Goal: Task Accomplishment & Management: Use online tool/utility

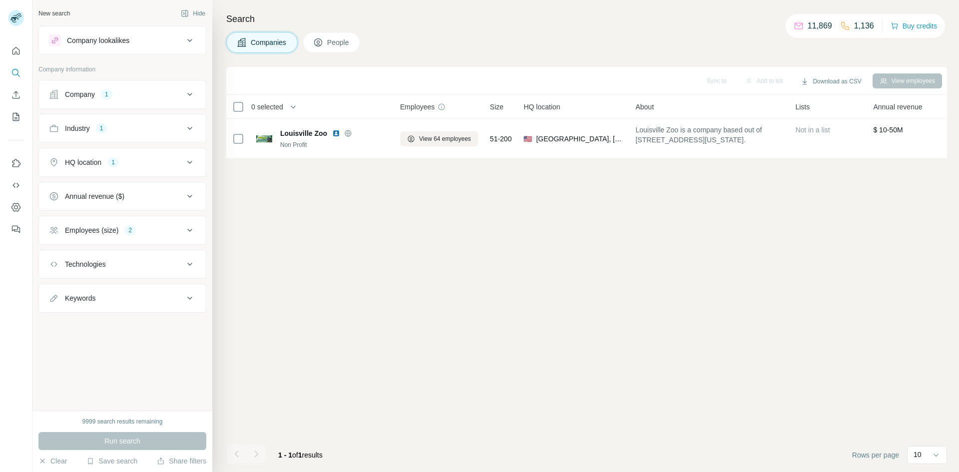
click at [190, 94] on icon at bounding box center [190, 94] width 12 height 12
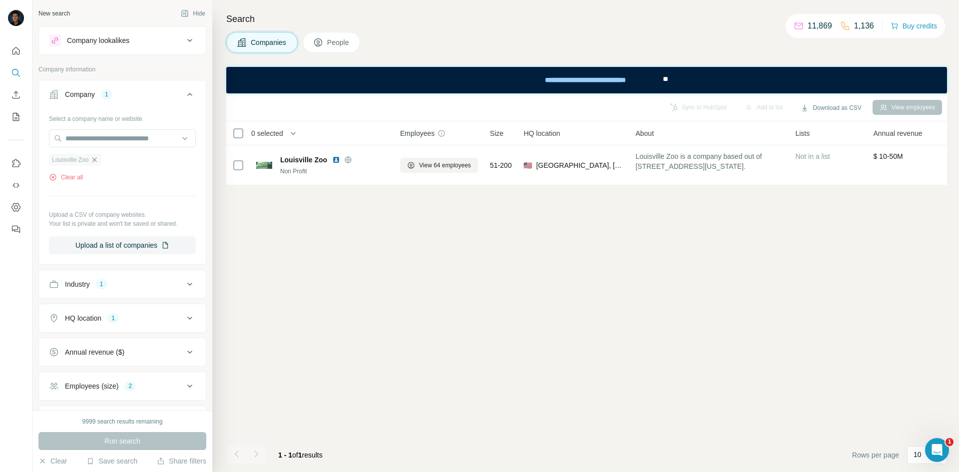
click at [98, 159] on icon "button" at bounding box center [94, 160] width 8 height 8
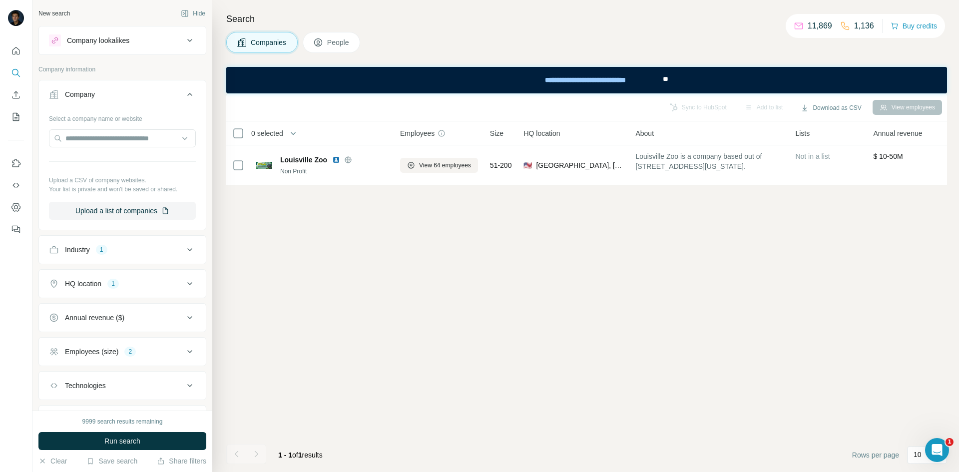
click at [184, 95] on icon at bounding box center [190, 94] width 12 height 12
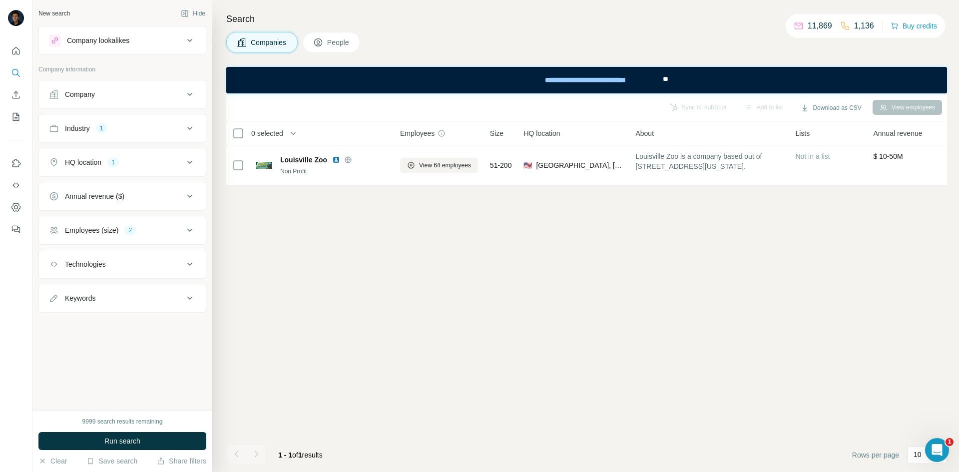
drag, startPoint x: 195, startPoint y: 124, endPoint x: 191, endPoint y: 130, distance: 6.9
click at [195, 124] on icon at bounding box center [190, 128] width 12 height 12
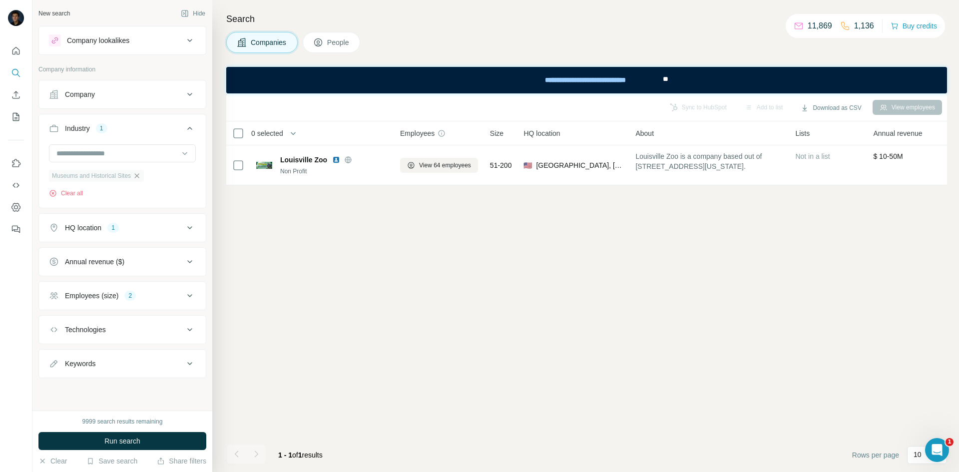
click at [141, 174] on icon "button" at bounding box center [137, 176] width 8 height 8
click at [151, 151] on input at bounding box center [116, 153] width 123 height 11
click at [124, 212] on div "B2C" at bounding box center [122, 207] width 130 height 10
click at [181, 234] on button "HQ location 1" at bounding box center [122, 228] width 167 height 24
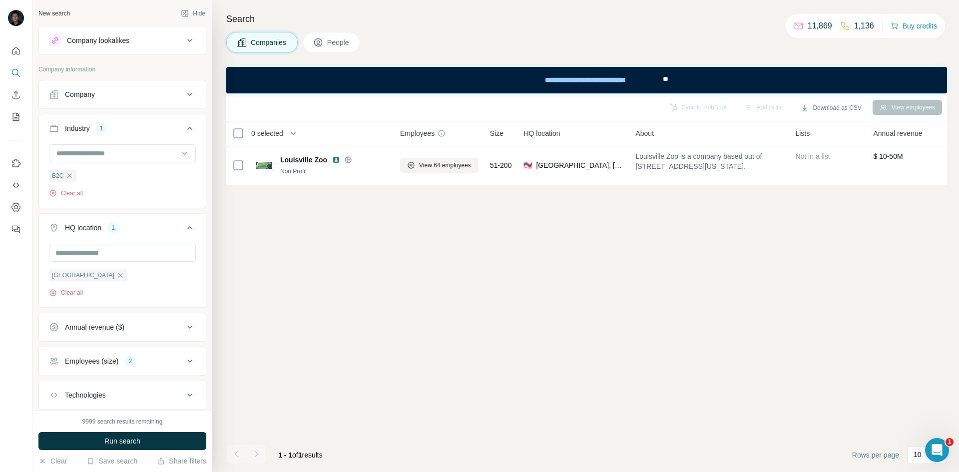
click at [187, 228] on icon at bounding box center [189, 227] width 5 height 3
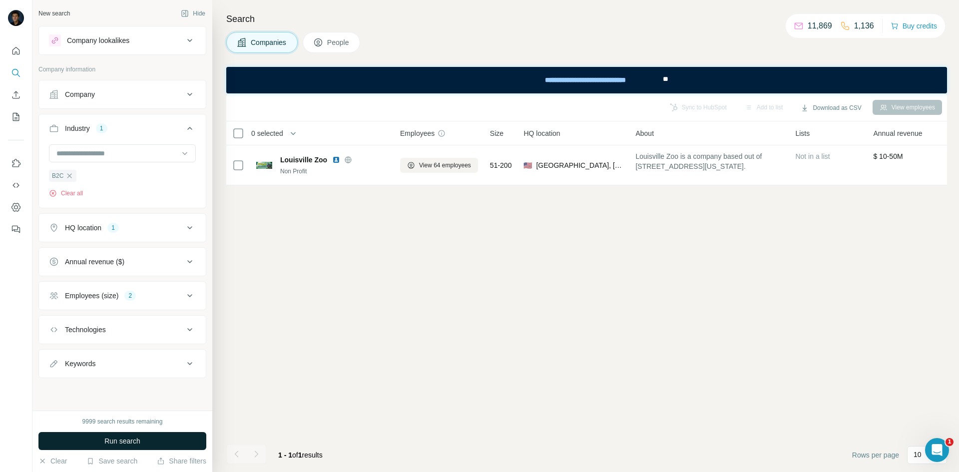
click at [133, 447] on button "Run search" at bounding box center [122, 441] width 168 height 18
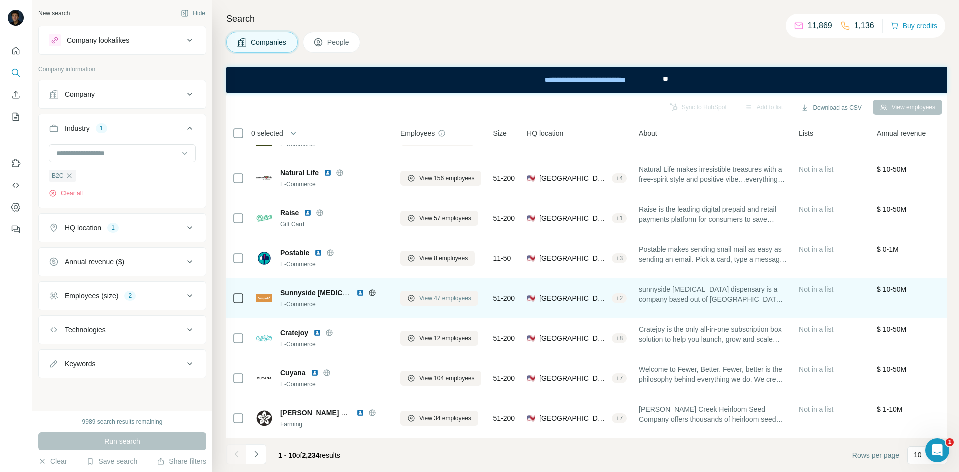
scroll to position [112, 0]
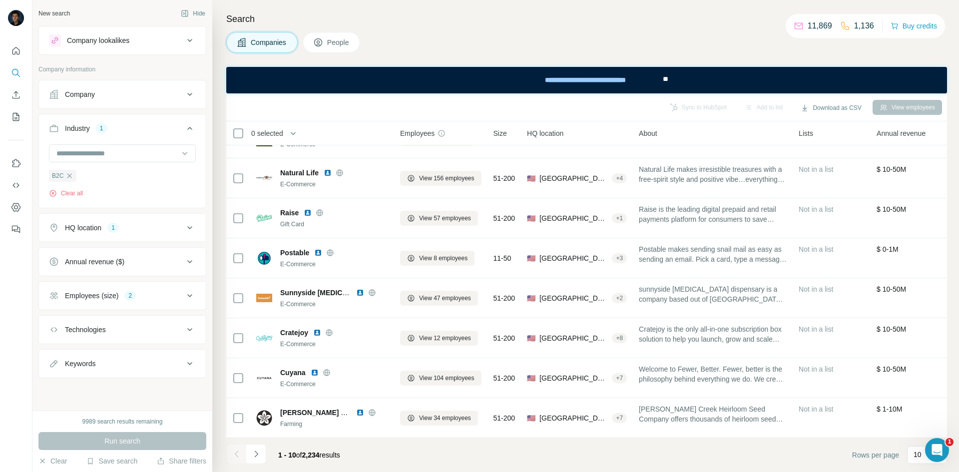
drag, startPoint x: 258, startPoint y: 452, endPoint x: 262, endPoint y: 448, distance: 5.7
click at [258, 452] on icon "Navigate to next page" at bounding box center [256, 454] width 10 height 10
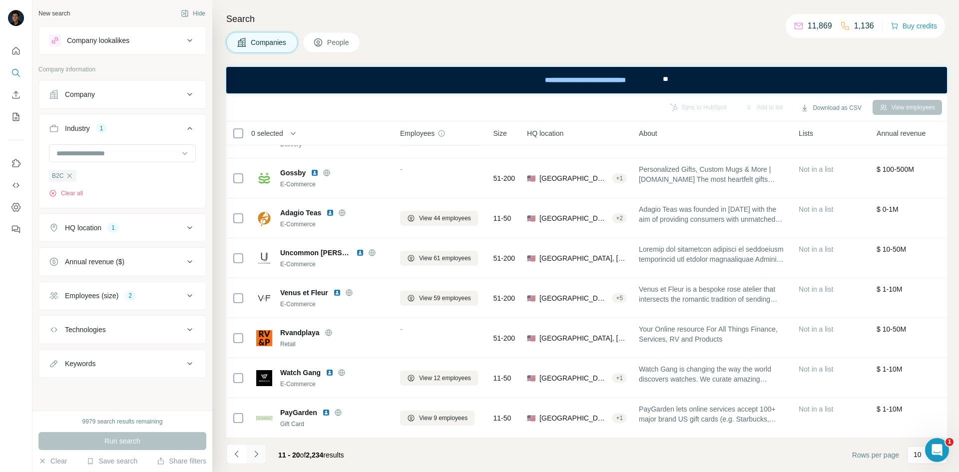
click at [263, 453] on button "Navigate to next page" at bounding box center [256, 454] width 20 height 20
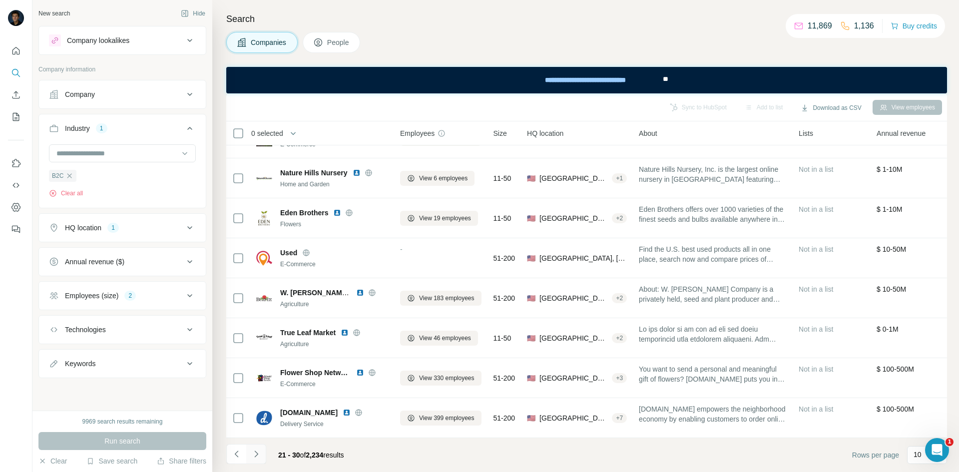
click at [260, 454] on icon "Navigate to next page" at bounding box center [256, 454] width 10 height 10
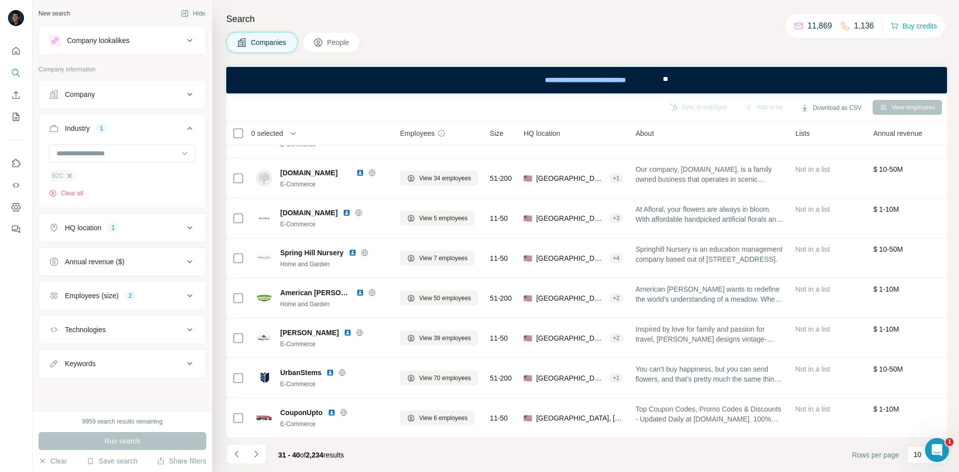
click at [71, 177] on icon "button" at bounding box center [69, 176] width 8 height 8
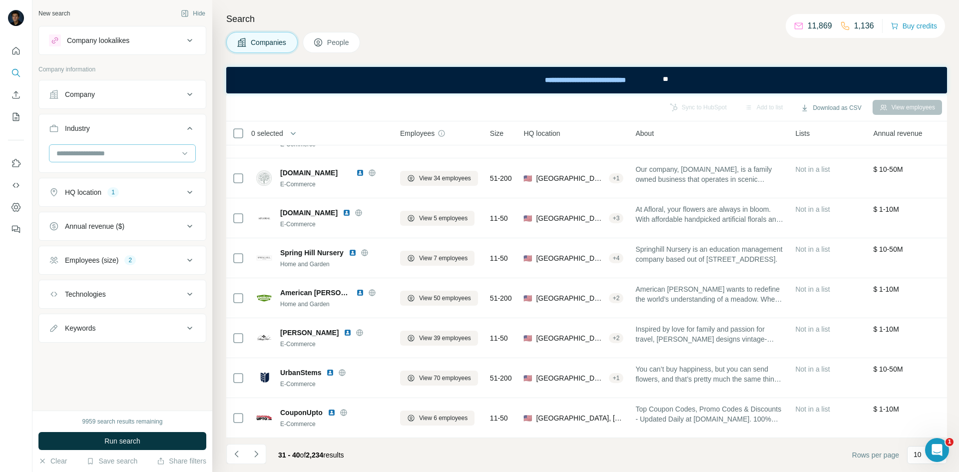
click at [127, 153] on input at bounding box center [116, 153] width 123 height 11
click at [119, 194] on div "B2B" at bounding box center [122, 189] width 130 height 10
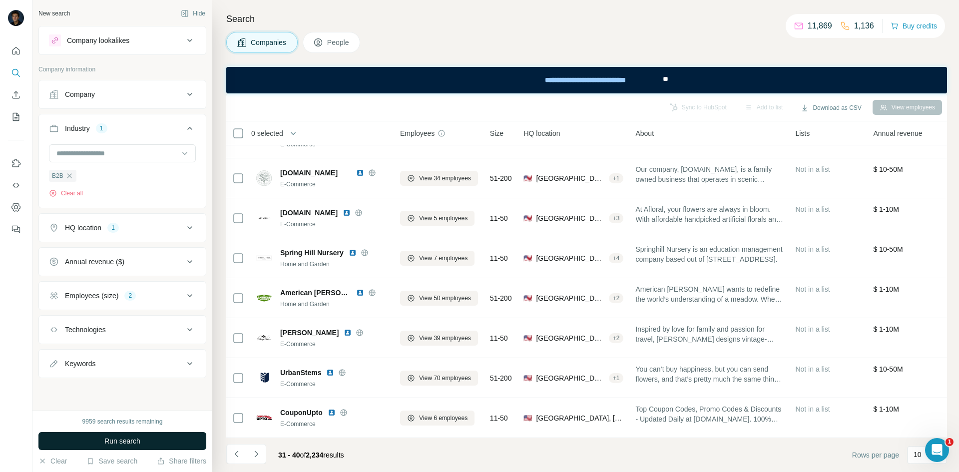
click at [164, 441] on button "Run search" at bounding box center [122, 441] width 168 height 18
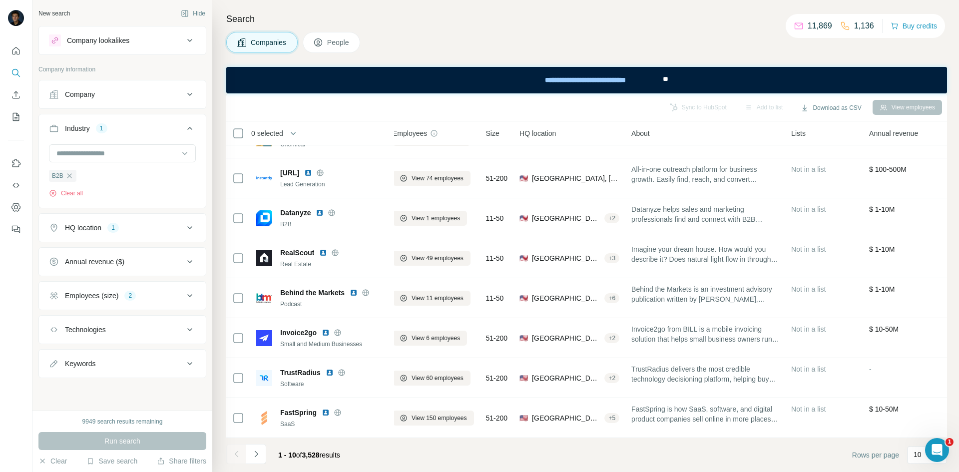
scroll to position [112, 0]
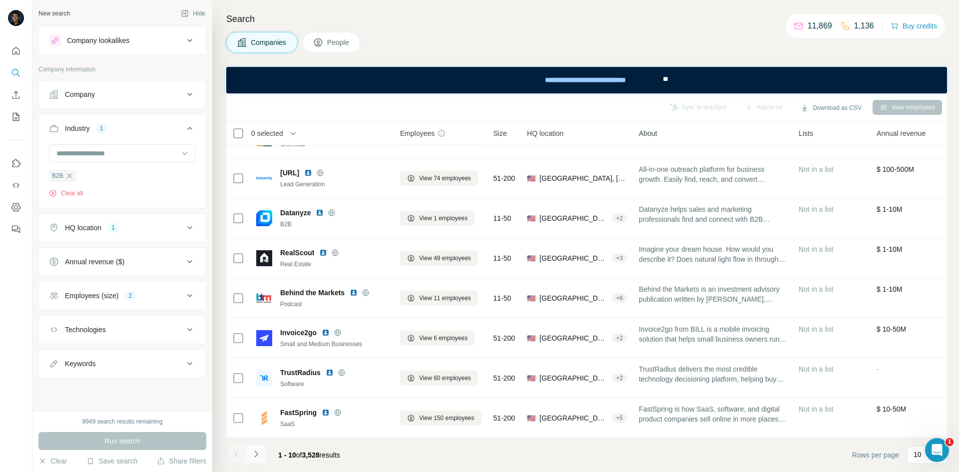
click at [256, 457] on icon "Navigate to next page" at bounding box center [256, 454] width 10 height 10
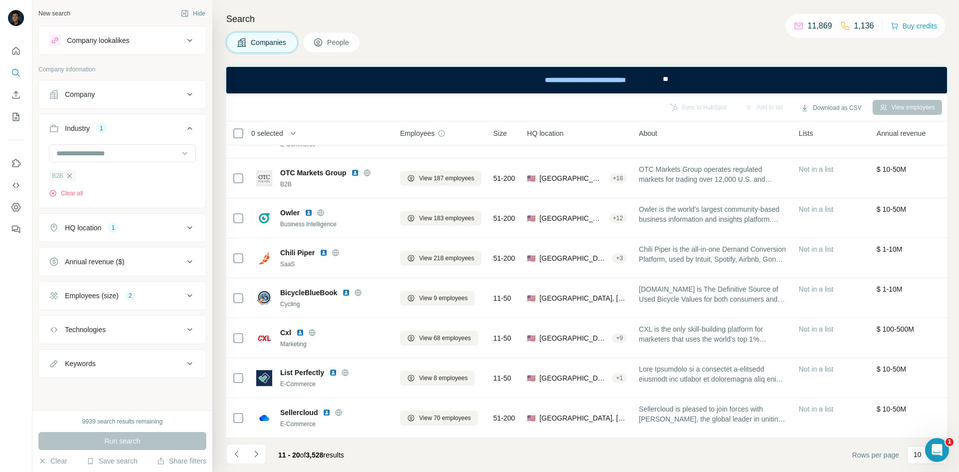
click at [70, 177] on icon "button" at bounding box center [69, 176] width 8 height 8
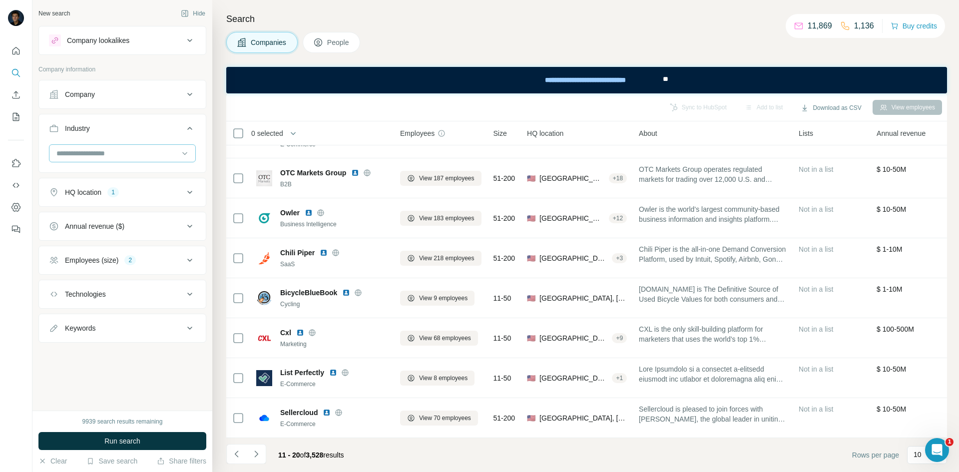
click at [139, 155] on input at bounding box center [116, 153] width 123 height 11
click at [138, 182] on div "Beauty" at bounding box center [122, 173] width 142 height 18
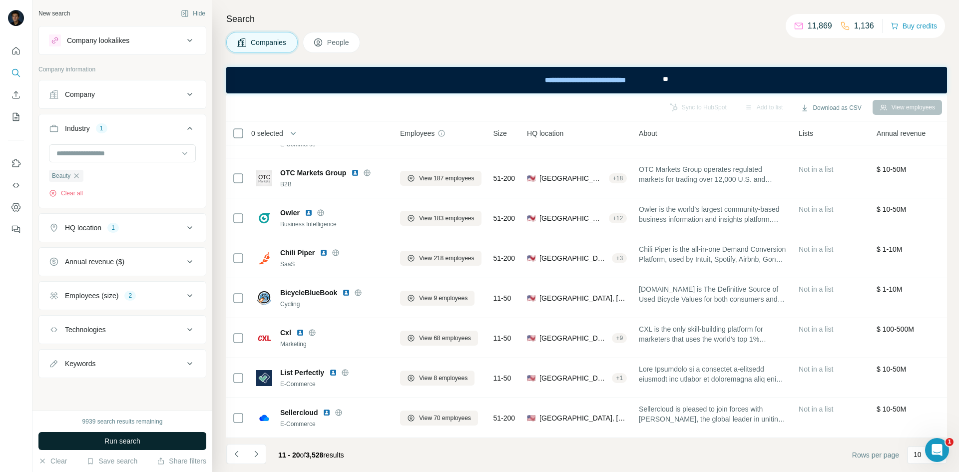
click at [160, 437] on button "Run search" at bounding box center [122, 441] width 168 height 18
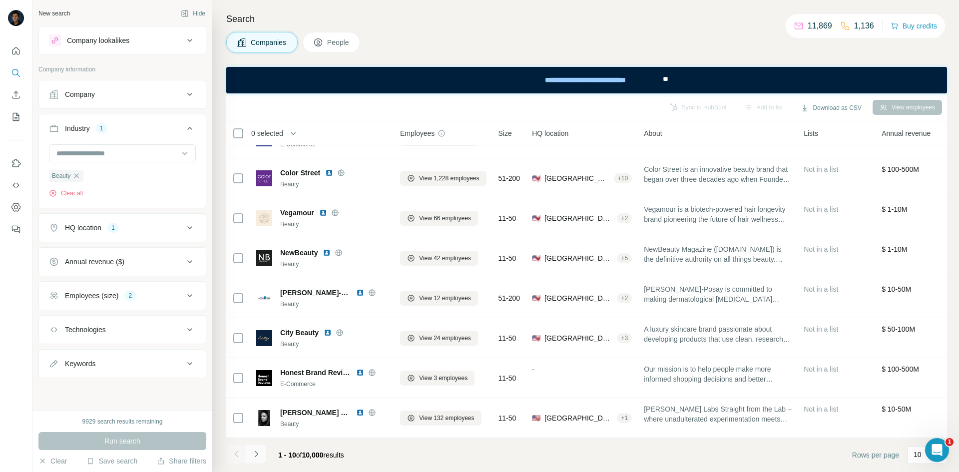
click at [254, 453] on icon "Navigate to next page" at bounding box center [256, 454] width 10 height 10
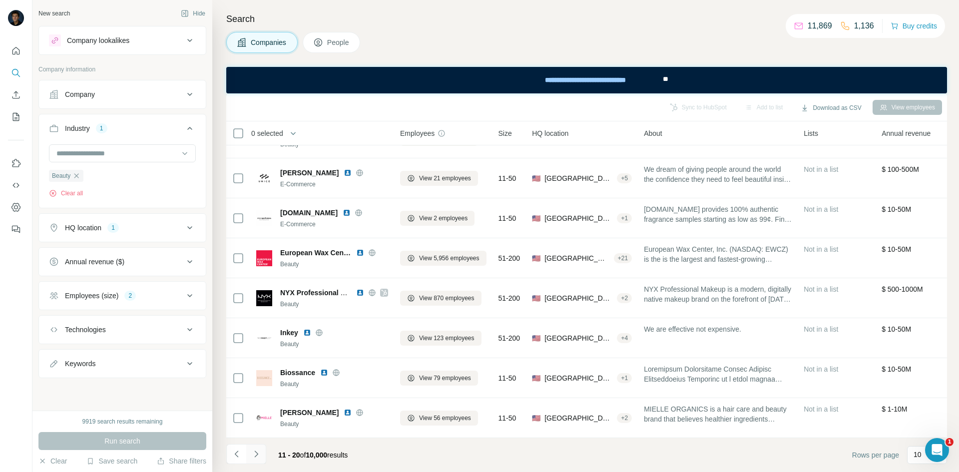
click at [259, 453] on icon "Navigate to next page" at bounding box center [256, 454] width 10 height 10
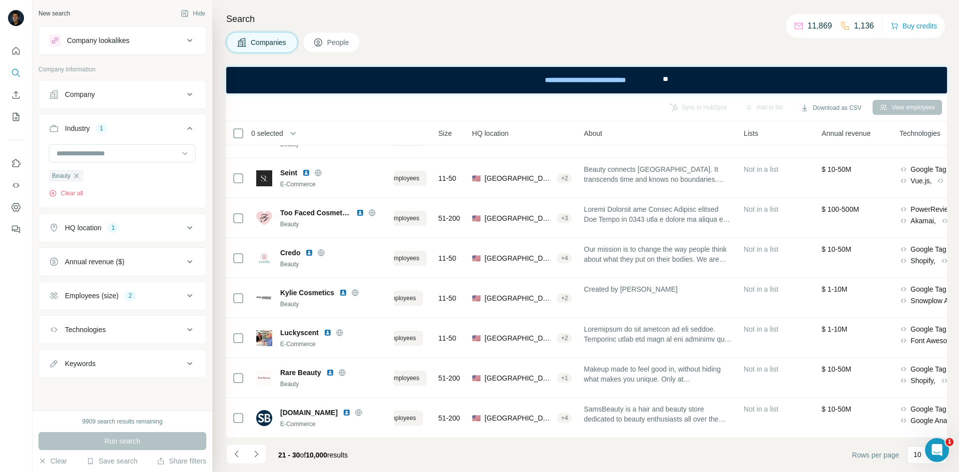
scroll to position [112, 0]
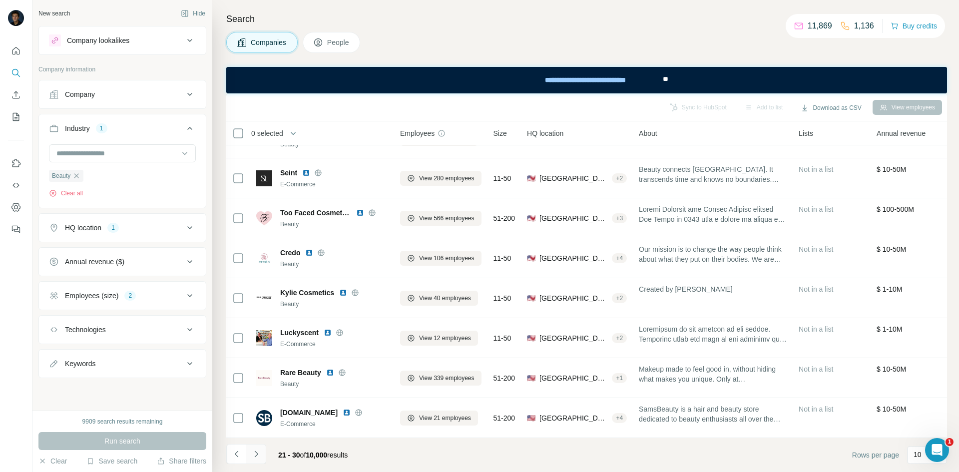
click at [258, 456] on icon "Navigate to next page" at bounding box center [256, 454] width 10 height 10
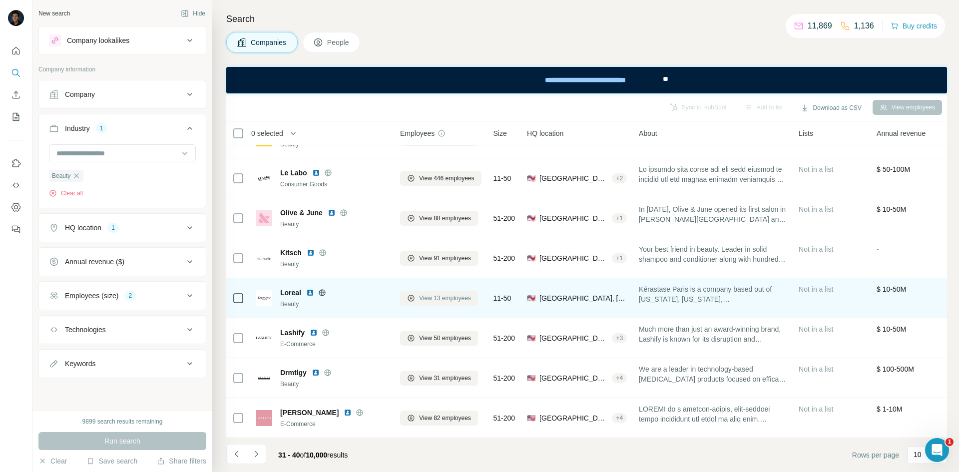
click at [441, 294] on span "View 13 employees" at bounding box center [445, 298] width 52 height 9
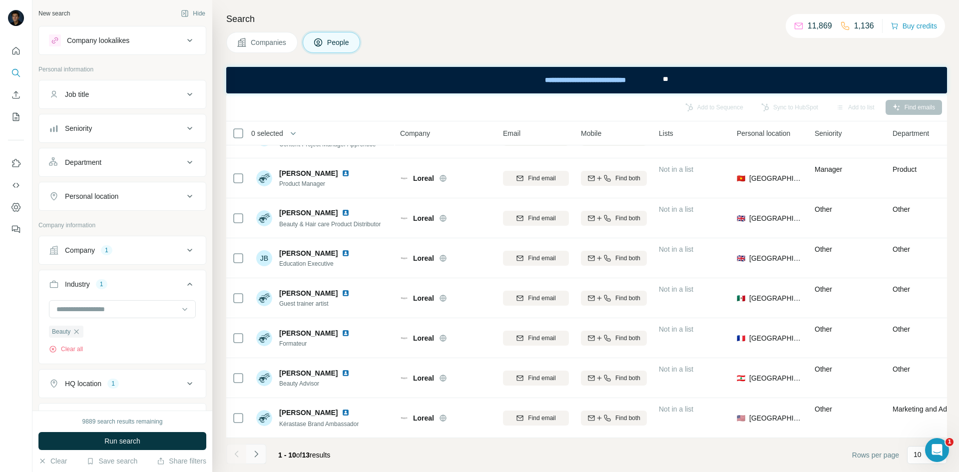
click at [258, 451] on icon "Navigate to next page" at bounding box center [256, 454] width 10 height 10
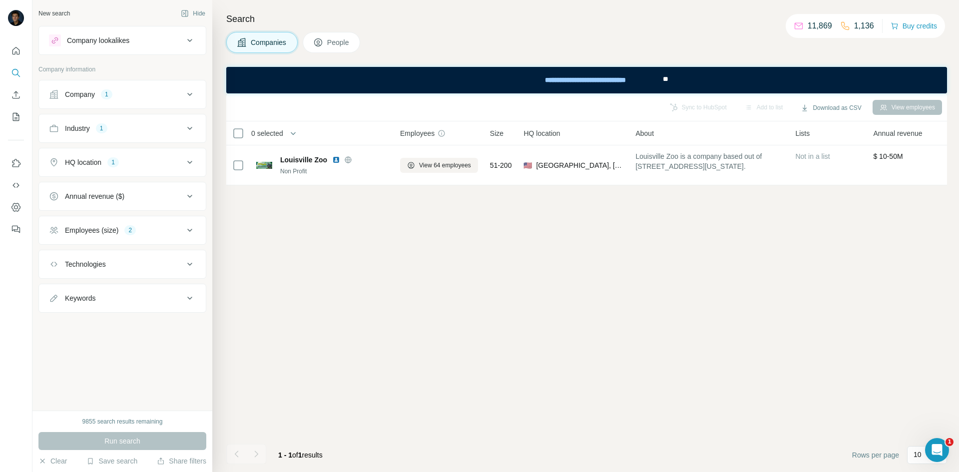
click at [188, 132] on icon at bounding box center [190, 128] width 12 height 12
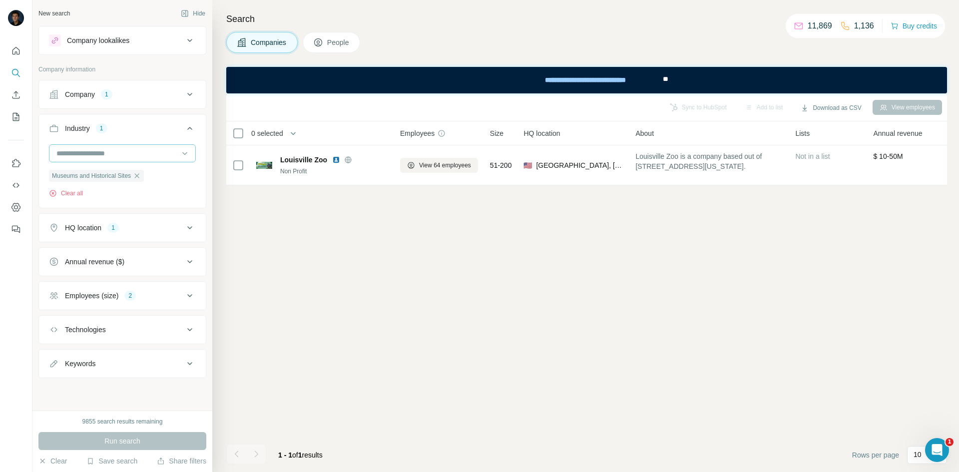
drag, startPoint x: 136, startPoint y: 178, endPoint x: 142, endPoint y: 162, distance: 16.9
click at [137, 178] on div "Museums and Historical Sites" at bounding box center [96, 176] width 95 height 12
click at [145, 150] on input at bounding box center [116, 153] width 123 height 11
click at [207, 163] on div "New search Hide Company lookalikes Company information Company 1 Industry 1 Mus…" at bounding box center [122, 205] width 180 height 411
click at [141, 178] on icon "button" at bounding box center [137, 176] width 8 height 8
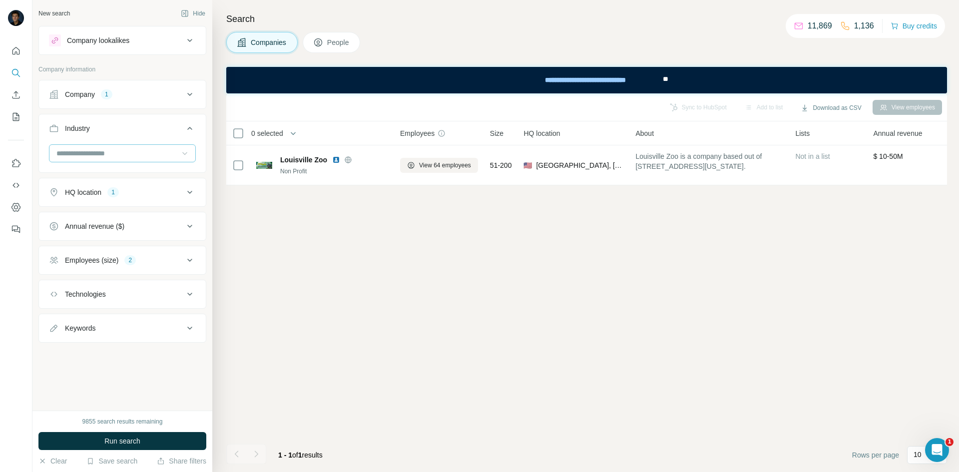
click at [185, 156] on icon at bounding box center [185, 153] width 10 height 10
click at [149, 172] on div "Charity" at bounding box center [122, 167] width 130 height 10
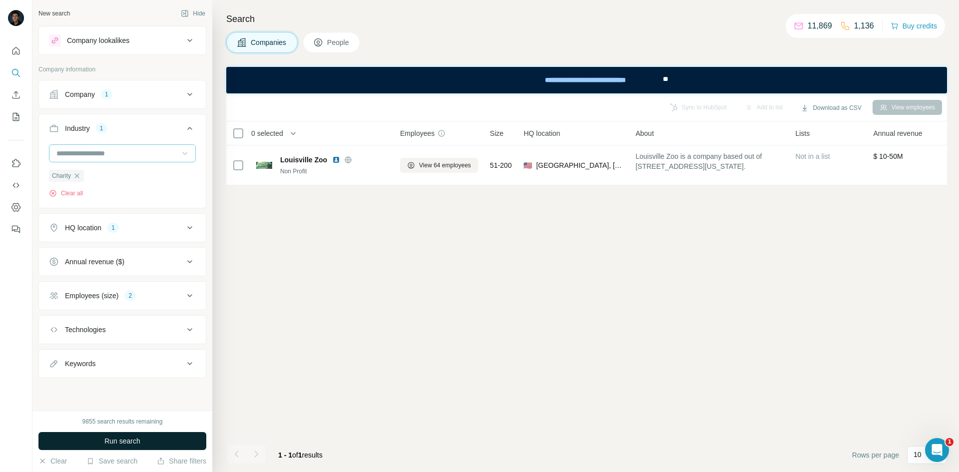
click at [137, 447] on button "Run search" at bounding box center [122, 441] width 168 height 18
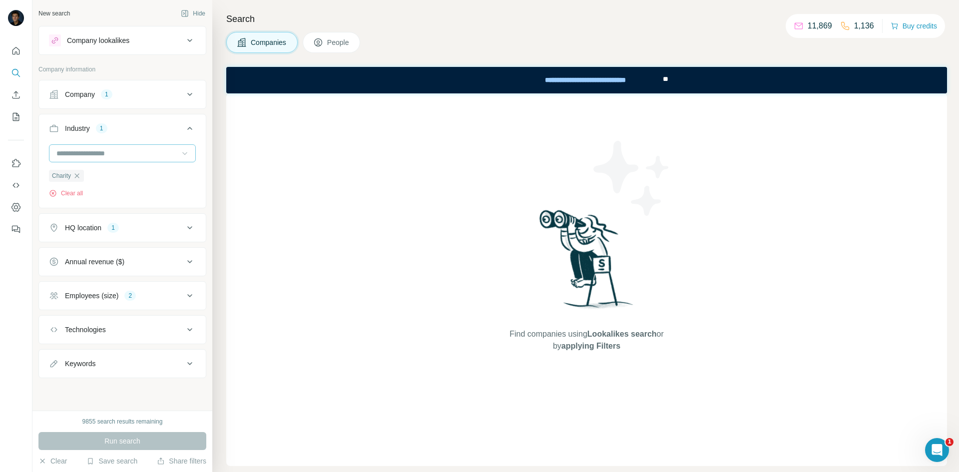
click at [189, 98] on icon at bounding box center [190, 94] width 12 height 12
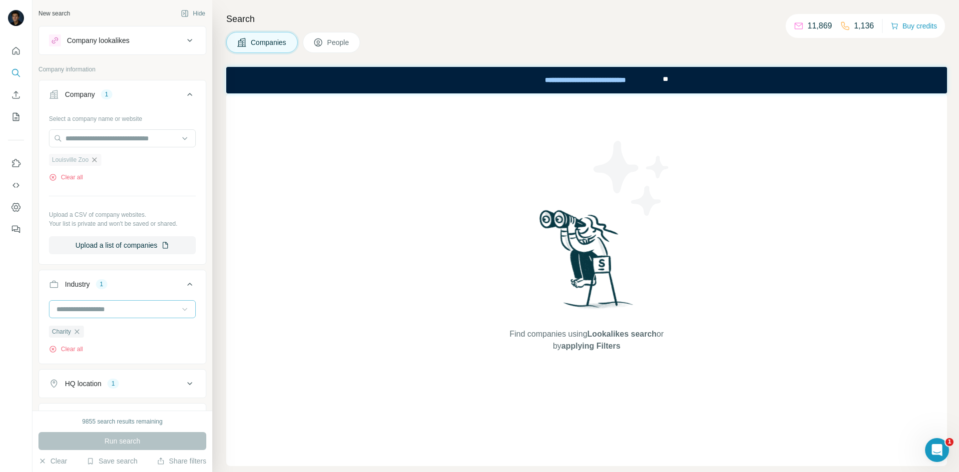
click at [98, 160] on icon "button" at bounding box center [94, 160] width 8 height 8
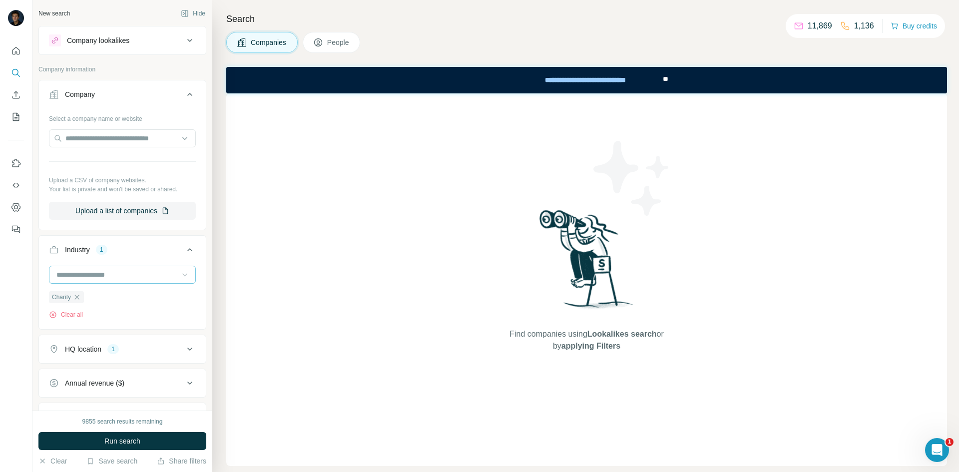
drag, startPoint x: 181, startPoint y: 91, endPoint x: 166, endPoint y: 141, distance: 52.1
click at [184, 91] on icon at bounding box center [190, 94] width 12 height 12
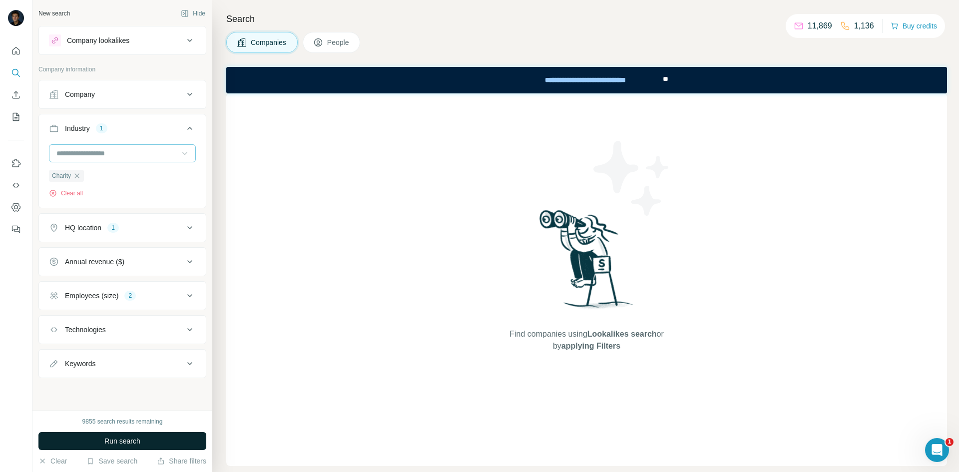
click at [151, 442] on button "Run search" at bounding box center [122, 441] width 168 height 18
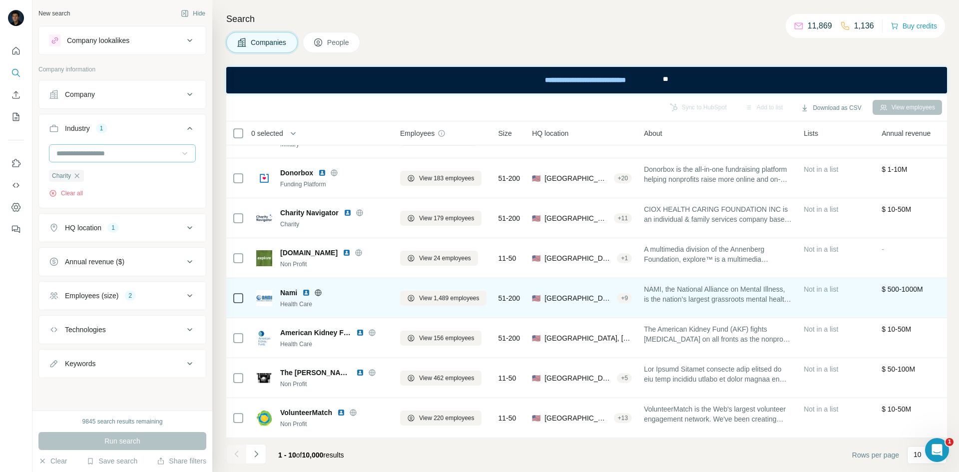
scroll to position [112, 0]
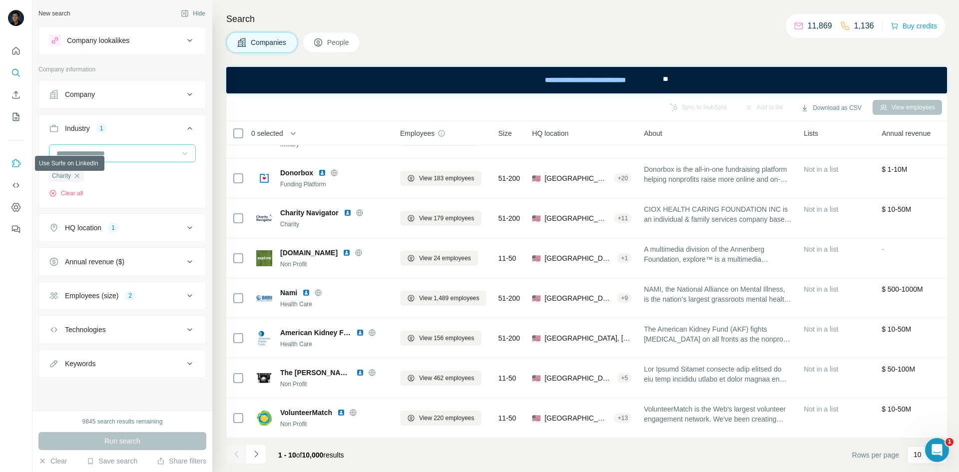
click at [18, 163] on icon "Use Surfe on LinkedIn" at bounding box center [16, 163] width 10 height 10
click at [174, 90] on div "Company" at bounding box center [116, 94] width 135 height 10
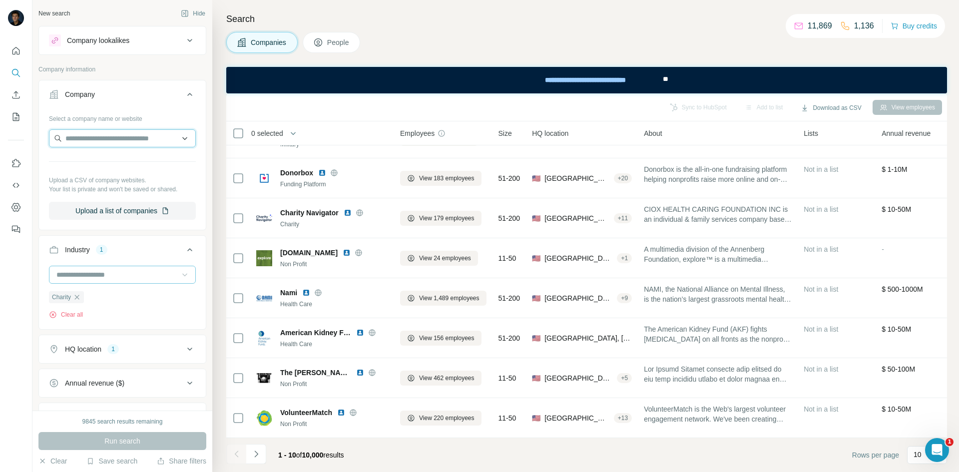
click at [114, 130] on input "text" at bounding box center [122, 138] width 147 height 18
click at [179, 140] on input "**********" at bounding box center [122, 138] width 147 height 18
type input "*"
click at [203, 162] on div "New search Hide Company lookalikes Company information Company Select a company…" at bounding box center [122, 205] width 180 height 411
click at [78, 299] on icon "button" at bounding box center [77, 297] width 8 height 8
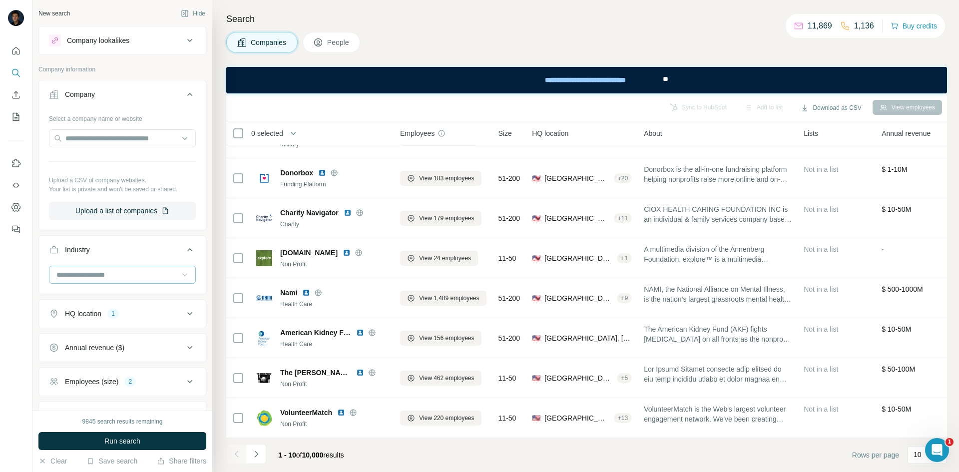
click at [95, 276] on input at bounding box center [116, 274] width 123 height 11
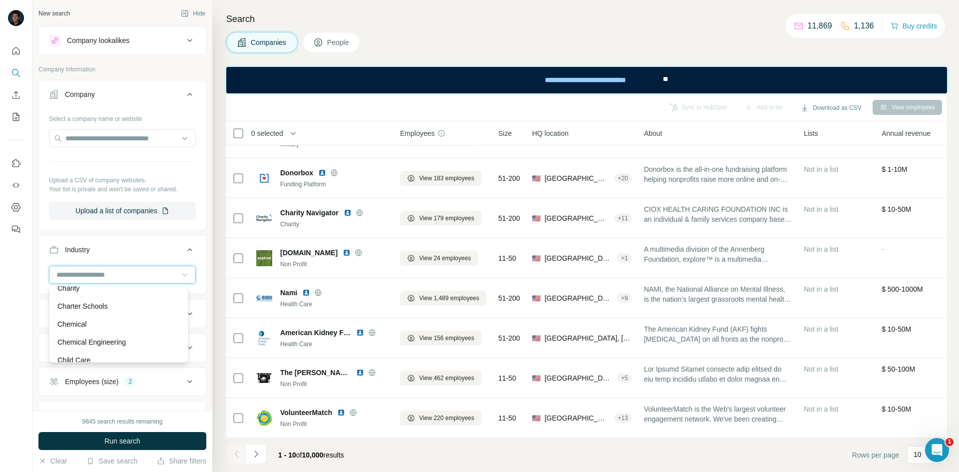
click at [104, 273] on input at bounding box center [116, 274] width 123 height 11
click at [106, 272] on input at bounding box center [116, 274] width 123 height 11
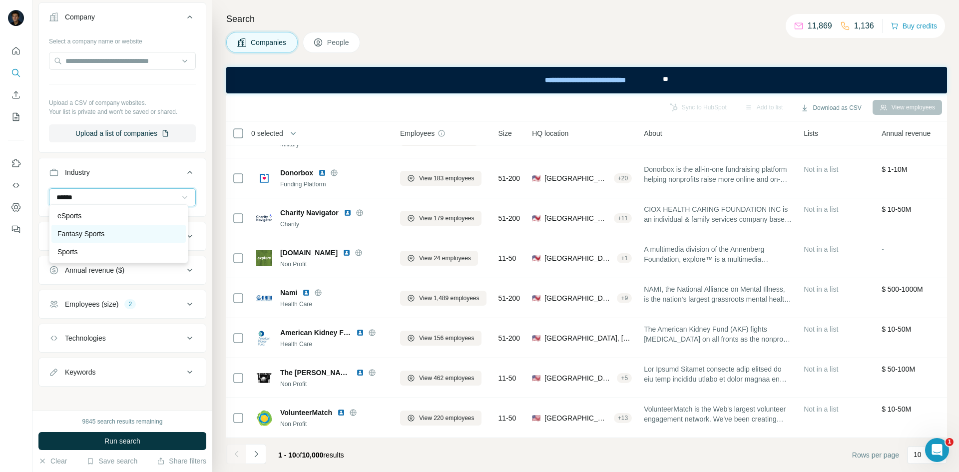
scroll to position [81, 0]
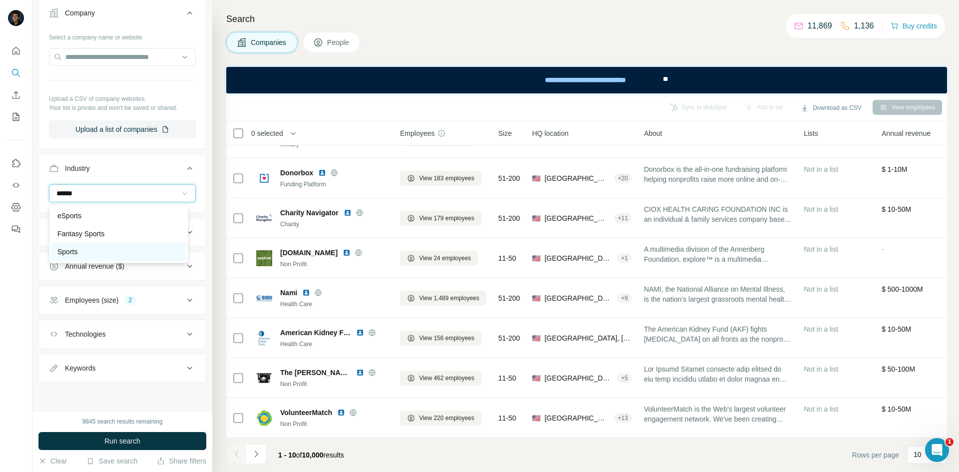
type input "******"
click at [166, 246] on div "Sports" at bounding box center [118, 252] width 134 height 18
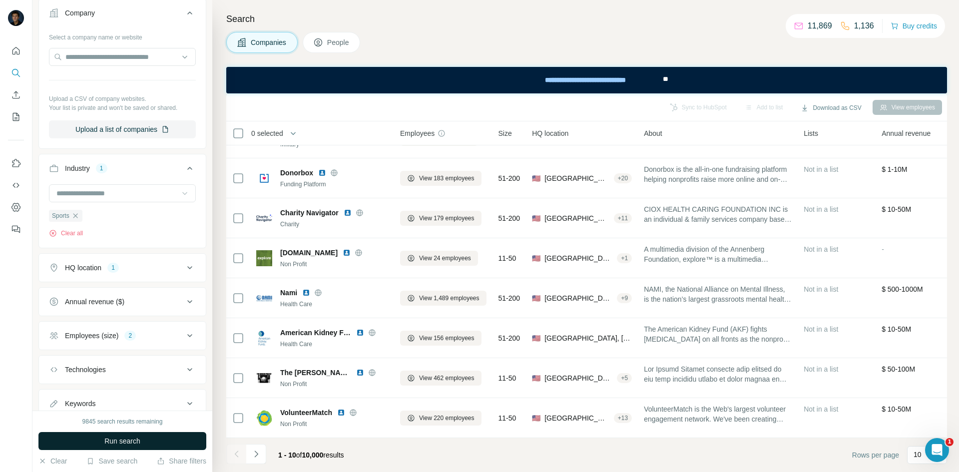
click at [143, 448] on button "Run search" at bounding box center [122, 441] width 168 height 18
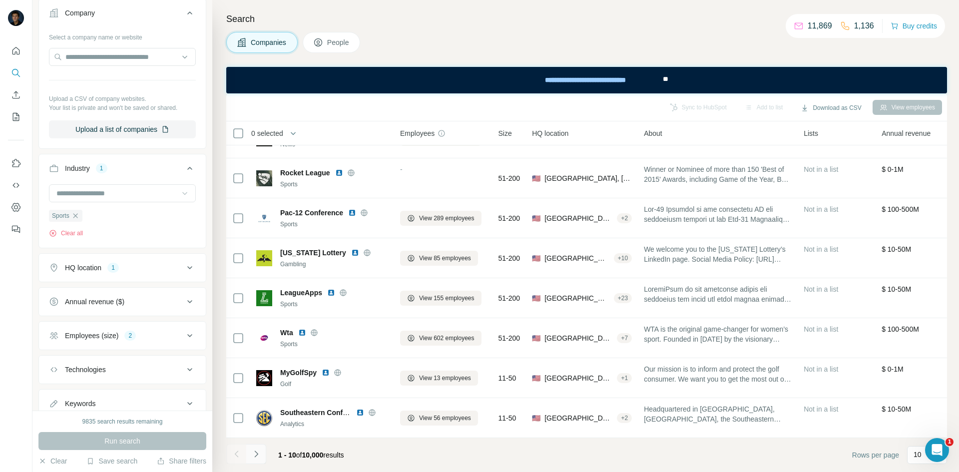
click at [264, 452] on button "Navigate to next page" at bounding box center [256, 454] width 20 height 20
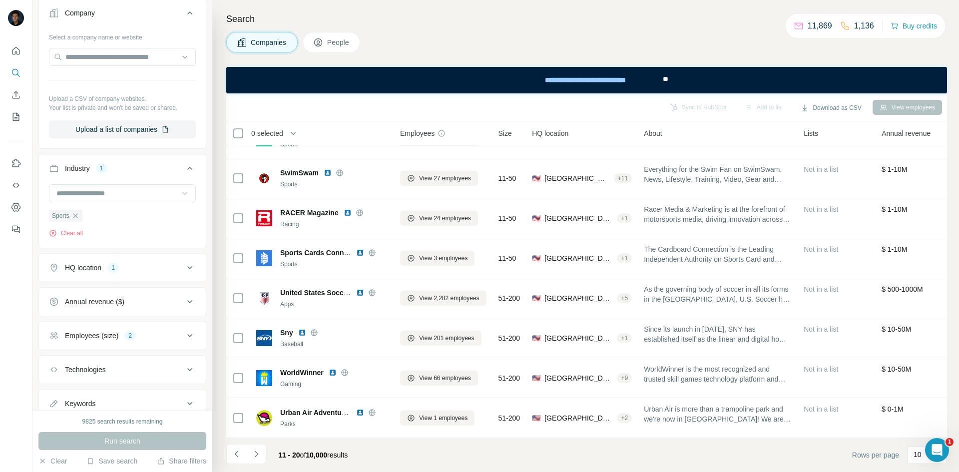
click at [253, 457] on icon "Navigate to next page" at bounding box center [256, 454] width 10 height 10
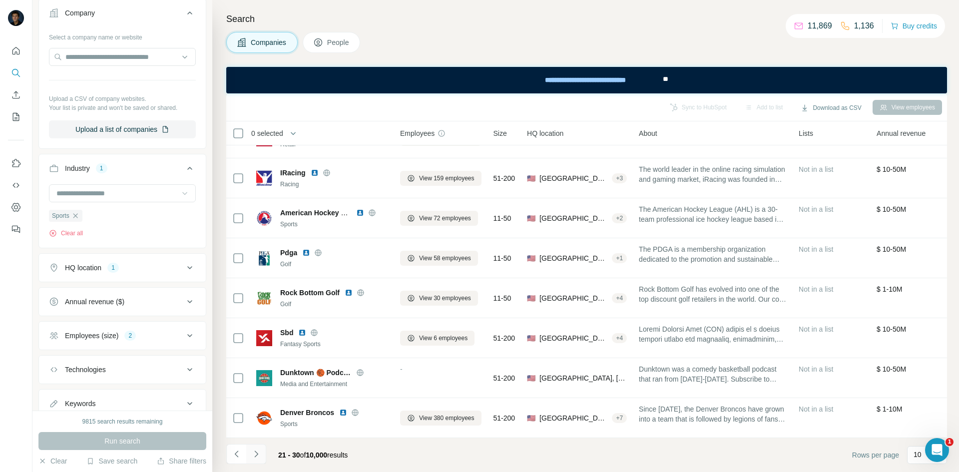
click at [258, 457] on icon "Navigate to next page" at bounding box center [256, 454] width 10 height 10
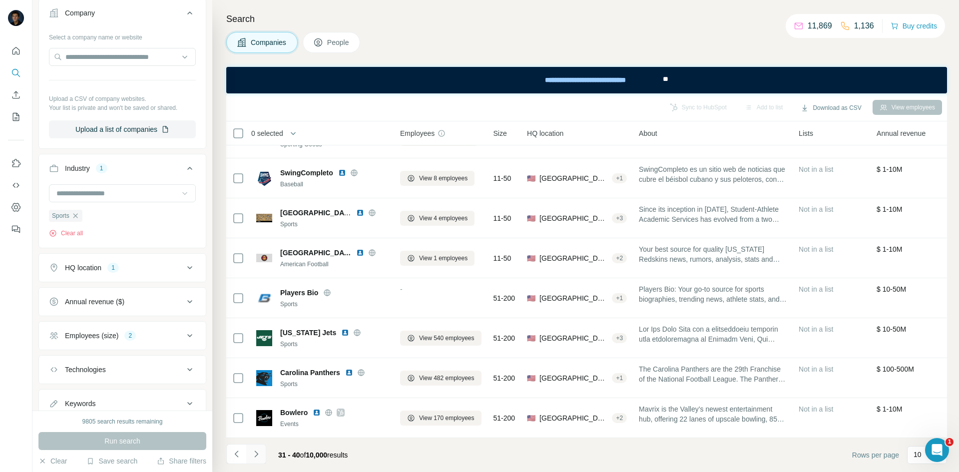
click at [259, 460] on button "Navigate to next page" at bounding box center [256, 454] width 20 height 20
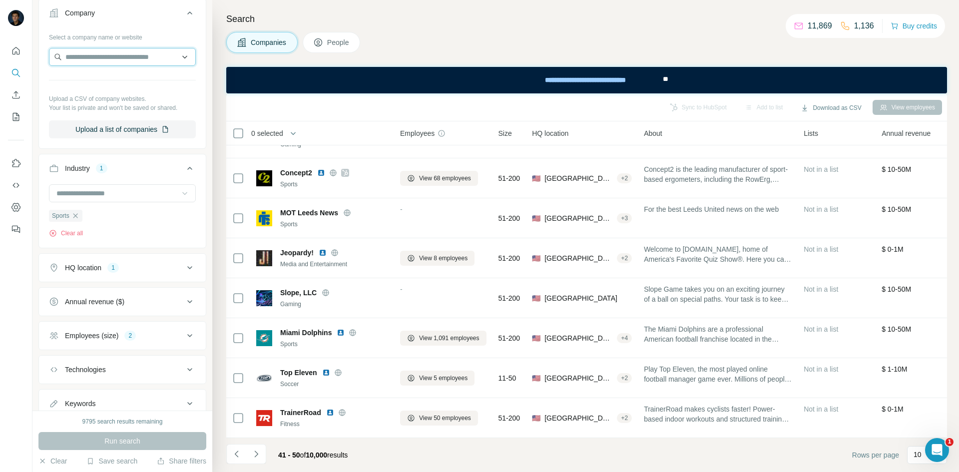
click at [139, 52] on input "text" at bounding box center [122, 57] width 147 height 18
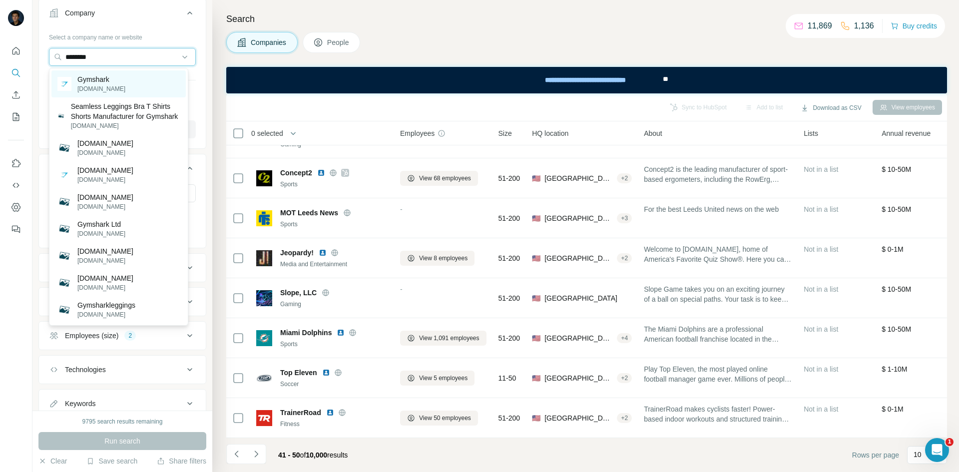
type input "********"
click at [127, 81] on div "Gymshark gymshark.com" at bounding box center [118, 83] width 134 height 27
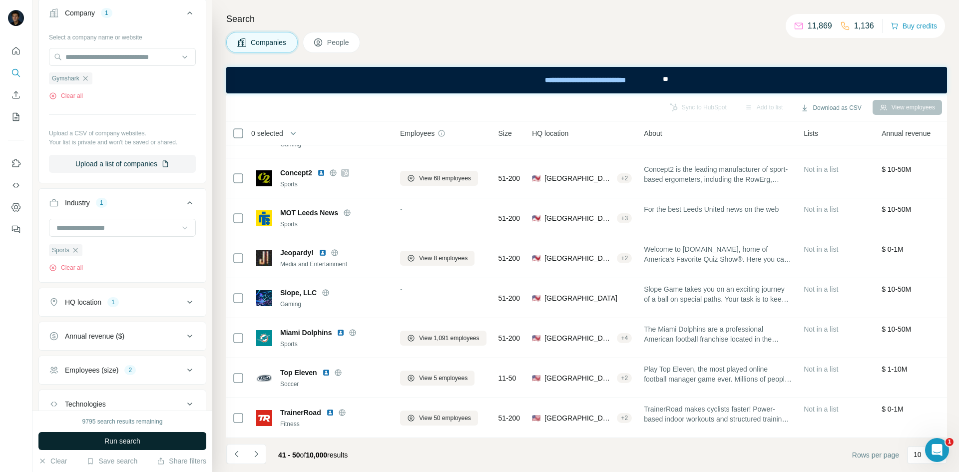
click at [109, 446] on span "Run search" at bounding box center [122, 441] width 36 height 10
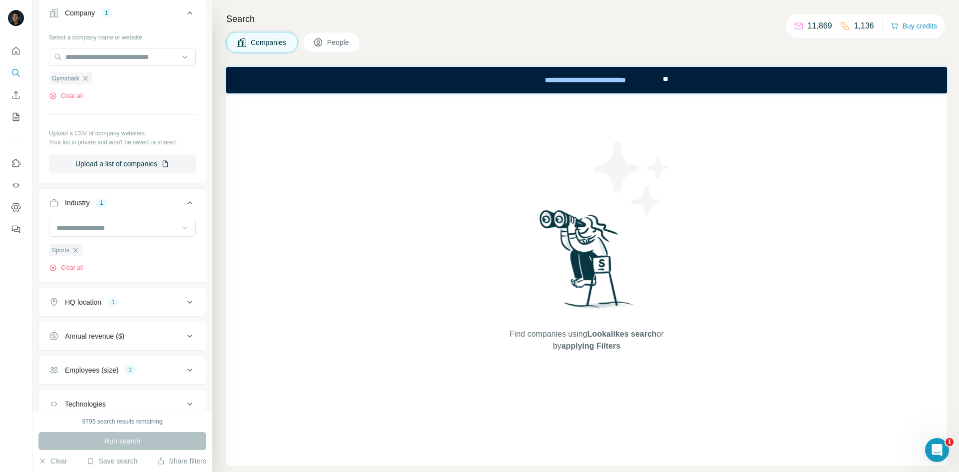
click at [333, 39] on span "People" at bounding box center [338, 42] width 23 height 10
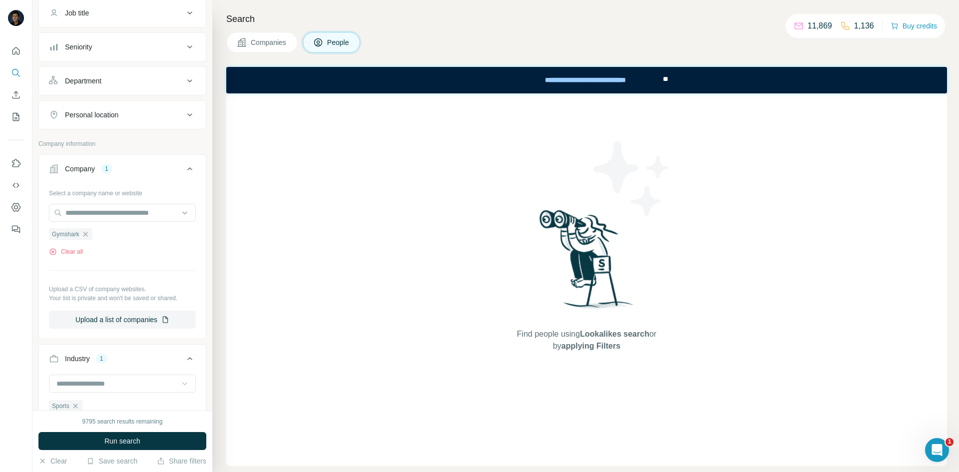
click at [261, 42] on span "Companies" at bounding box center [269, 42] width 36 height 10
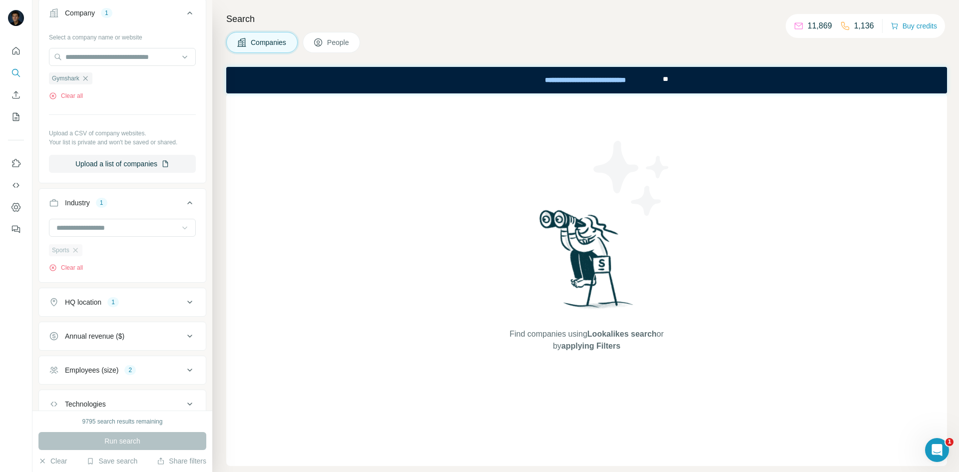
click at [81, 253] on div "Sports" at bounding box center [65, 250] width 33 height 12
click at [76, 252] on icon "button" at bounding box center [75, 250] width 4 height 4
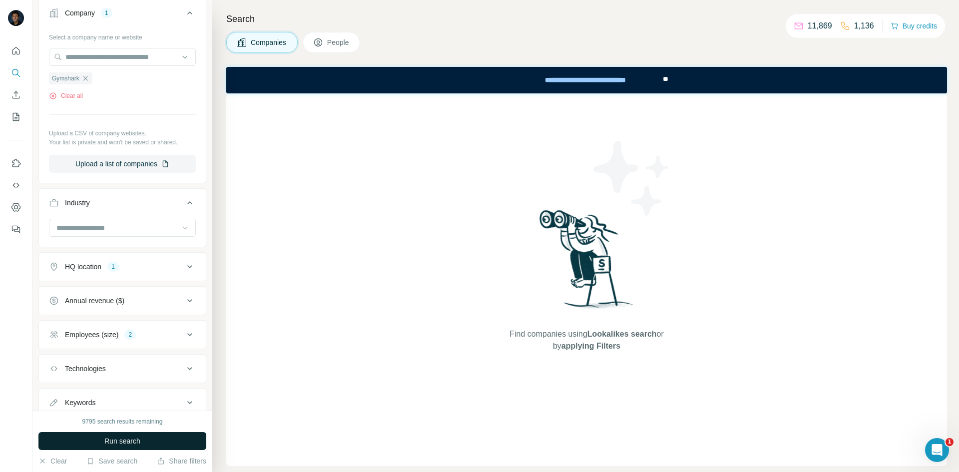
click at [157, 437] on button "Run search" at bounding box center [122, 441] width 168 height 18
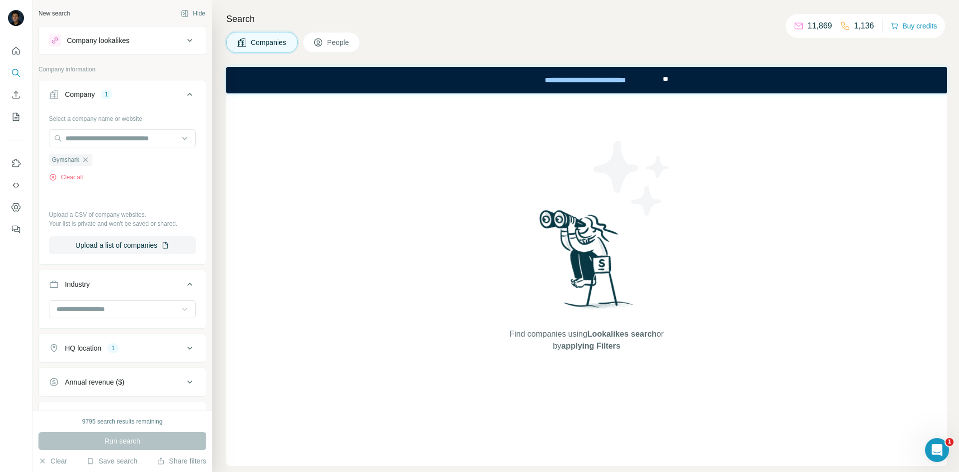
click at [110, 44] on div "Company lookalikes" at bounding box center [98, 40] width 62 height 10
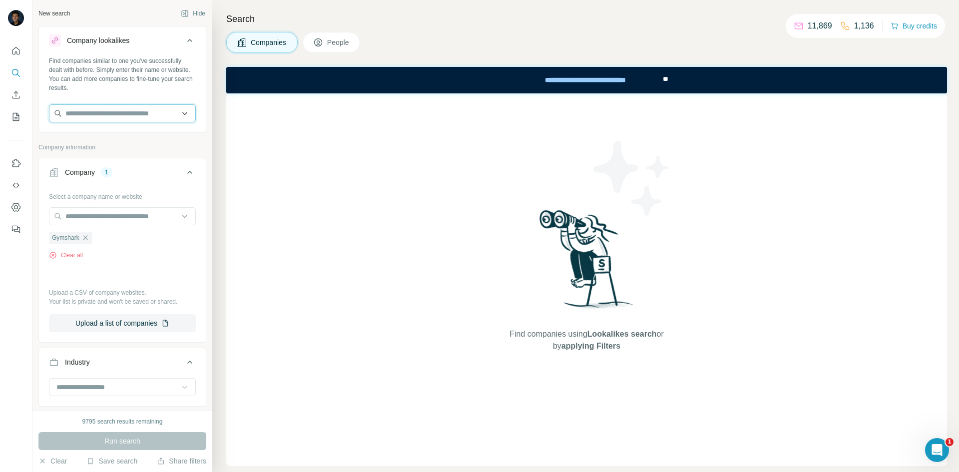
click at [114, 112] on input "text" at bounding box center [122, 113] width 147 height 18
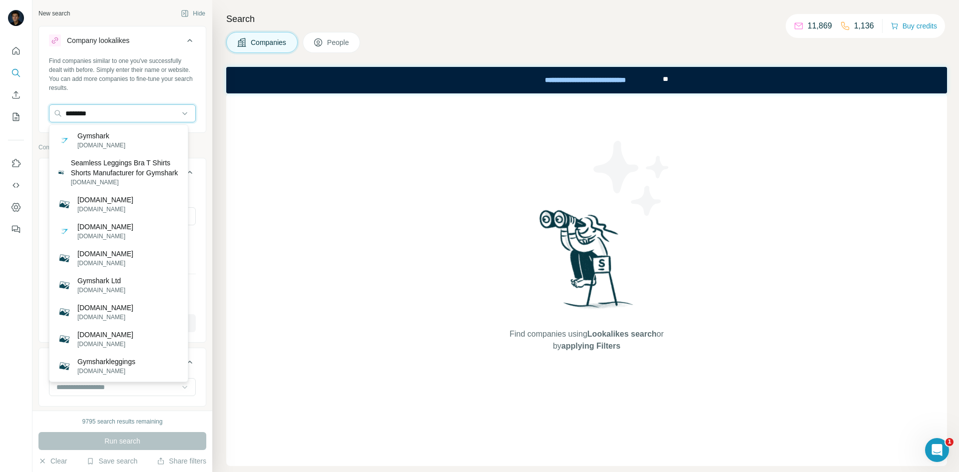
type input "********"
click at [116, 135] on p "Gymshark" at bounding box center [101, 136] width 48 height 10
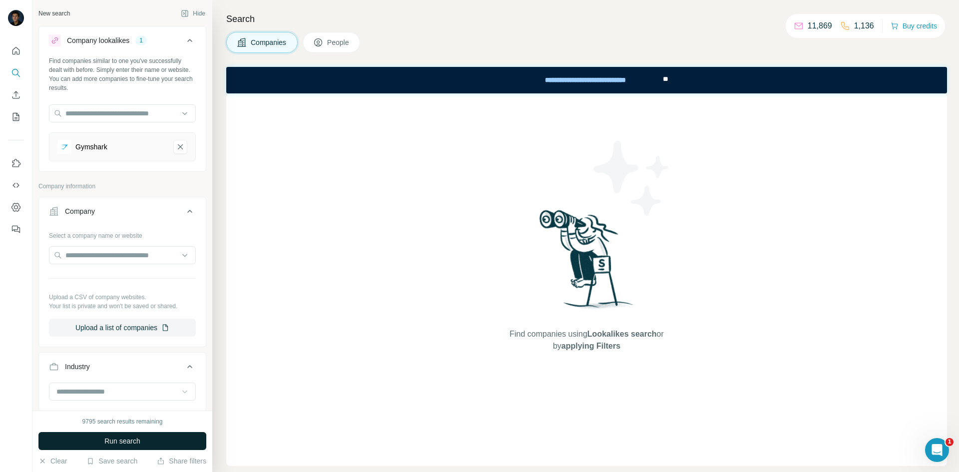
click at [93, 445] on button "Run search" at bounding box center [122, 441] width 168 height 18
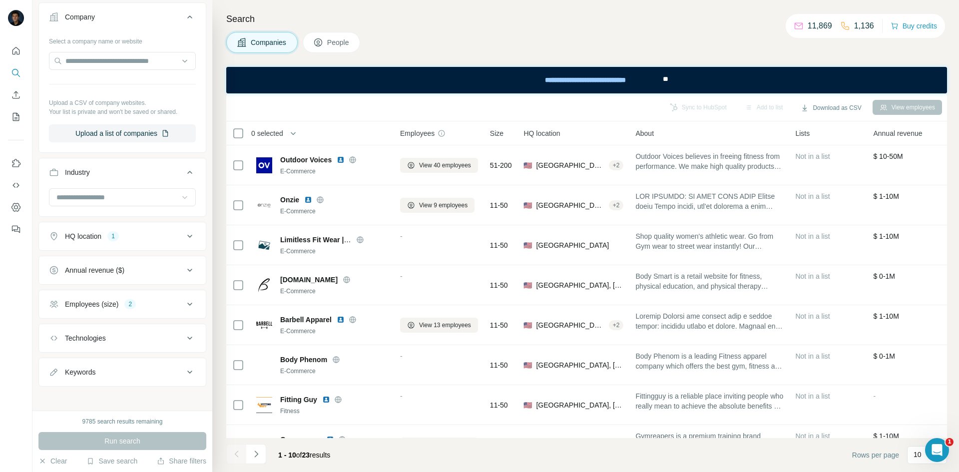
scroll to position [198, 0]
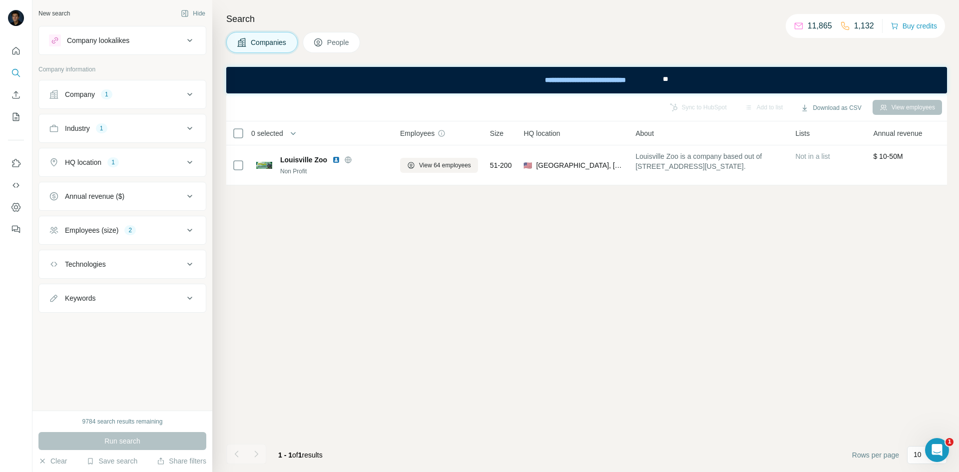
click at [183, 90] on div "Company 1" at bounding box center [116, 94] width 135 height 10
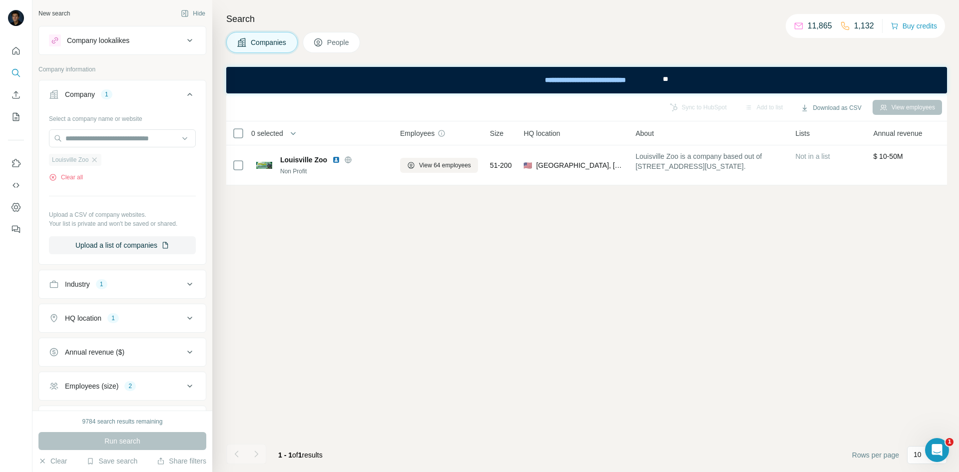
click at [101, 159] on div "Louisville Zoo" at bounding box center [75, 160] width 52 height 12
click at [101, 160] on div "Louisville Zoo" at bounding box center [75, 160] width 52 height 12
click at [95, 158] on icon "button" at bounding box center [94, 160] width 8 height 8
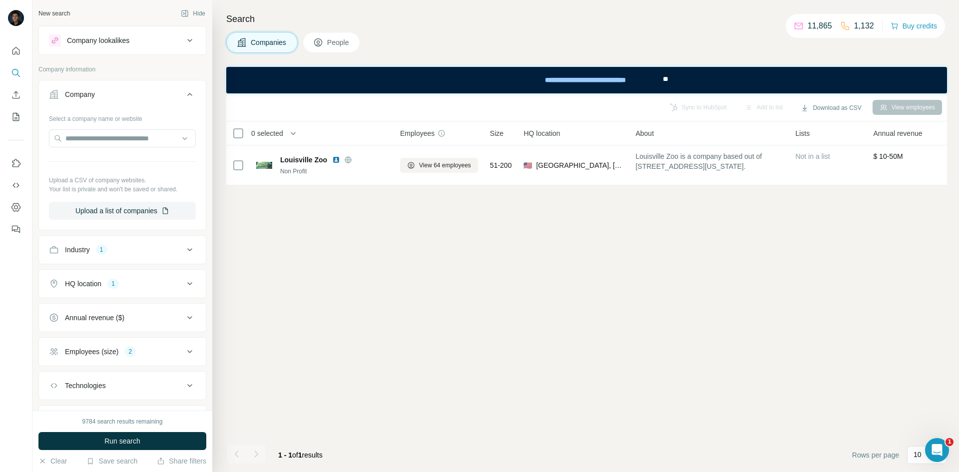
click at [184, 96] on icon at bounding box center [190, 94] width 12 height 12
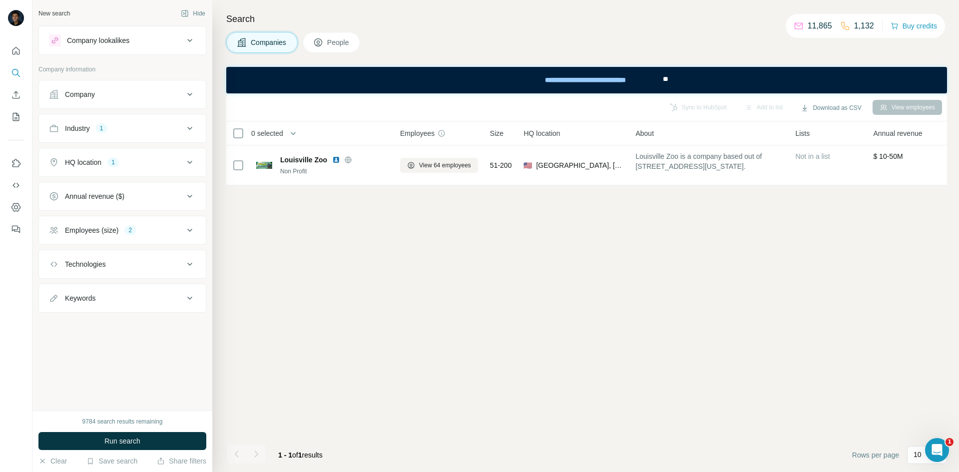
click at [195, 127] on icon at bounding box center [190, 128] width 12 height 12
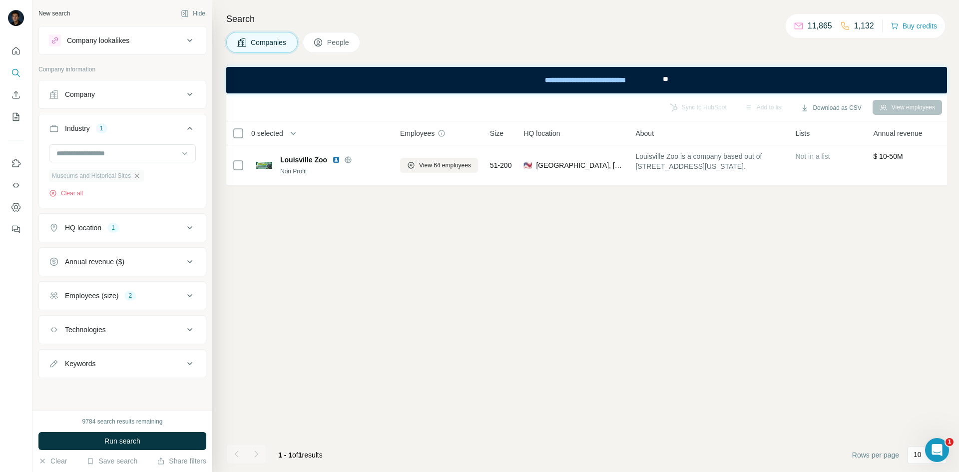
click at [141, 178] on icon "button" at bounding box center [137, 176] width 8 height 8
click at [193, 126] on icon at bounding box center [190, 128] width 12 height 12
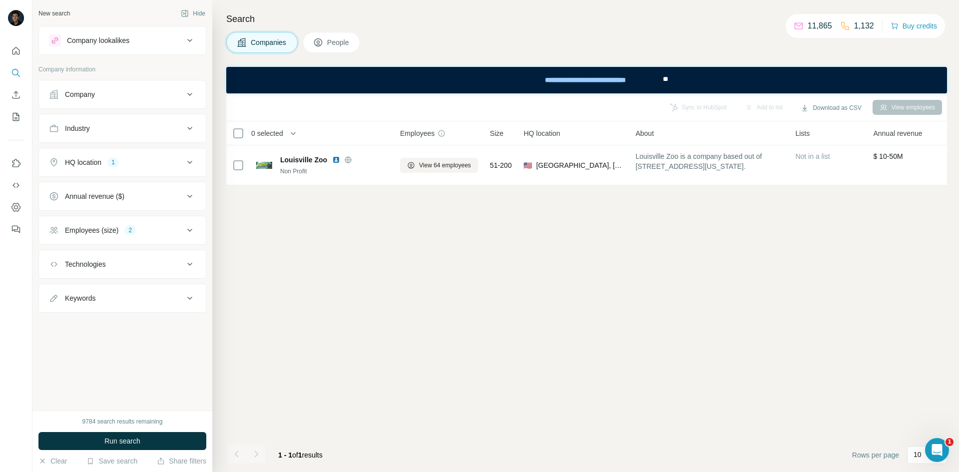
click at [189, 227] on icon at bounding box center [190, 230] width 12 height 12
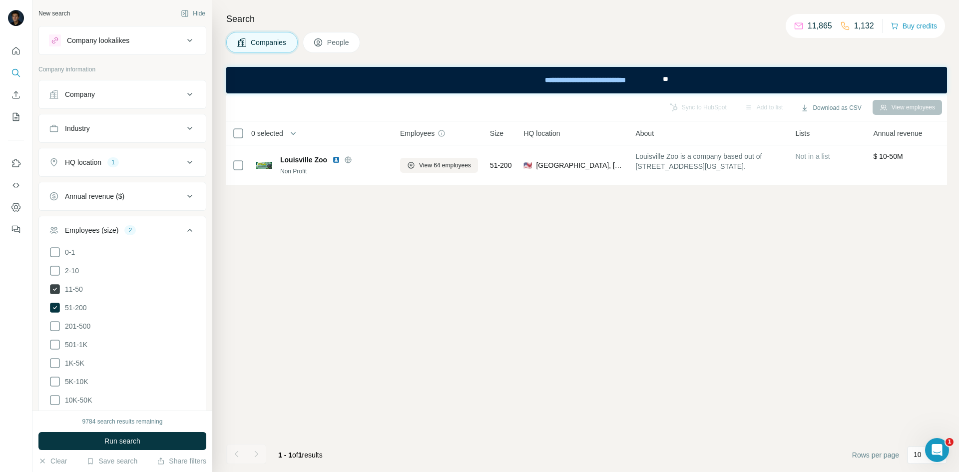
click at [54, 290] on icon at bounding box center [55, 289] width 10 height 10
click at [54, 308] on icon at bounding box center [55, 308] width 10 height 10
click at [184, 231] on icon at bounding box center [190, 230] width 12 height 12
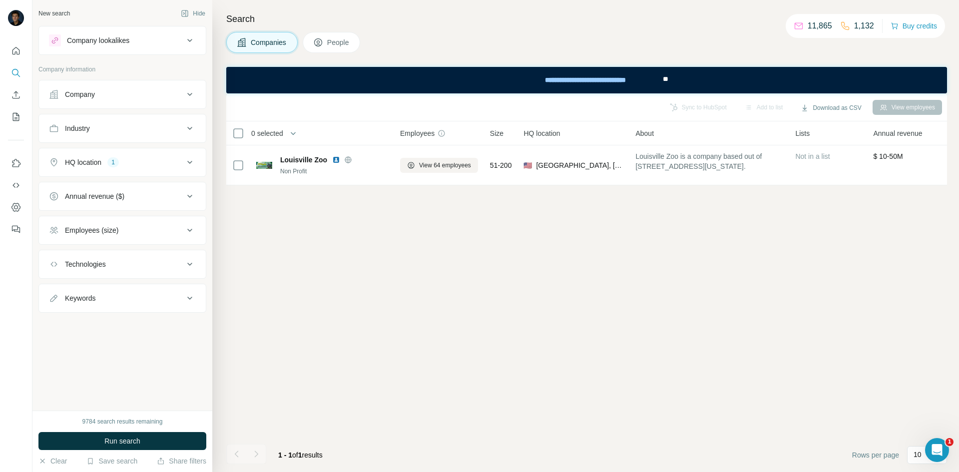
click at [188, 161] on icon at bounding box center [190, 162] width 12 height 12
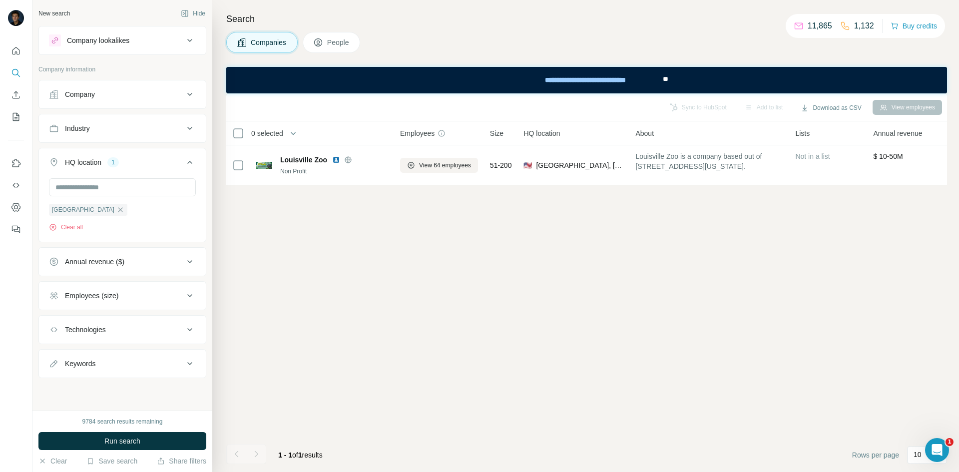
click at [188, 161] on icon at bounding box center [190, 162] width 12 height 12
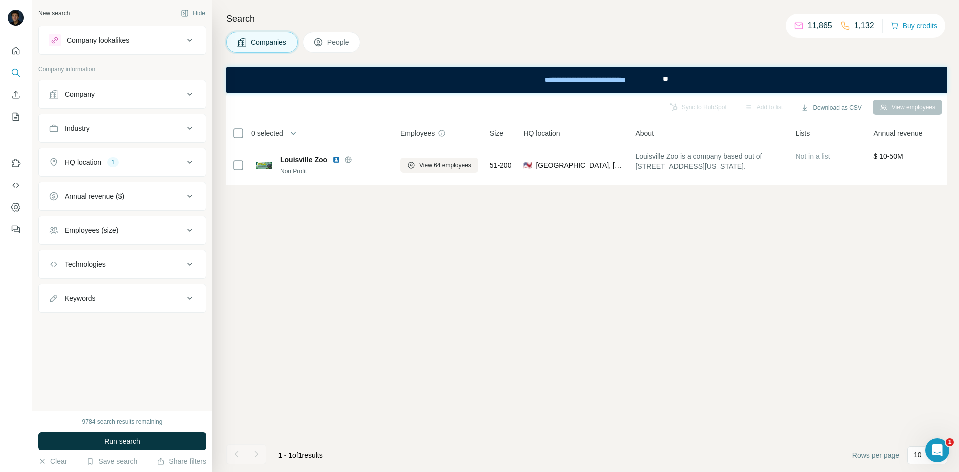
click at [133, 91] on div "Company" at bounding box center [116, 94] width 135 height 10
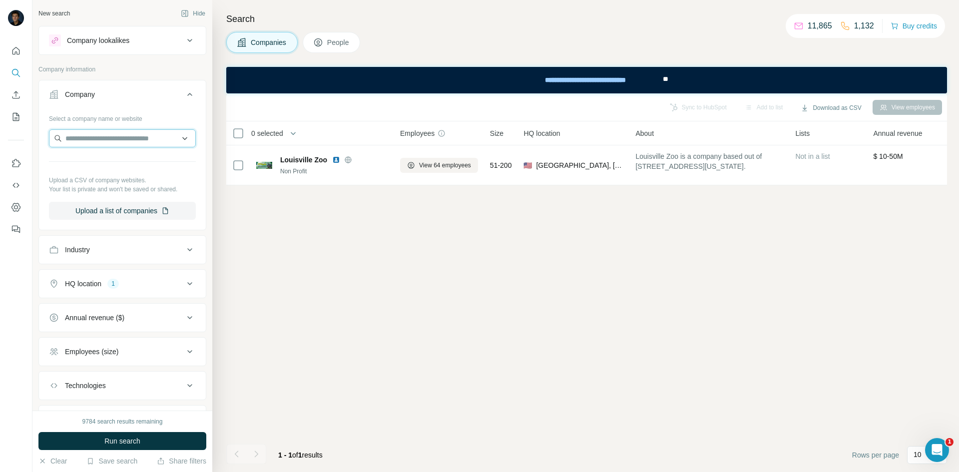
click at [121, 144] on input "text" at bounding box center [122, 138] width 147 height 18
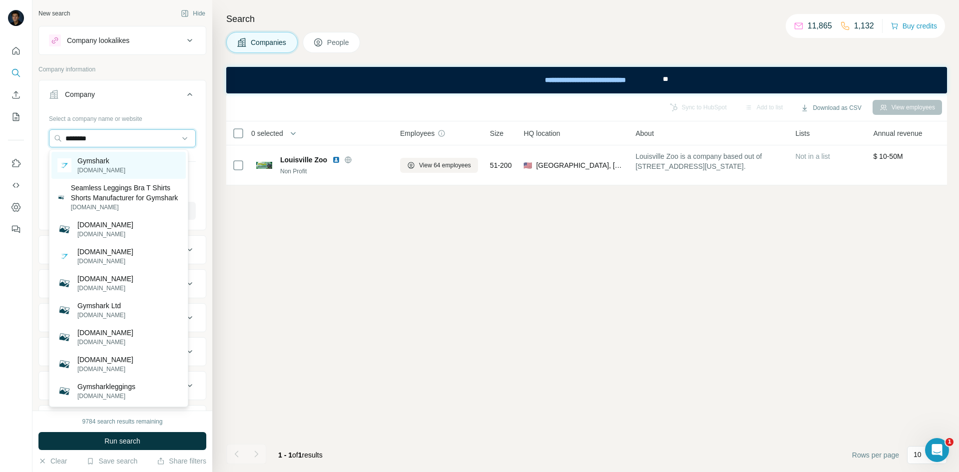
type input "********"
click at [120, 158] on div "Gymshark gymshark.com" at bounding box center [118, 165] width 134 height 27
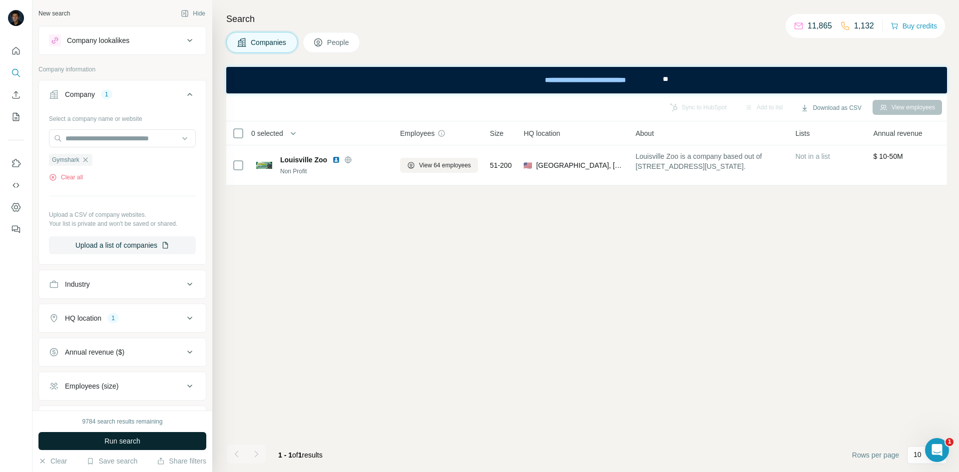
click at [113, 436] on button "Run search" at bounding box center [122, 441] width 168 height 18
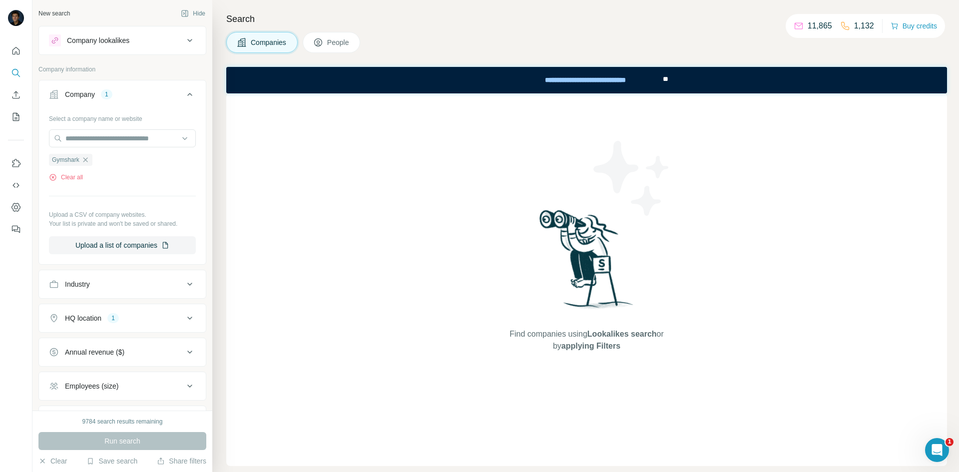
click at [129, 42] on div "Company lookalikes" at bounding box center [98, 40] width 62 height 10
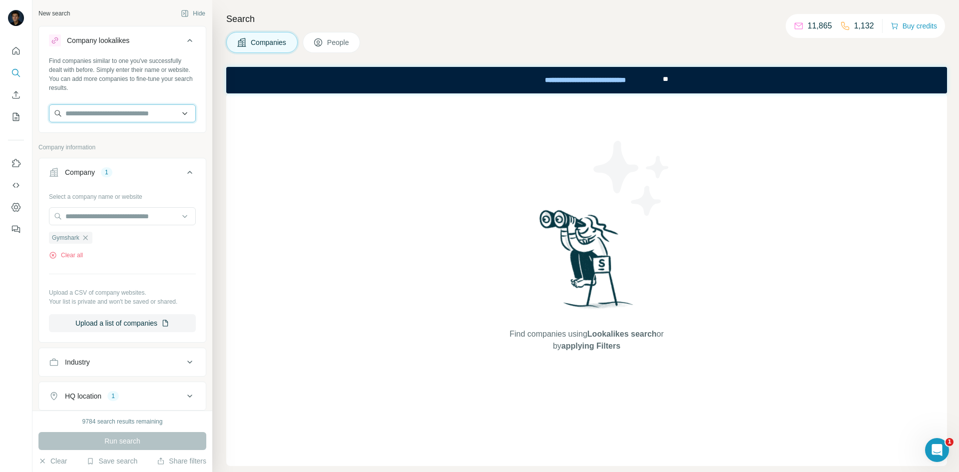
click at [111, 111] on input "text" at bounding box center [122, 113] width 147 height 18
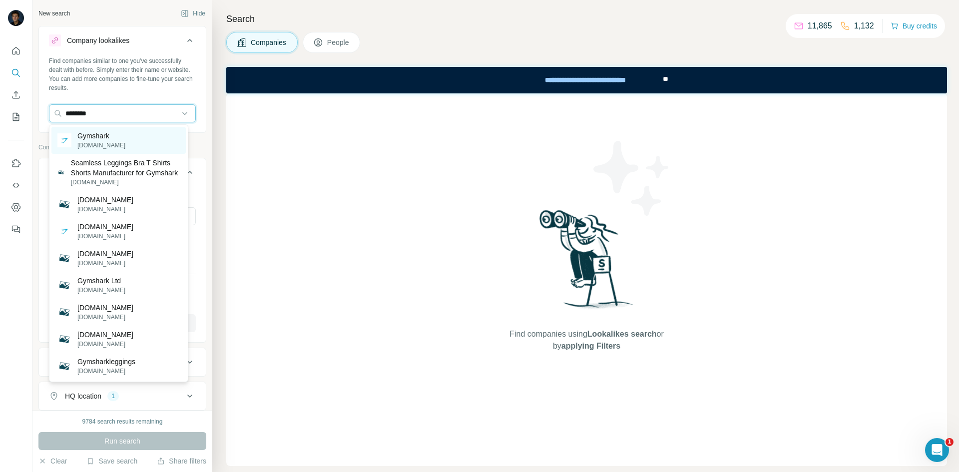
type input "********"
click at [136, 137] on div "Gymshark gymshark.com" at bounding box center [118, 140] width 134 height 27
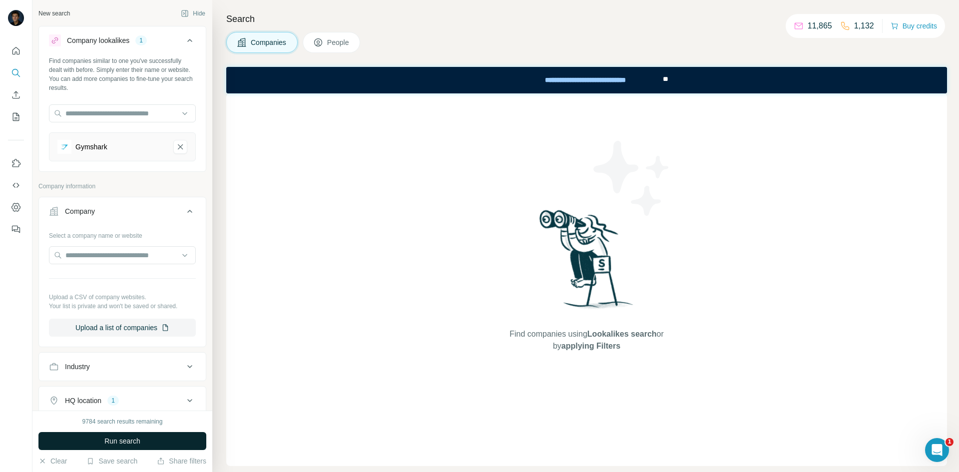
click at [118, 445] on span "Run search" at bounding box center [122, 441] width 36 height 10
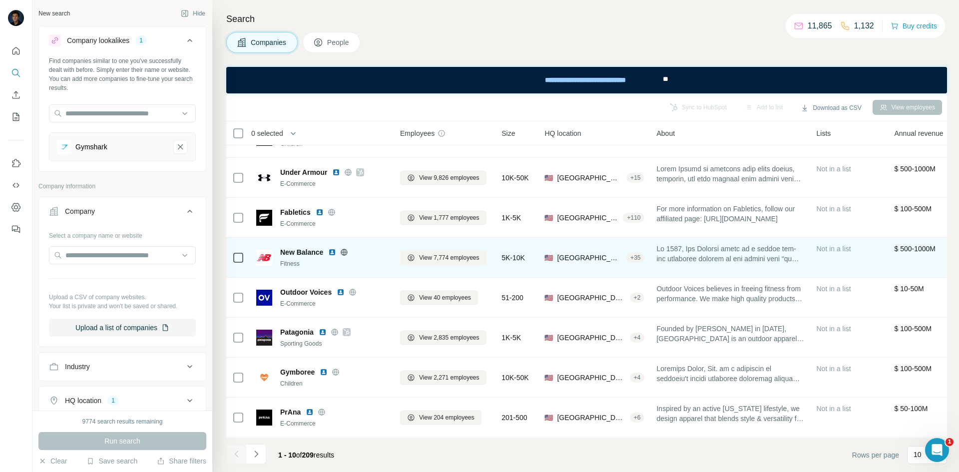
scroll to position [50, 0]
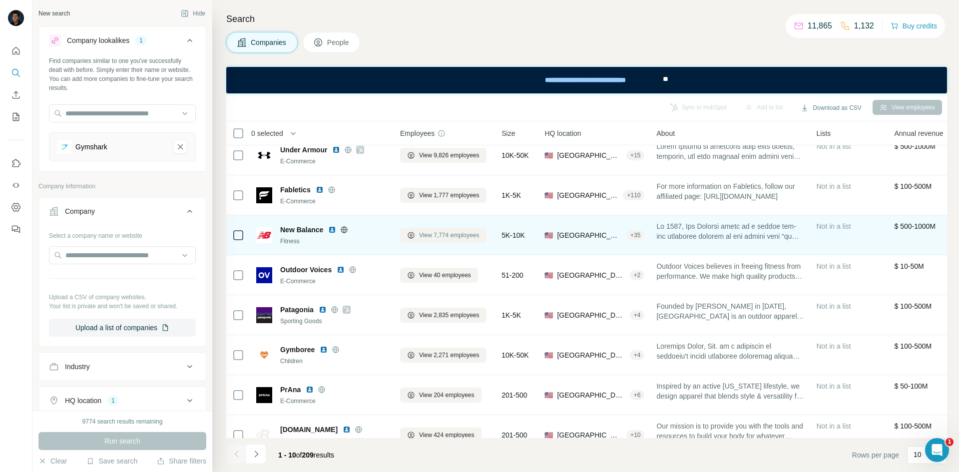
click at [419, 232] on button "View 7,774 employees" at bounding box center [443, 235] width 86 height 15
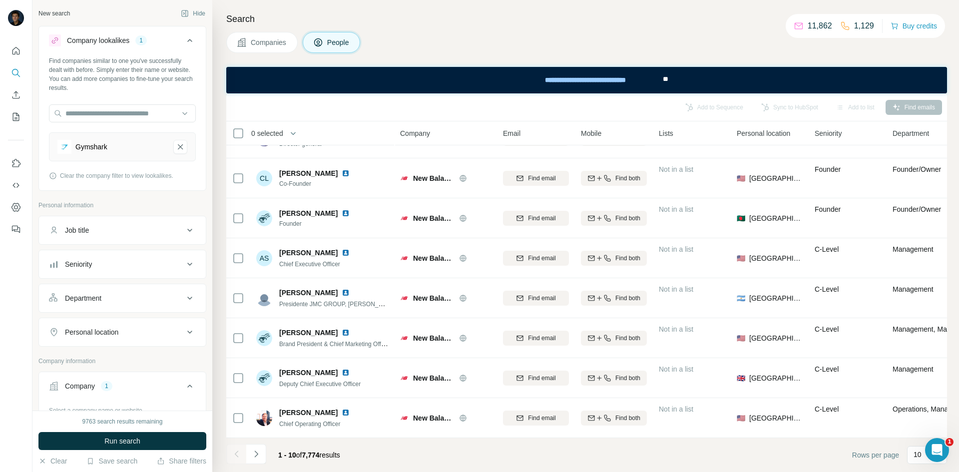
scroll to position [50, 0]
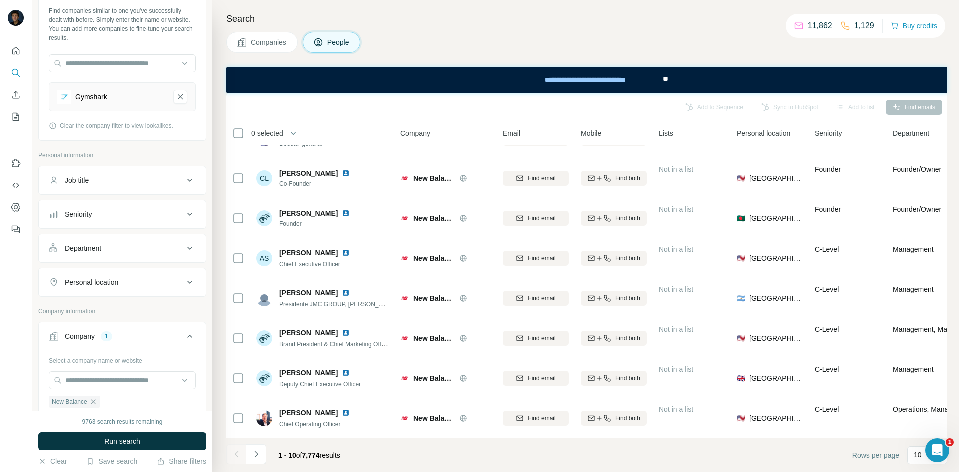
click at [156, 178] on div "Job title" at bounding box center [116, 180] width 135 height 10
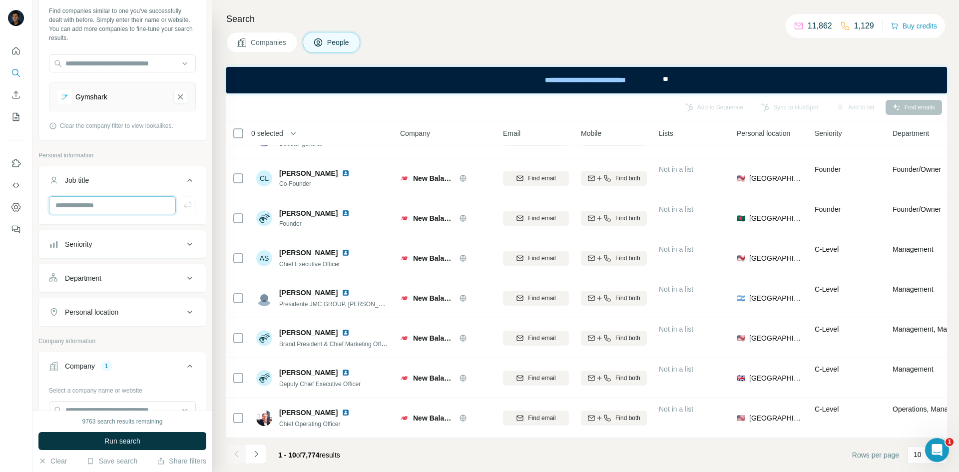
click at [142, 207] on input "text" at bounding box center [112, 205] width 127 height 18
type input "**********"
click at [183, 207] on icon "button" at bounding box center [188, 205] width 10 height 10
click at [119, 205] on input "text" at bounding box center [112, 205] width 127 height 18
click at [131, 207] on input "text" at bounding box center [112, 205] width 127 height 18
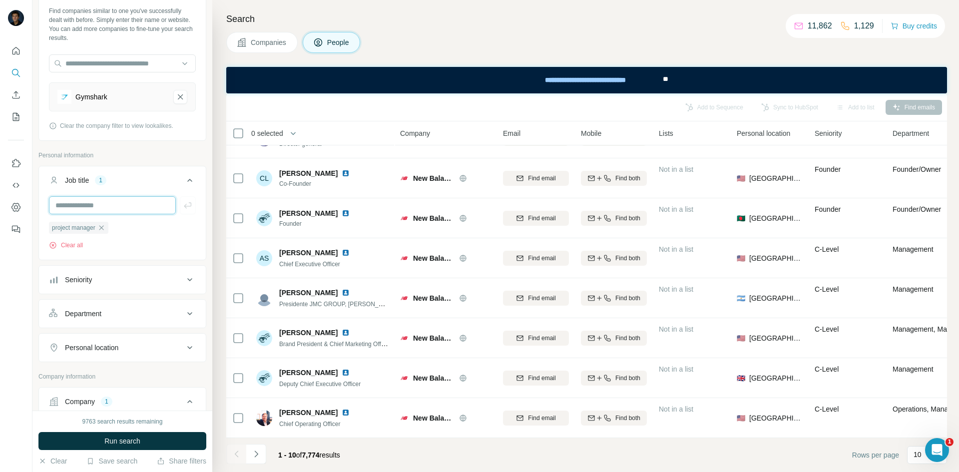
type input "**********"
click at [180, 206] on button "button" at bounding box center [188, 205] width 16 height 18
click at [142, 207] on input "text" at bounding box center [112, 205] width 127 height 18
type input "**********"
click at [184, 202] on button "button" at bounding box center [188, 205] width 16 height 18
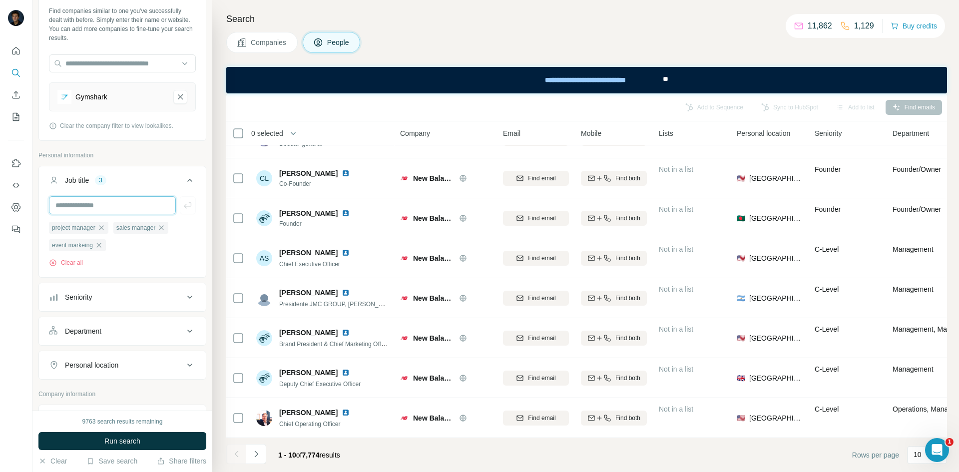
click at [139, 208] on input "text" at bounding box center [112, 205] width 127 height 18
type input "**********"
click at [103, 243] on icon "button" at bounding box center [99, 245] width 8 height 8
click at [109, 212] on input "text" at bounding box center [112, 205] width 127 height 18
type input "**********"
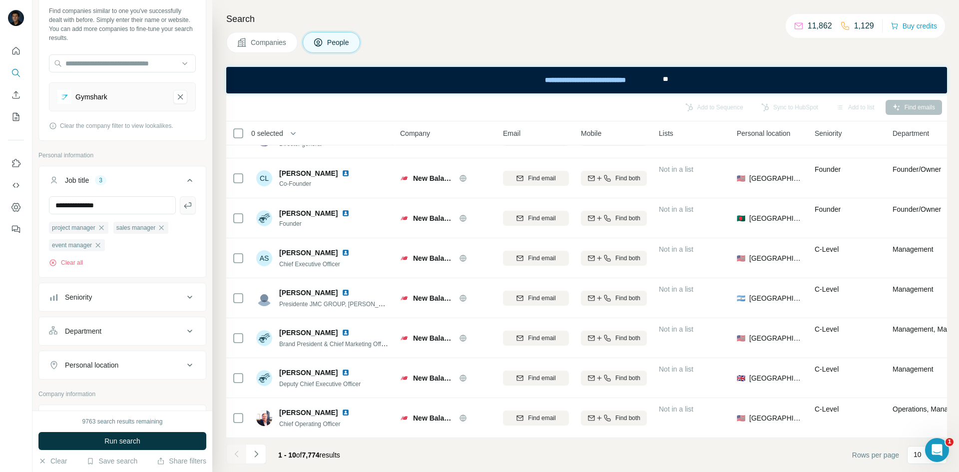
click at [183, 205] on icon "button" at bounding box center [188, 205] width 10 height 10
click at [124, 440] on span "Run search" at bounding box center [122, 441] width 36 height 10
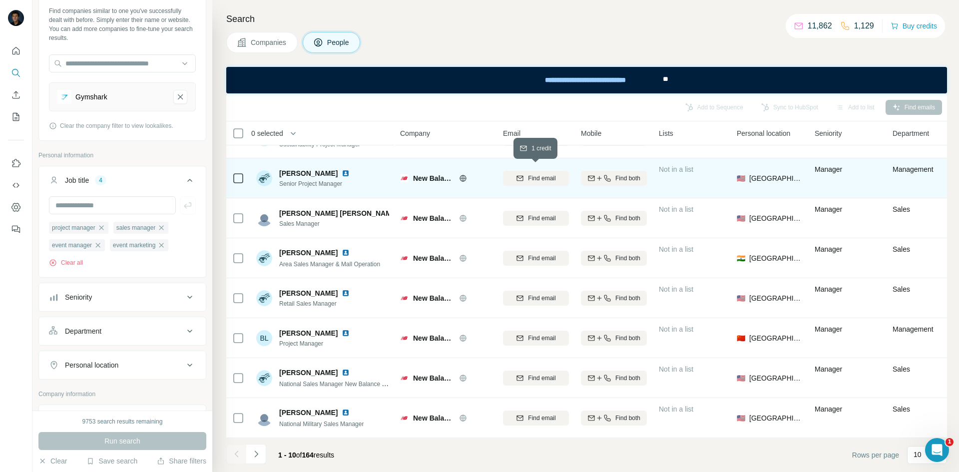
click at [518, 175] on icon "button" at bounding box center [520, 177] width 6 height 5
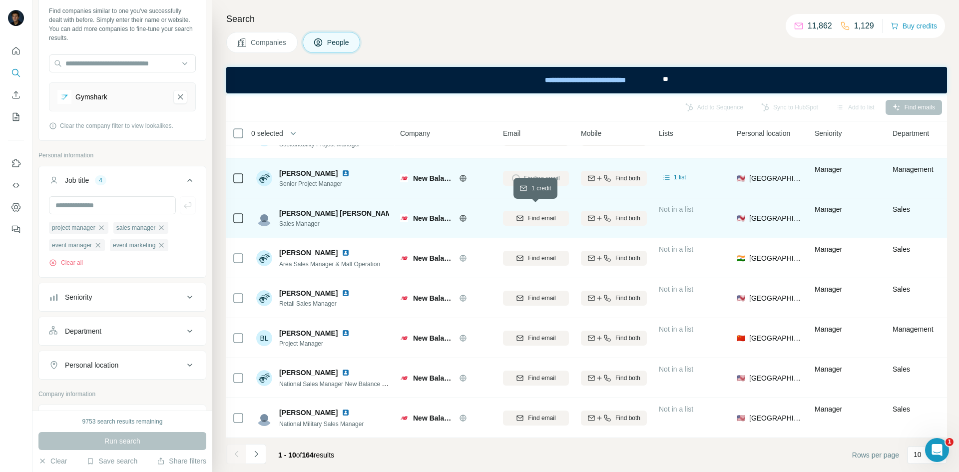
click at [547, 214] on span "Find email" at bounding box center [541, 218] width 27 height 9
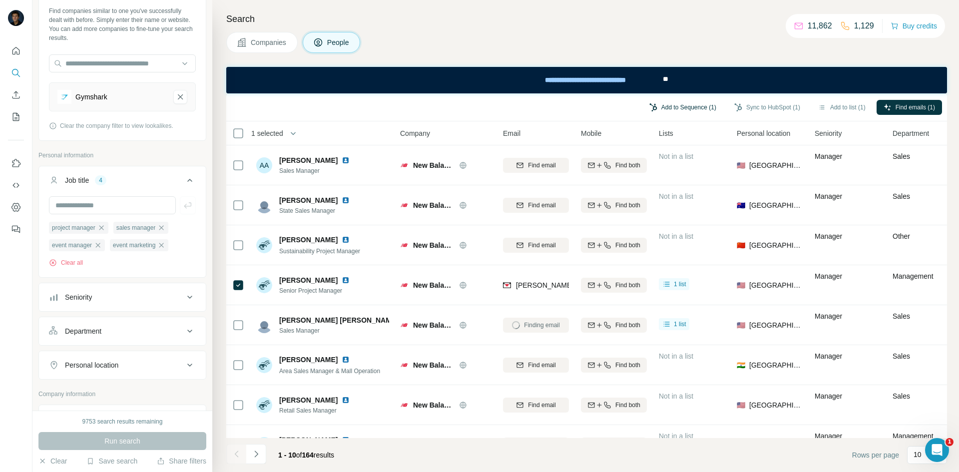
click at [707, 104] on button "Add to Sequence (1)" at bounding box center [682, 107] width 81 height 15
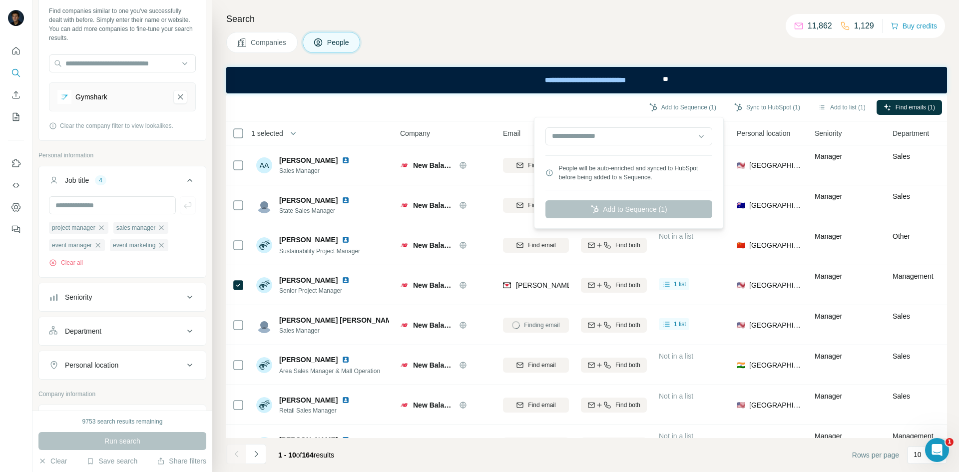
click at [649, 206] on div "People will be auto-enriched and synced to HubSpot before being added to a Sequ…" at bounding box center [628, 172] width 185 height 107
click at [753, 101] on button "Sync to HubSpot (1)" at bounding box center [767, 107] width 80 height 15
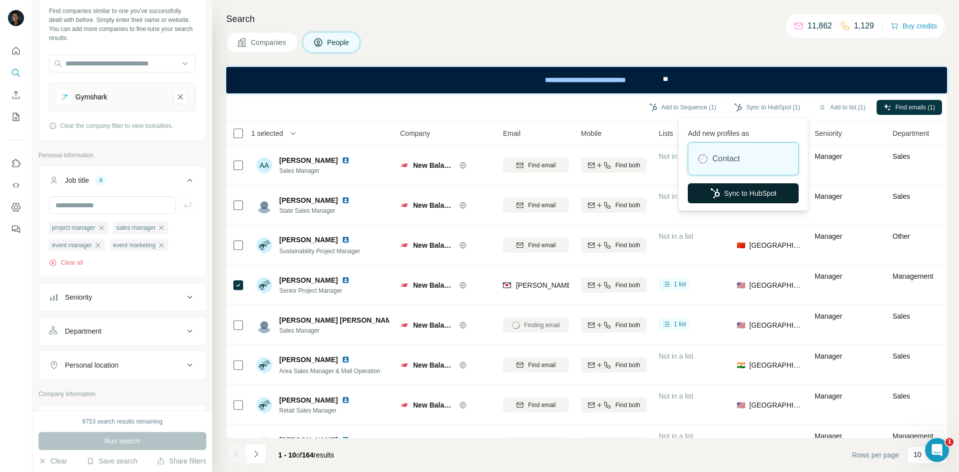
click at [721, 189] on button "Sync to HubSpot" at bounding box center [743, 193] width 111 height 20
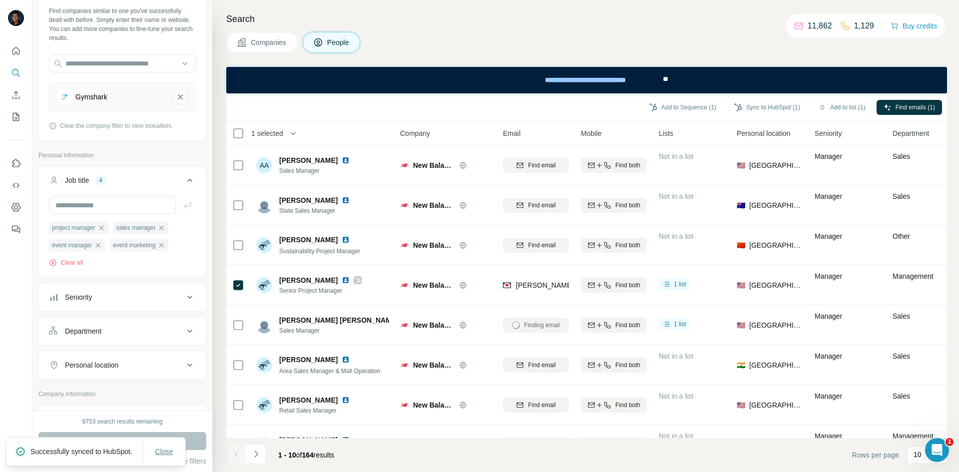
click at [173, 444] on button "Close" at bounding box center [164, 452] width 32 height 18
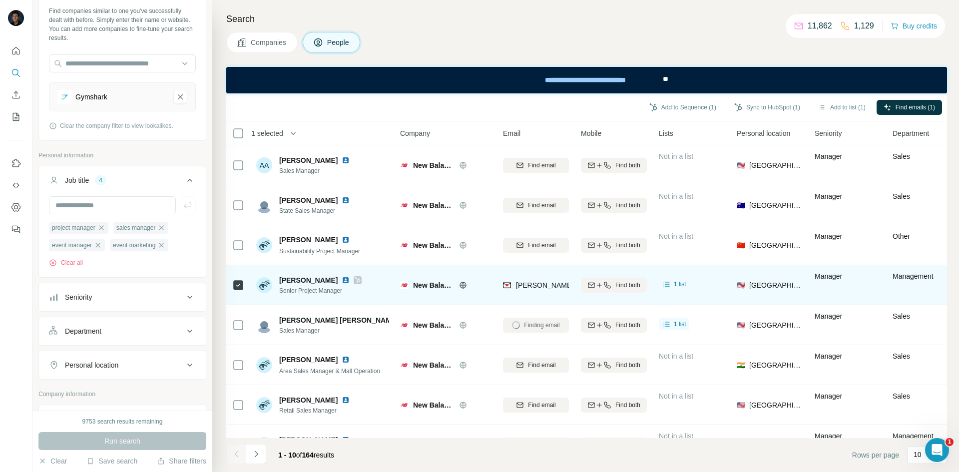
click at [241, 279] on icon at bounding box center [238, 285] width 12 height 12
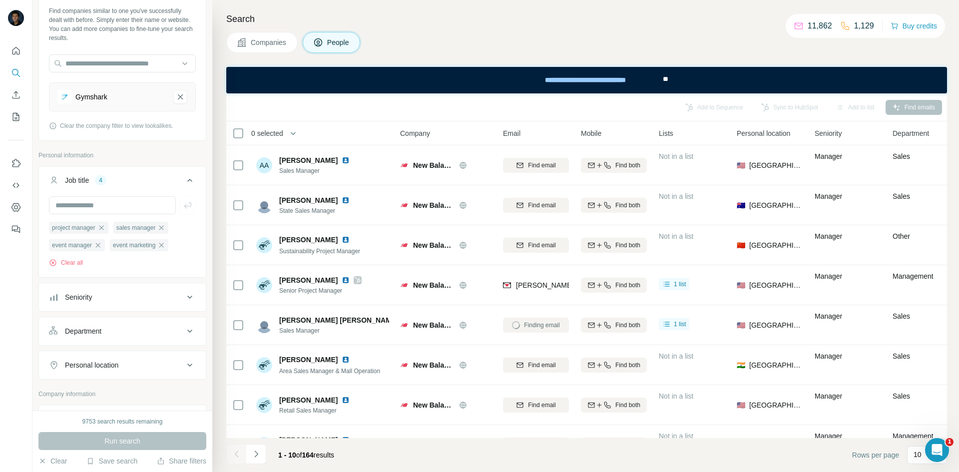
click at [262, 460] on button "Navigate to next page" at bounding box center [256, 454] width 20 height 20
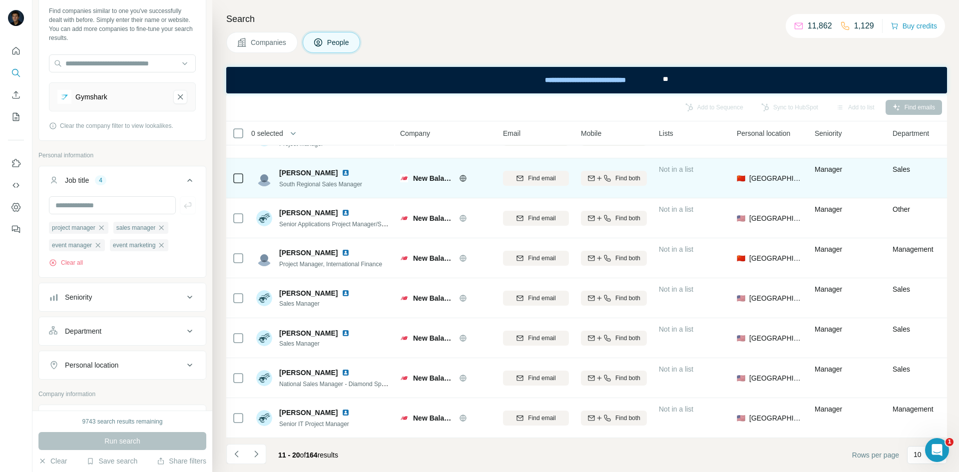
scroll to position [112, 0]
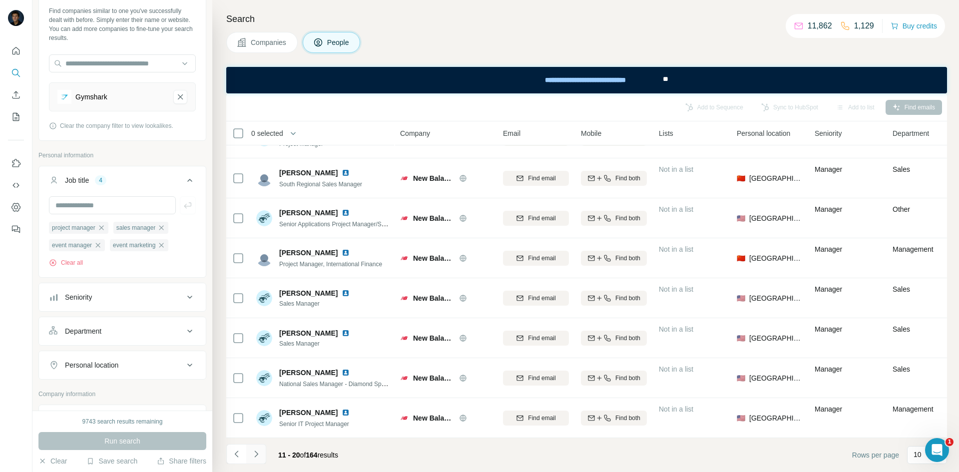
click at [258, 453] on icon "Navigate to next page" at bounding box center [256, 454] width 10 height 10
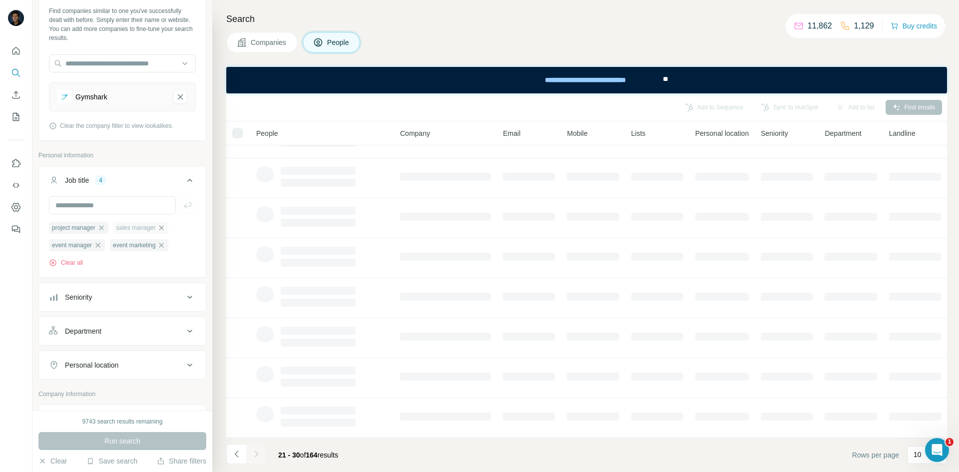
click at [164, 226] on icon "button" at bounding box center [161, 228] width 8 height 8
click at [103, 228] on icon "button" at bounding box center [101, 228] width 8 height 8
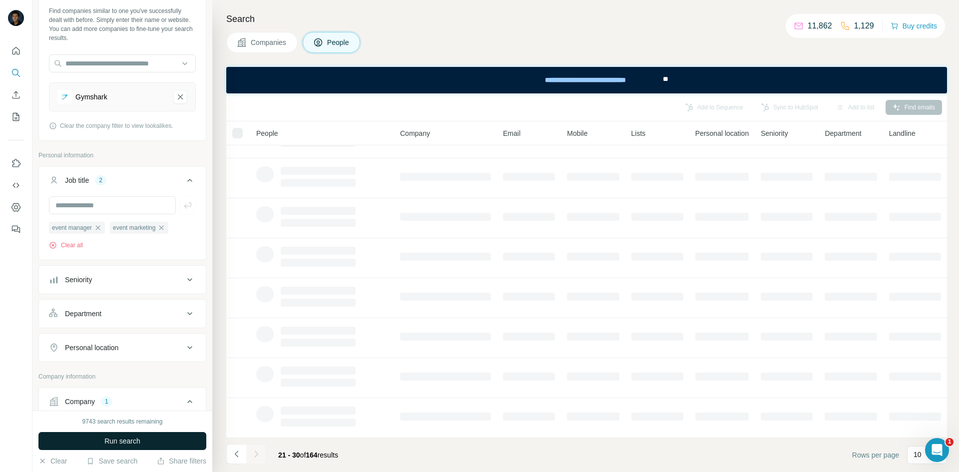
click at [150, 442] on button "Run search" at bounding box center [122, 441] width 168 height 18
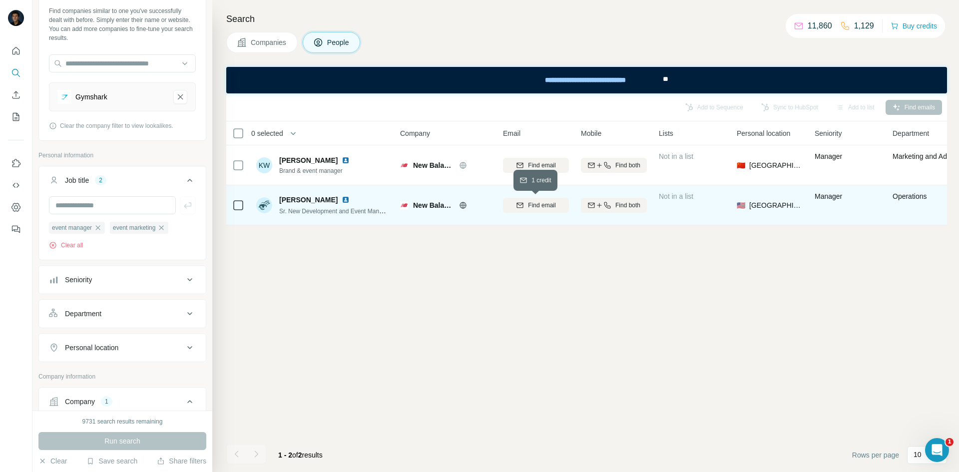
click at [544, 204] on span "Find email" at bounding box center [541, 205] width 27 height 9
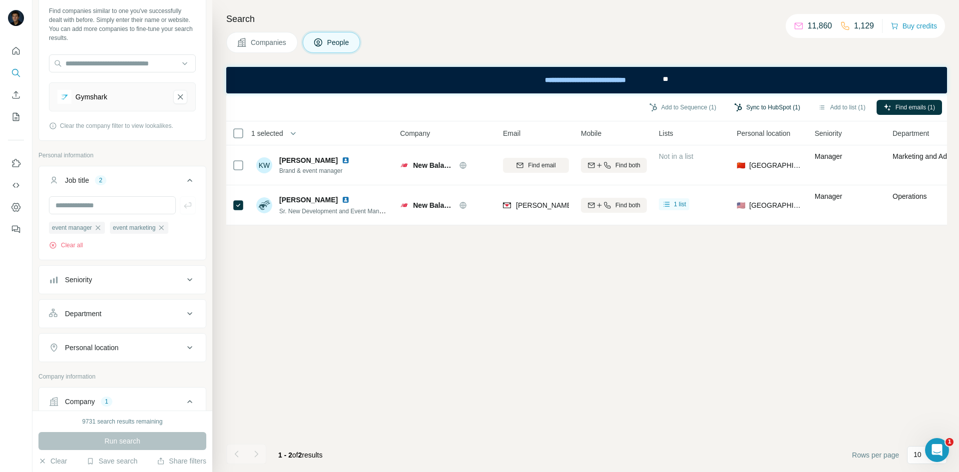
click at [786, 109] on button "Sync to HubSpot (1)" at bounding box center [767, 107] width 80 height 15
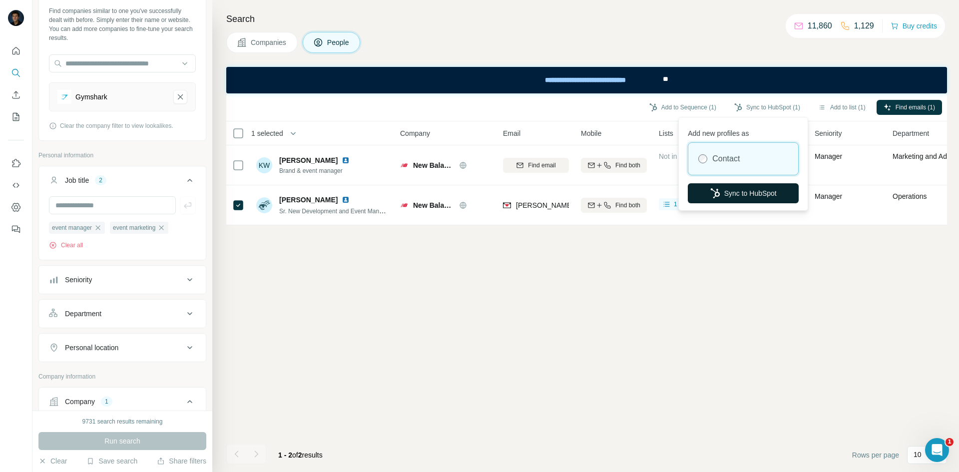
click at [720, 185] on button "Sync to HubSpot" at bounding box center [743, 193] width 111 height 20
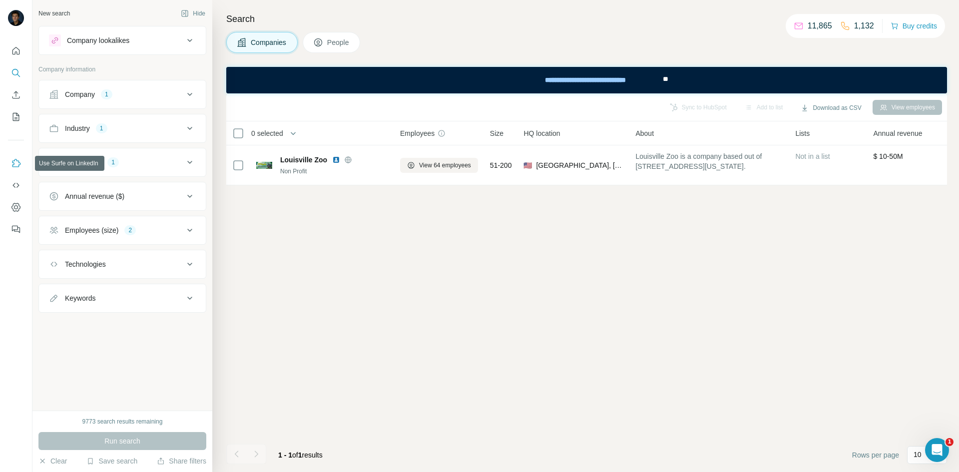
click at [17, 163] on icon "Use Surfe on LinkedIn" at bounding box center [16, 163] width 10 height 10
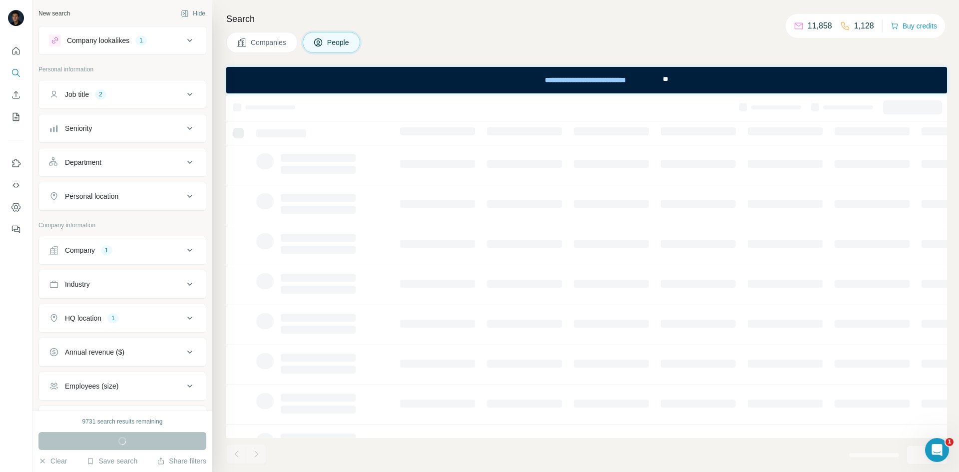
click at [184, 90] on icon at bounding box center [190, 94] width 12 height 12
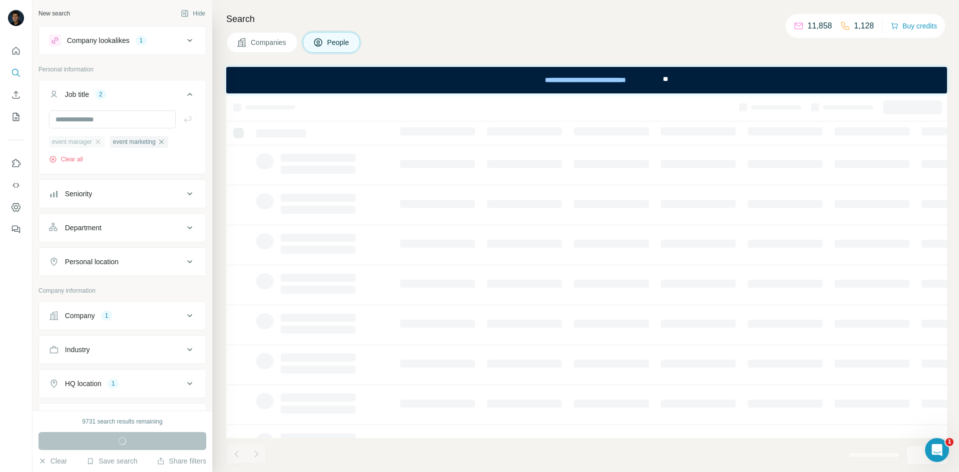
click at [101, 138] on div "event manager" at bounding box center [77, 142] width 56 height 12
click at [101, 139] on div "event manager" at bounding box center [77, 142] width 56 height 12
click at [101, 139] on icon "button" at bounding box center [98, 142] width 8 height 8
click at [104, 142] on icon "button" at bounding box center [100, 142] width 8 height 8
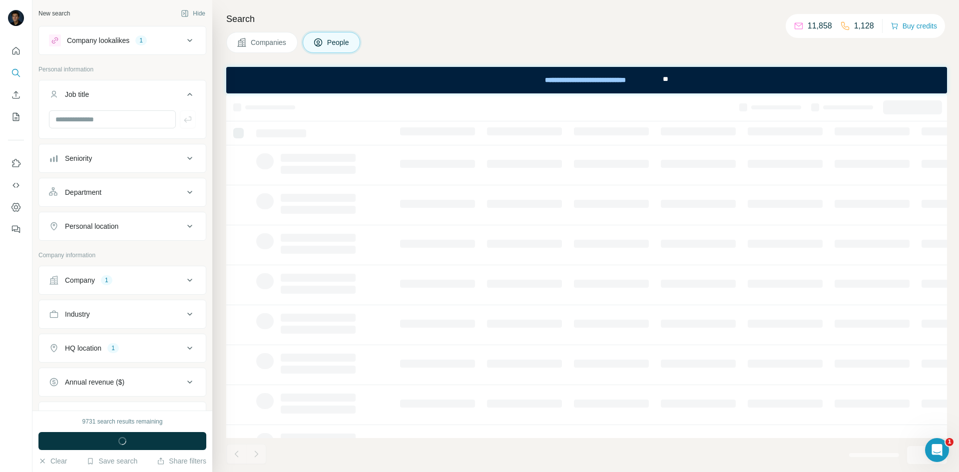
click at [267, 42] on span "Companies" at bounding box center [269, 42] width 36 height 10
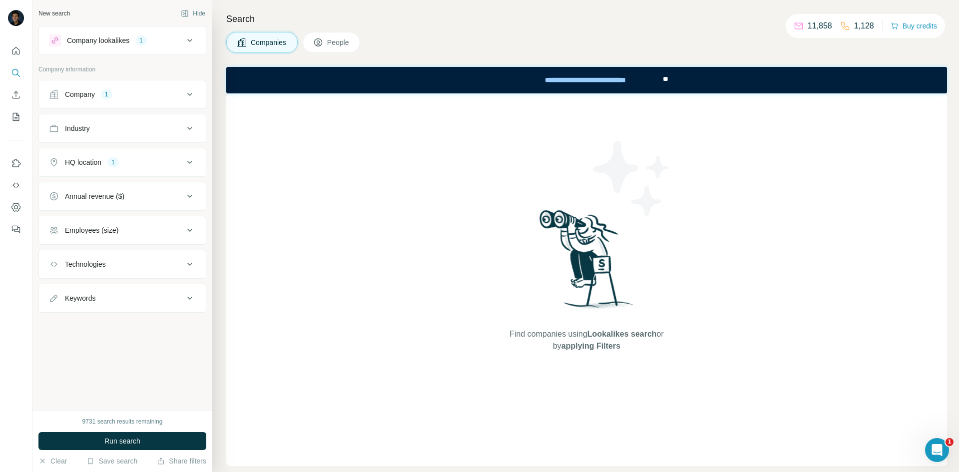
click at [124, 94] on div "Company 1" at bounding box center [116, 94] width 135 height 10
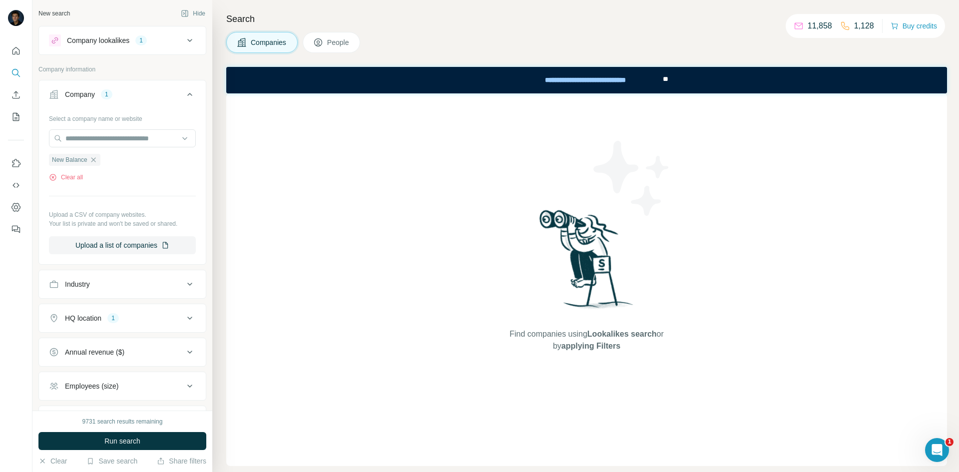
click at [108, 162] on ul "New Balance" at bounding box center [122, 159] width 147 height 12
click at [97, 161] on icon "button" at bounding box center [93, 160] width 8 height 8
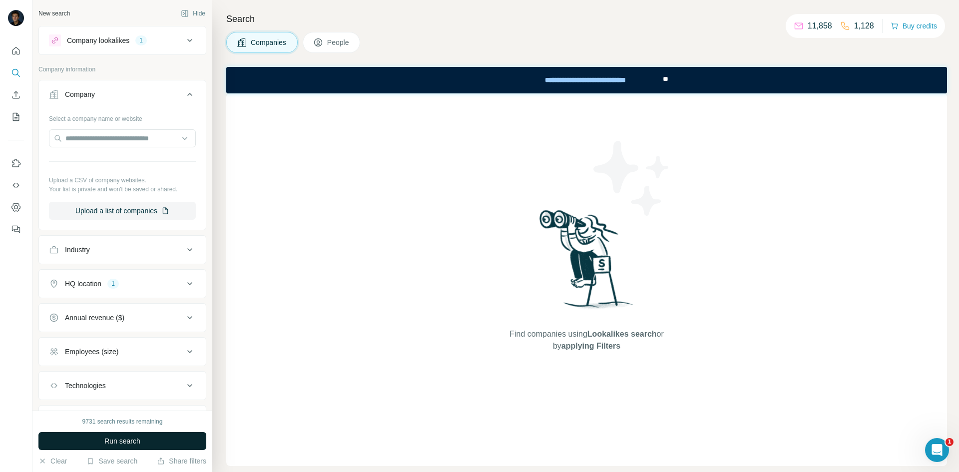
click at [125, 440] on span "Run search" at bounding box center [122, 441] width 36 height 10
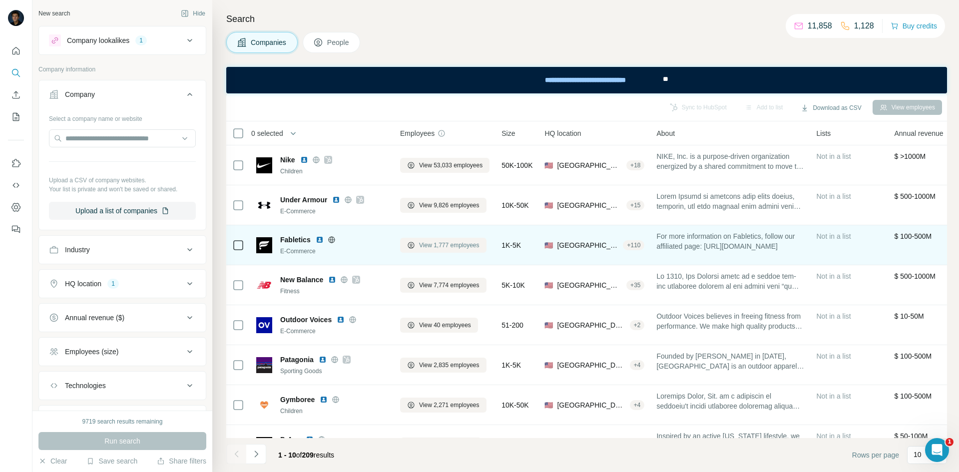
click at [431, 249] on span "View 1,777 employees" at bounding box center [449, 245] width 60 height 9
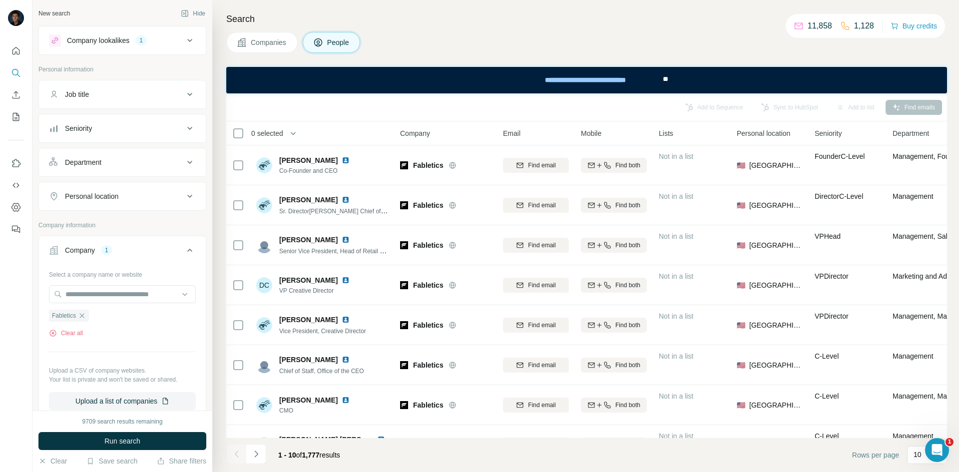
click at [184, 96] on icon at bounding box center [190, 94] width 12 height 12
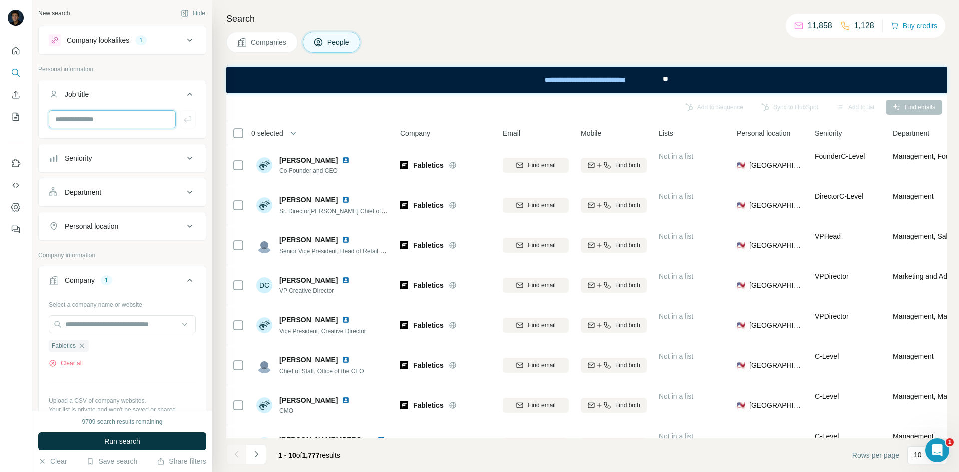
click at [155, 118] on input "text" at bounding box center [112, 119] width 127 height 18
type input "**********"
click at [184, 122] on icon "button" at bounding box center [187, 119] width 7 height 6
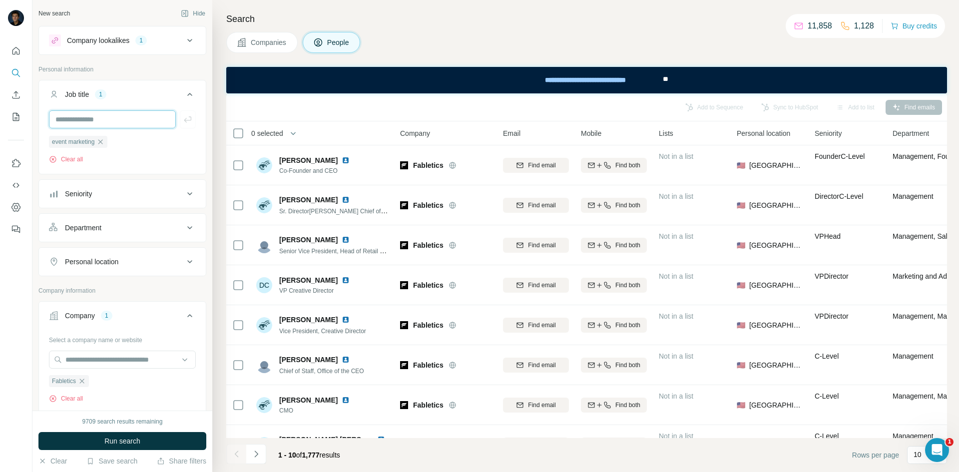
click at [128, 122] on input "text" at bounding box center [112, 119] width 127 height 18
type input "**********"
click at [183, 119] on icon "button" at bounding box center [188, 119] width 10 height 10
click at [146, 123] on input "text" at bounding box center [112, 119] width 127 height 18
type input "**********"
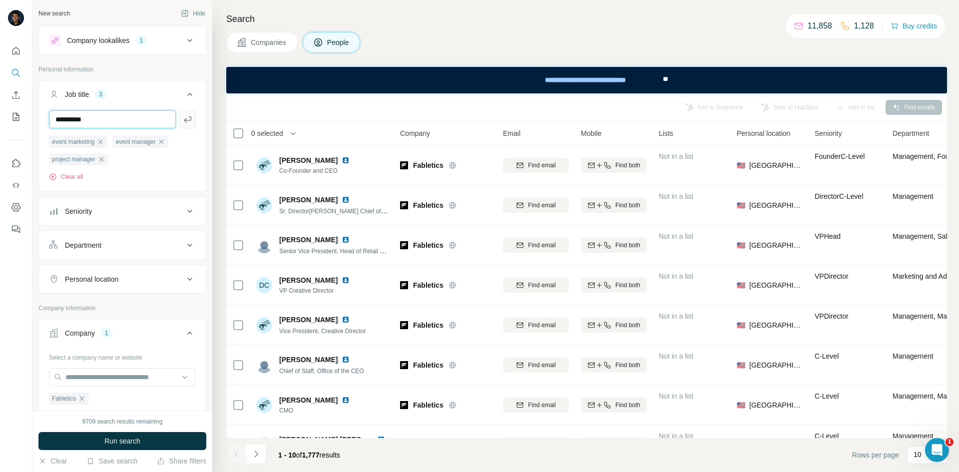
type input "**********"
click at [183, 119] on icon "button" at bounding box center [188, 119] width 10 height 10
click at [148, 437] on button "Run search" at bounding box center [122, 441] width 168 height 18
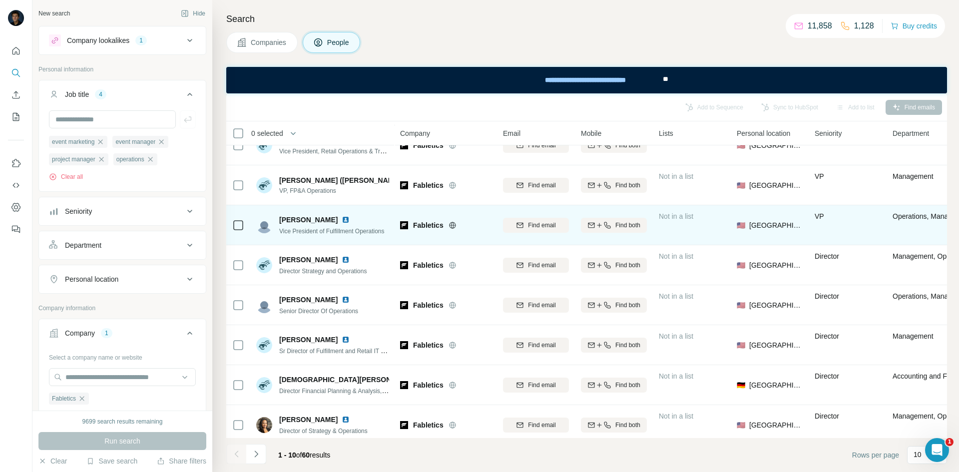
scroll to position [112, 0]
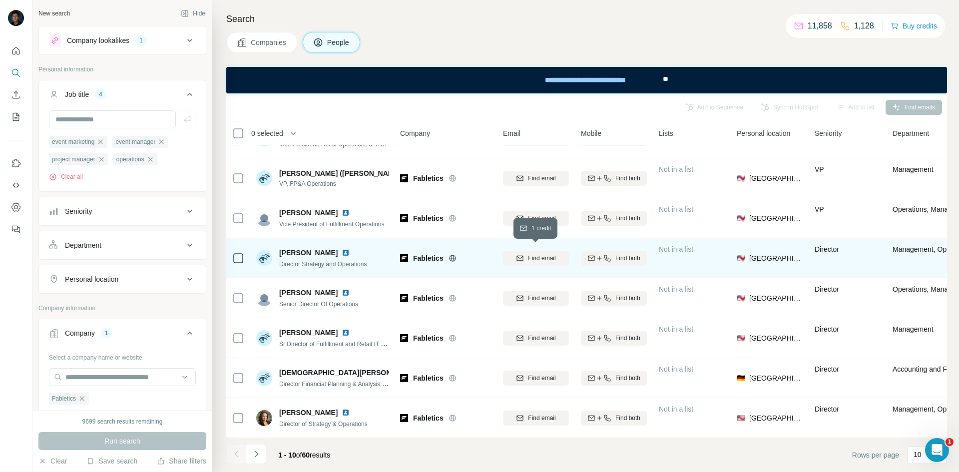
click at [533, 254] on span "Find email" at bounding box center [541, 258] width 27 height 9
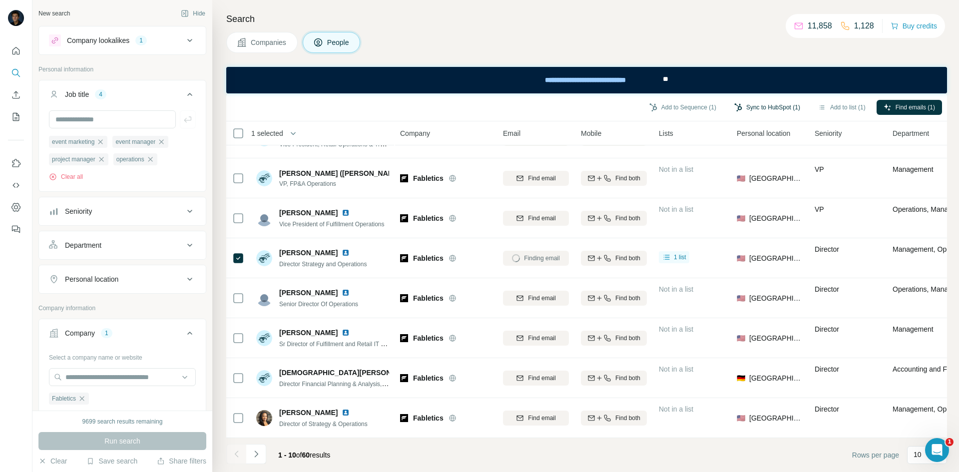
click at [746, 104] on button "Sync to HubSpot (1)" at bounding box center [767, 107] width 80 height 15
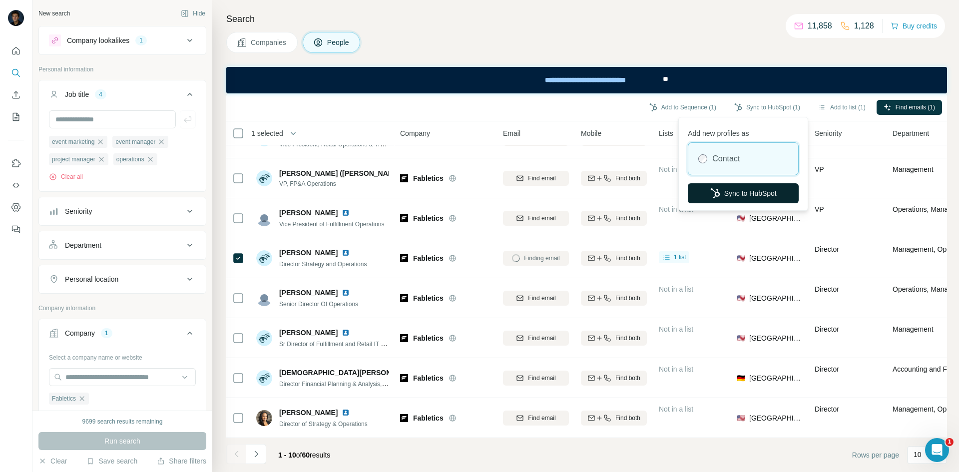
click at [750, 188] on button "Sync to HubSpot" at bounding box center [743, 193] width 111 height 20
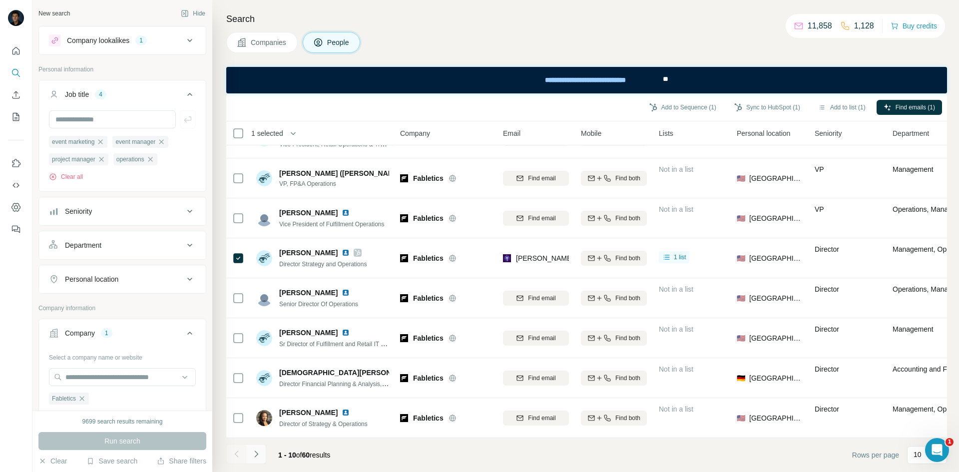
click at [260, 457] on icon "Navigate to next page" at bounding box center [256, 454] width 10 height 10
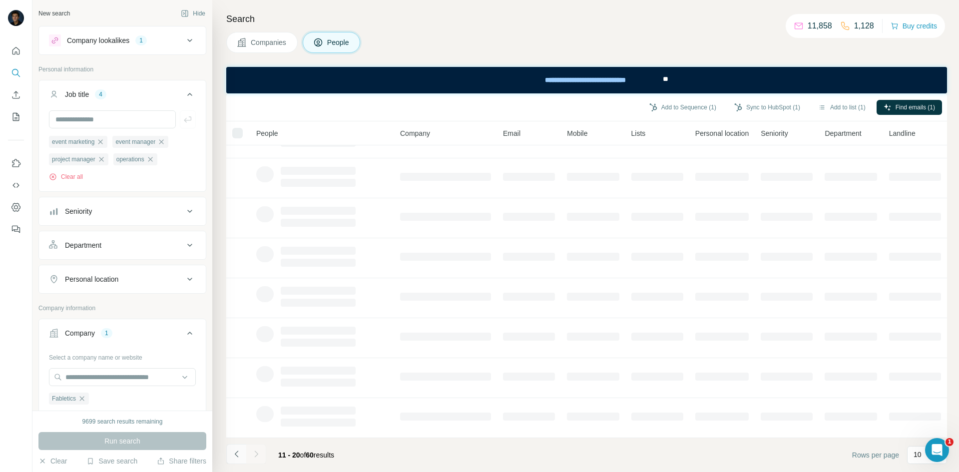
click at [236, 457] on icon "Navigate to previous page" at bounding box center [237, 454] width 10 height 10
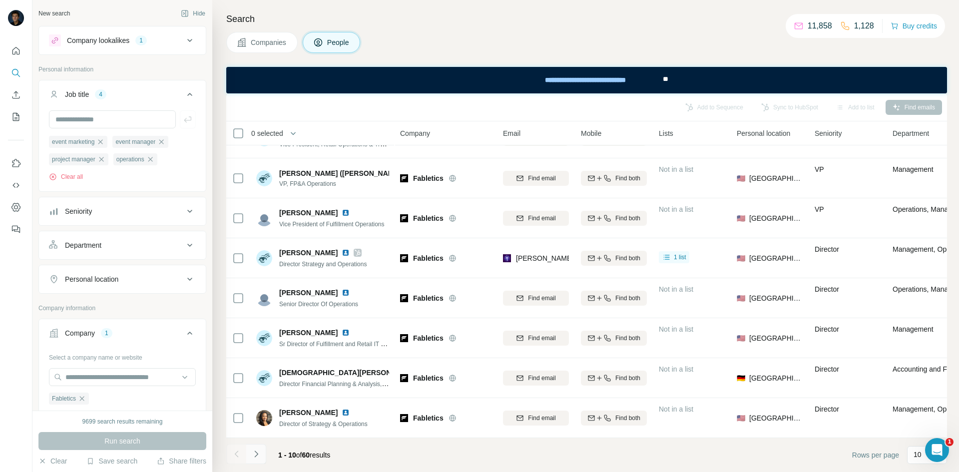
click at [261, 452] on icon "Navigate to next page" at bounding box center [256, 454] width 10 height 10
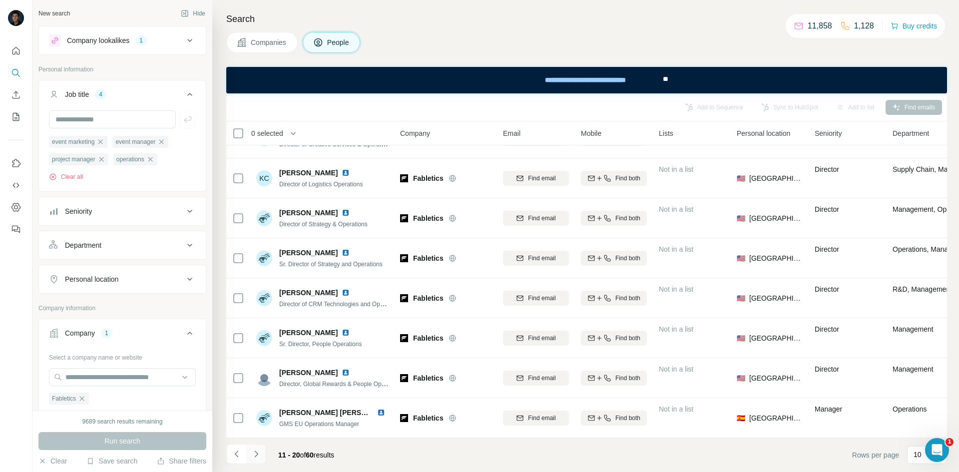
click at [261, 456] on icon "Navigate to next page" at bounding box center [256, 454] width 10 height 10
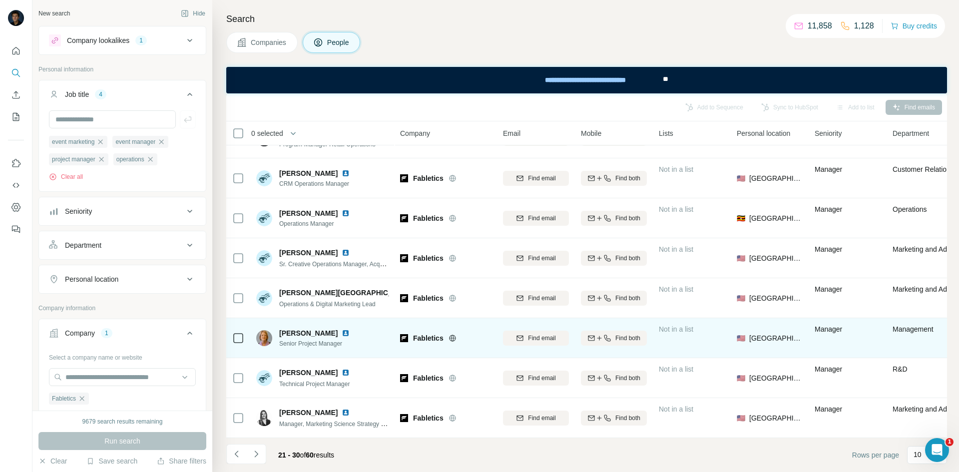
click at [245, 343] on td at bounding box center [238, 338] width 24 height 40
click at [542, 334] on span "Find email" at bounding box center [541, 338] width 27 height 9
click at [748, 104] on button "Sync to HubSpot (1)" at bounding box center [767, 107] width 80 height 15
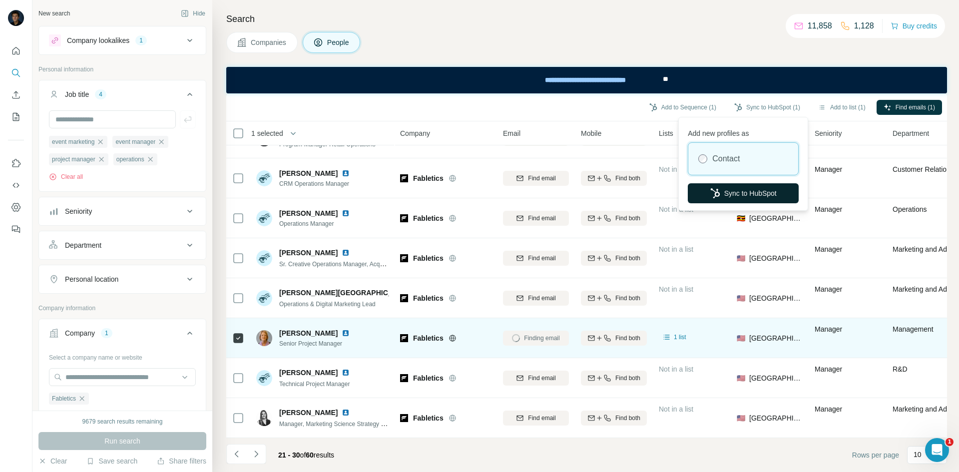
click at [733, 192] on button "Sync to HubSpot" at bounding box center [743, 193] width 111 height 20
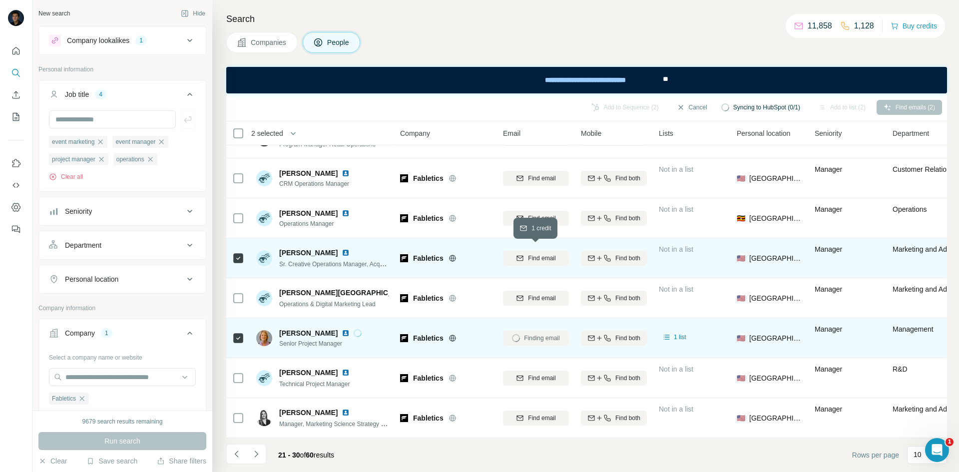
click at [531, 255] on span "Find email" at bounding box center [541, 258] width 27 height 9
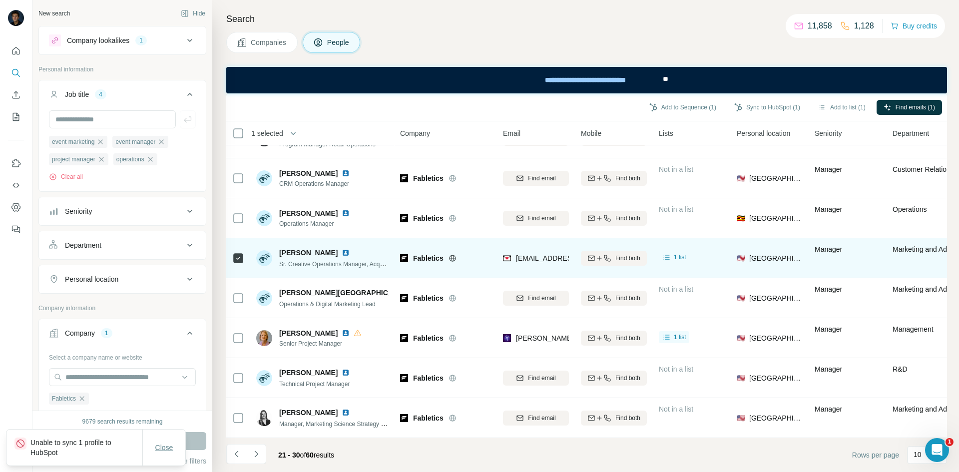
drag, startPoint x: 167, startPoint y: 451, endPoint x: 168, endPoint y: 443, distance: 8.5
click at [167, 451] on span "Close" at bounding box center [164, 448] width 18 height 10
click at [774, 102] on button "Sync to HubSpot (1)" at bounding box center [767, 107] width 80 height 15
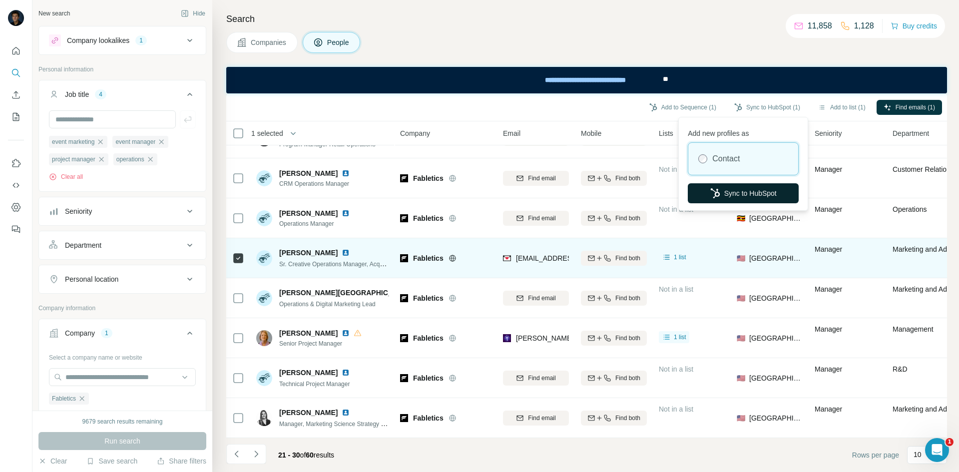
click at [744, 191] on button "Sync to HubSpot" at bounding box center [743, 193] width 111 height 20
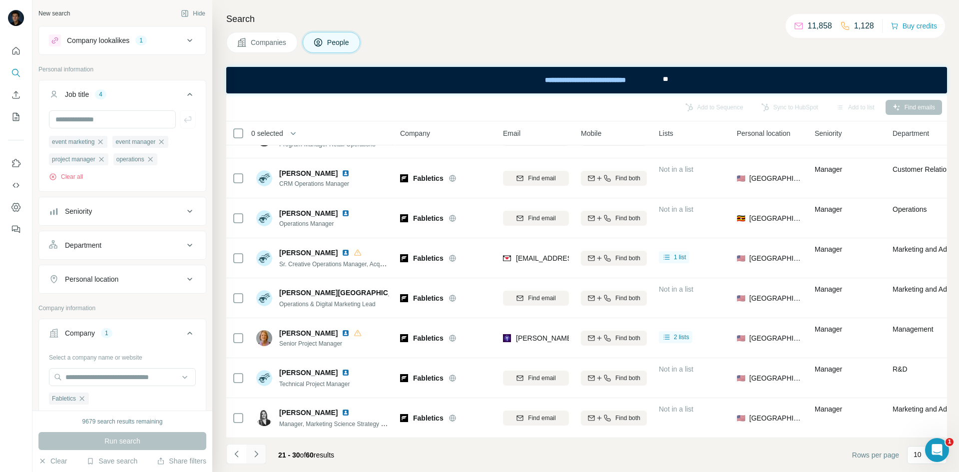
click at [255, 450] on icon "Navigate to next page" at bounding box center [256, 454] width 10 height 10
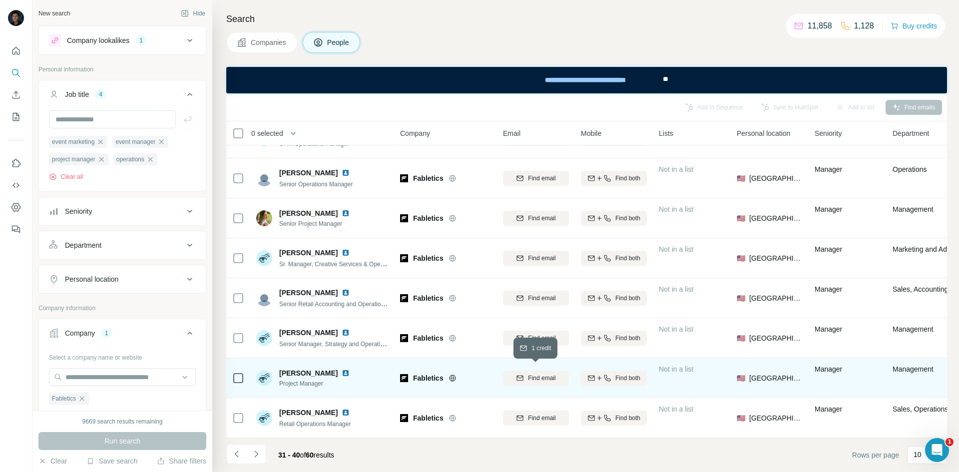
click at [532, 374] on span "Find email" at bounding box center [541, 378] width 27 height 9
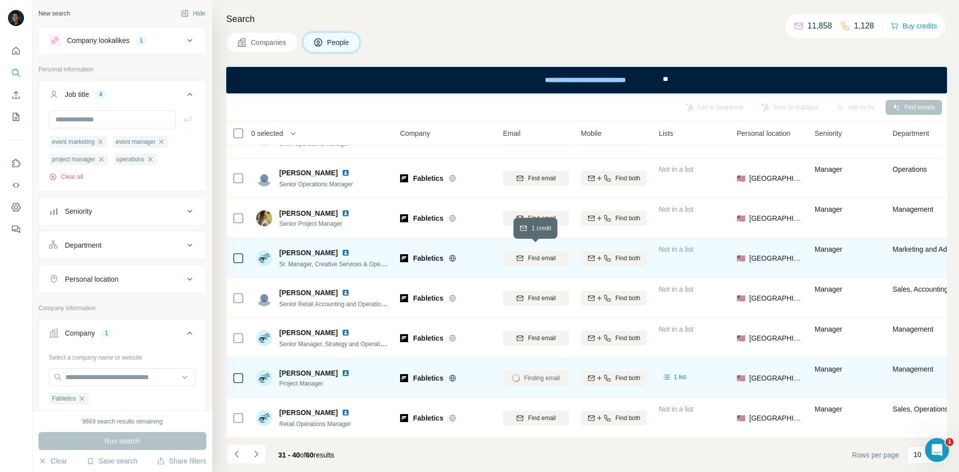
click at [536, 254] on span "Find email" at bounding box center [541, 258] width 27 height 9
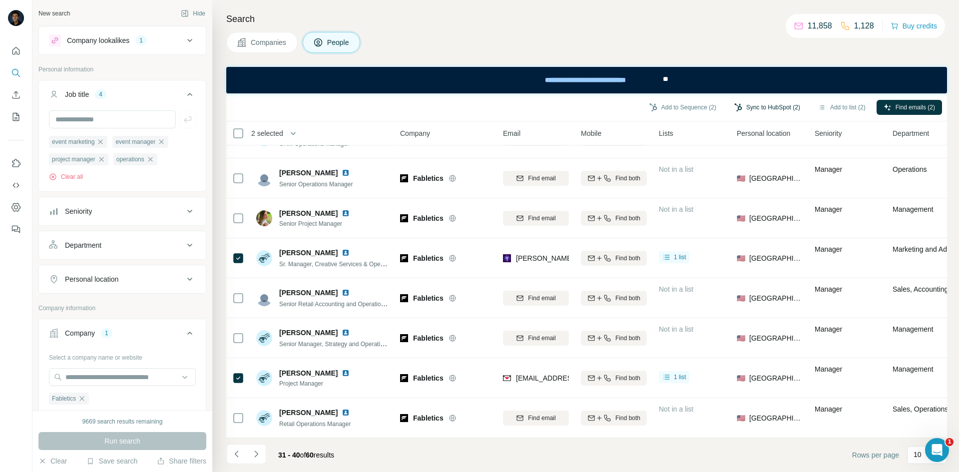
click at [764, 111] on button "Sync to HubSpot (2)" at bounding box center [767, 107] width 80 height 15
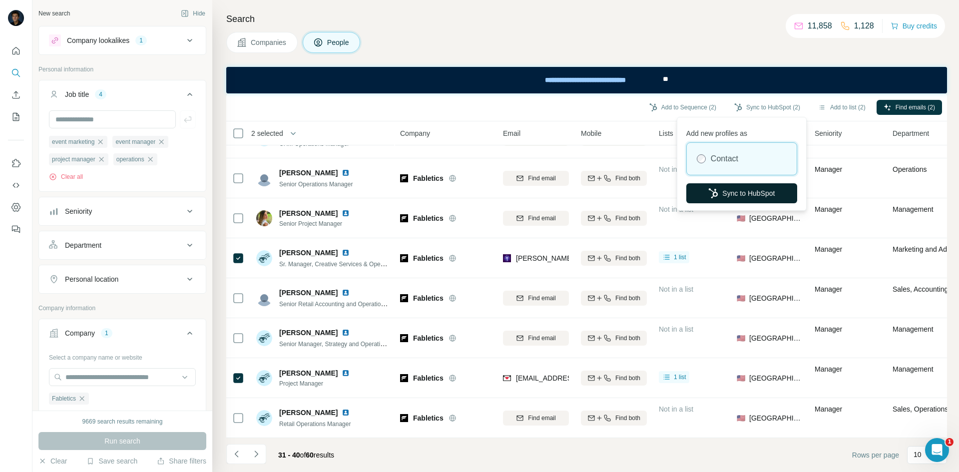
click at [752, 190] on button "Sync to HubSpot" at bounding box center [741, 193] width 111 height 20
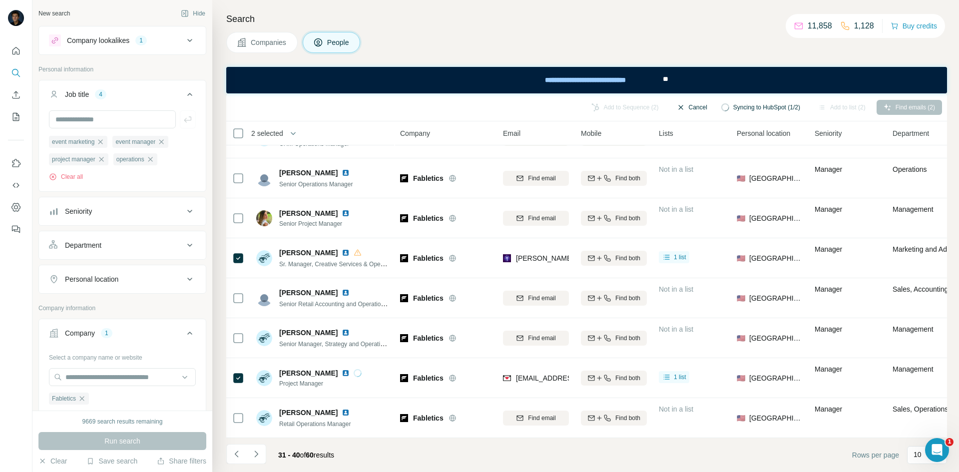
click at [684, 105] on button "Cancel" at bounding box center [692, 107] width 44 height 15
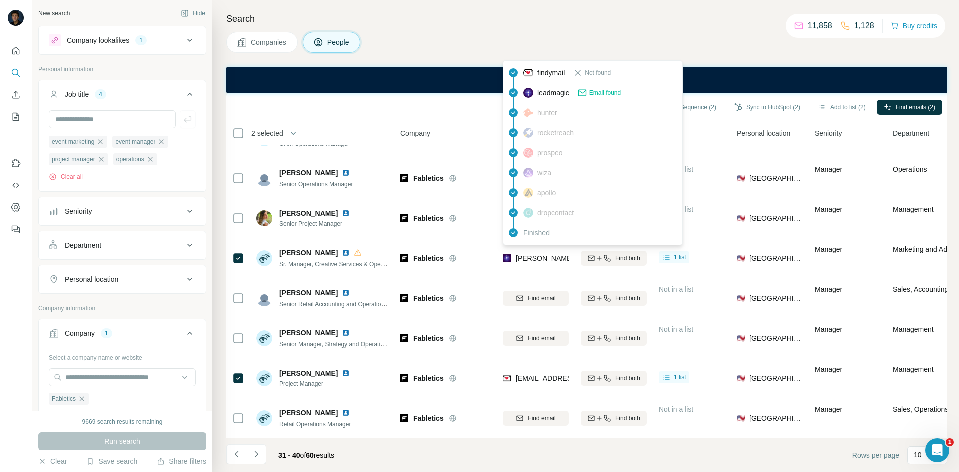
click at [531, 255] on span "karen.t@fabletics.com" at bounding box center [604, 258] width 176 height 8
click at [542, 254] on span "karen.t@fabletics.com" at bounding box center [604, 258] width 176 height 8
click at [537, 254] on span "karen.t@fabletics.com" at bounding box center [604, 258] width 176 height 8
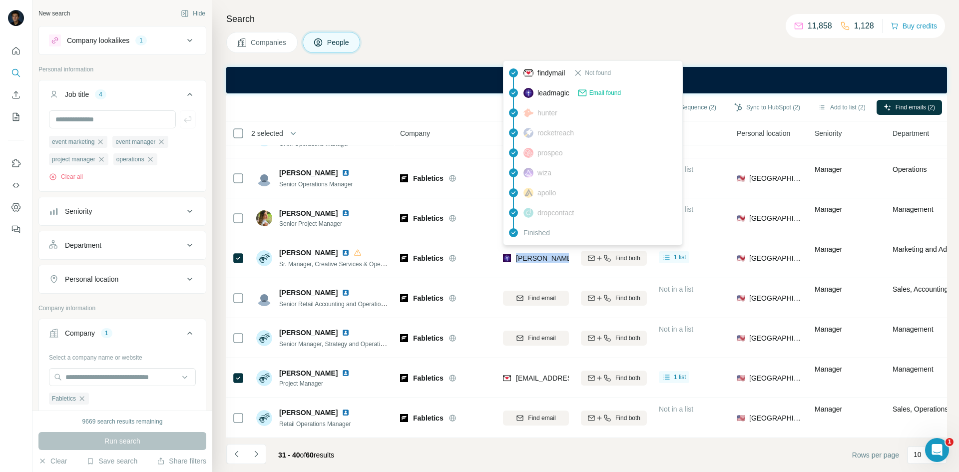
click at [537, 254] on span "karen.t@fabletics.com" at bounding box center [604, 258] width 176 height 8
copy tr "karen.t@fabletics.com"
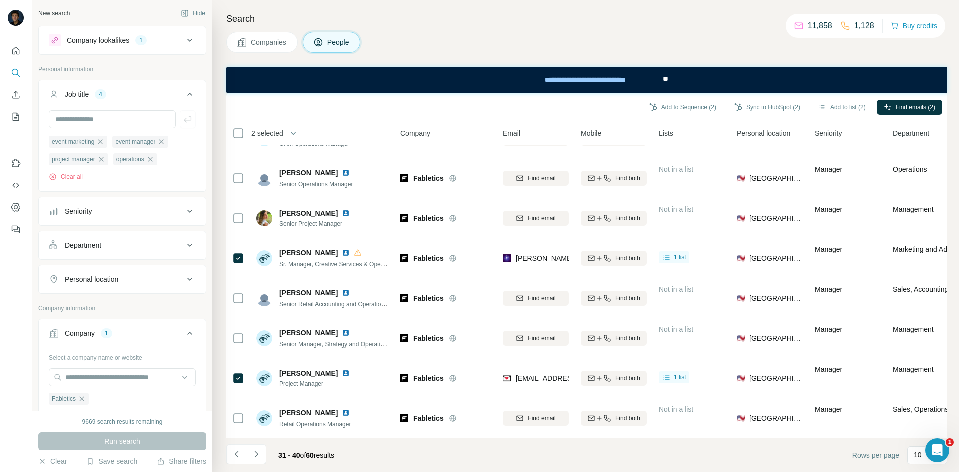
click at [324, 261] on span "Sr. Manager, Creative Services & Operations l YITTY" at bounding box center [364, 264] width 170 height 8
copy span "Sr. Manager, Creative Services & Operations l YITTY"
click at [377, 93] on div "Add to Sequence (2) Sync to HubSpot (2) Add to list (2) Find emails (2)" at bounding box center [586, 107] width 721 height 28
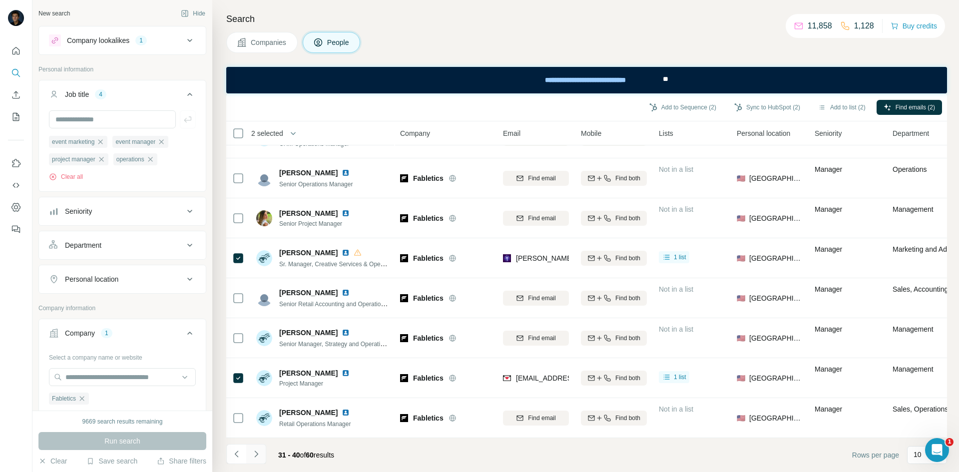
click at [254, 453] on icon "Navigate to next page" at bounding box center [256, 454] width 10 height 10
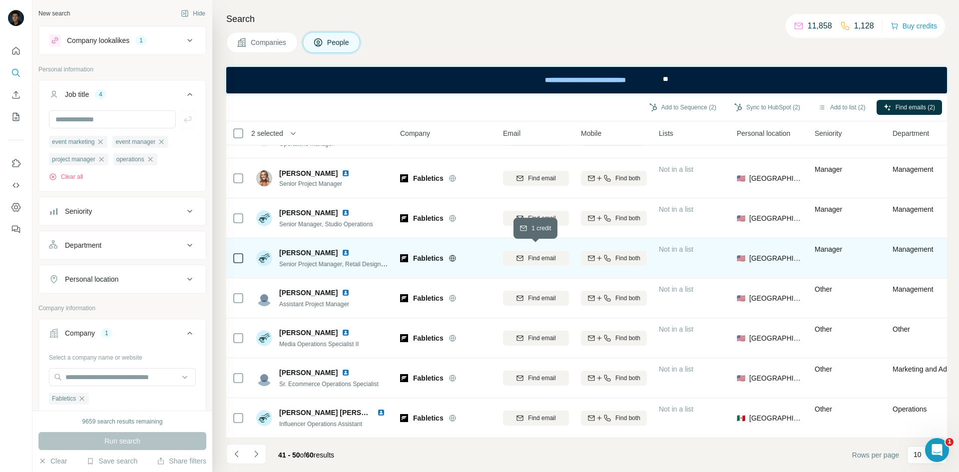
click at [540, 257] on span "Find email" at bounding box center [541, 258] width 27 height 9
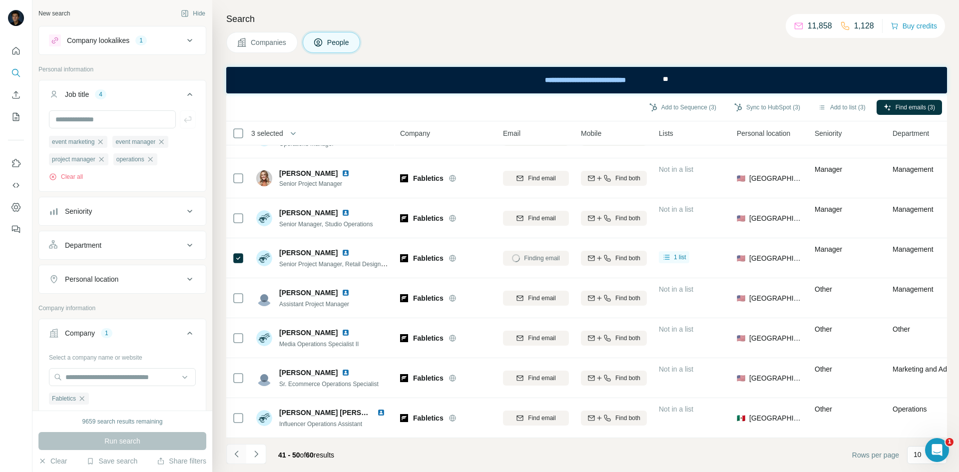
click at [238, 453] on icon "Navigate to previous page" at bounding box center [237, 454] width 10 height 10
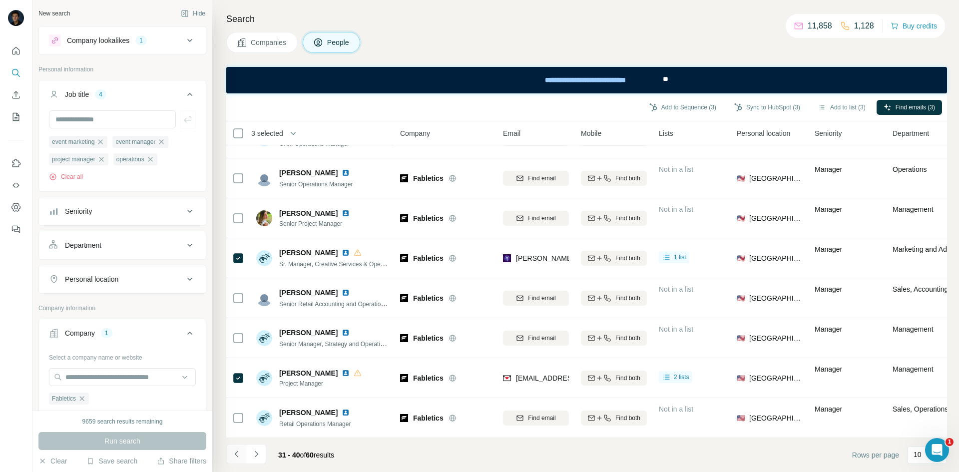
click at [238, 453] on icon "Navigate to previous page" at bounding box center [237, 454] width 10 height 10
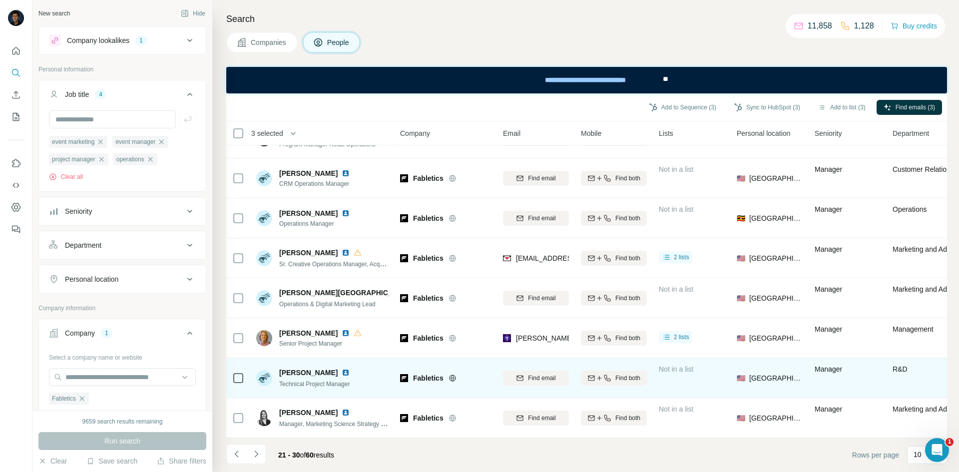
drag, startPoint x: 257, startPoint y: 453, endPoint x: 249, endPoint y: 381, distance: 72.9
click at [256, 453] on icon "Navigate to next page" at bounding box center [255, 453] width 3 height 6
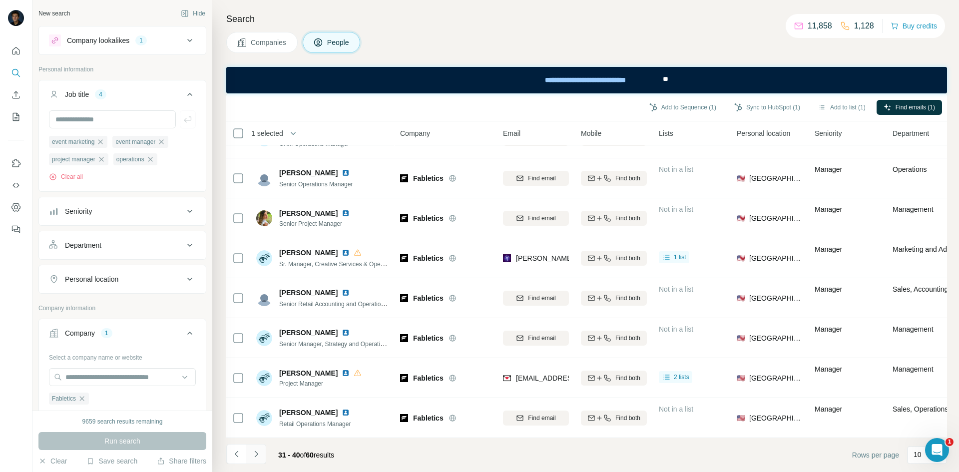
click at [256, 454] on icon "Navigate to next page" at bounding box center [256, 454] width 10 height 10
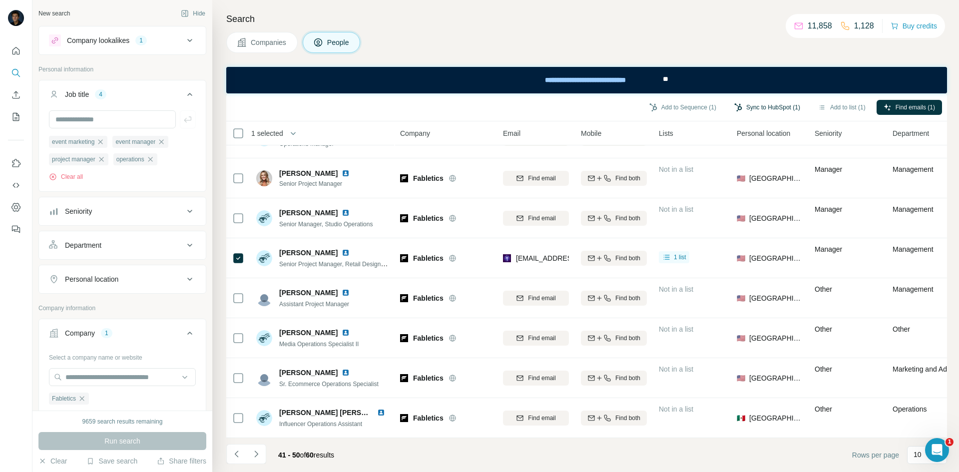
click at [766, 100] on button "Sync to HubSpot (1)" at bounding box center [767, 107] width 80 height 15
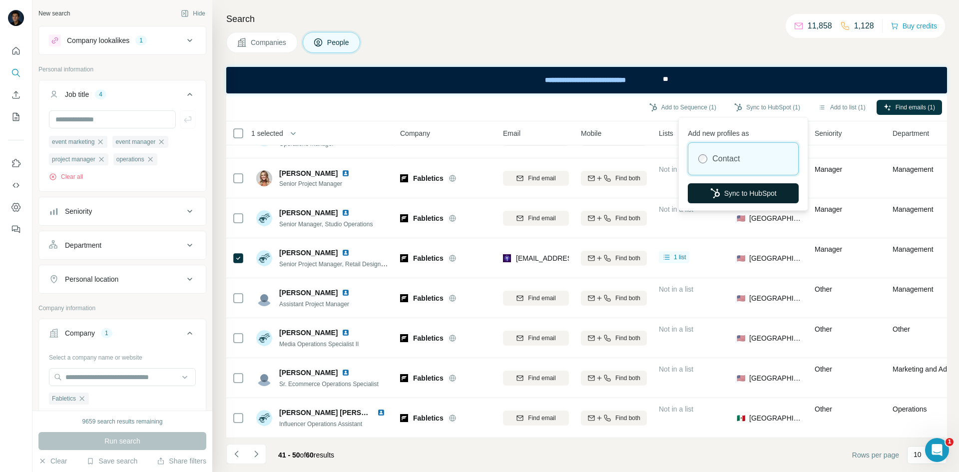
click at [747, 198] on button "Sync to HubSpot" at bounding box center [743, 193] width 111 height 20
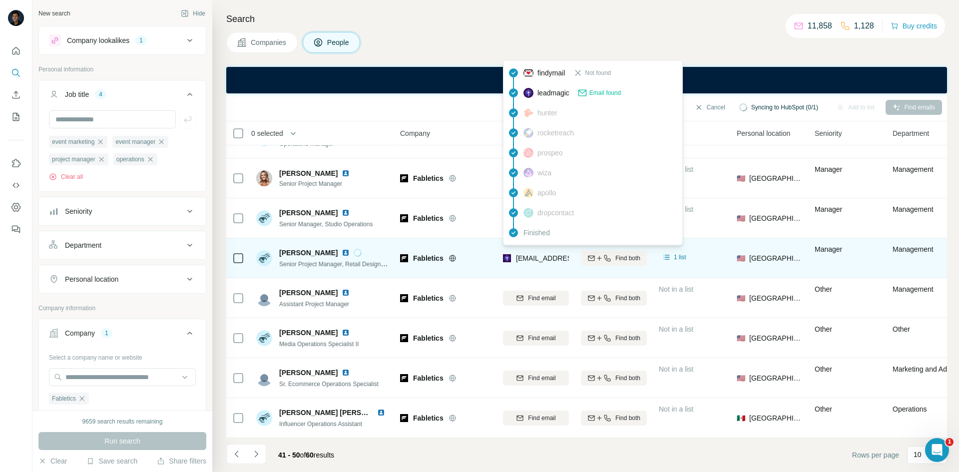
click at [545, 254] on span "ynam@fabletics.com" at bounding box center [575, 258] width 118 height 8
copy tr "ynam@fabletics.com"
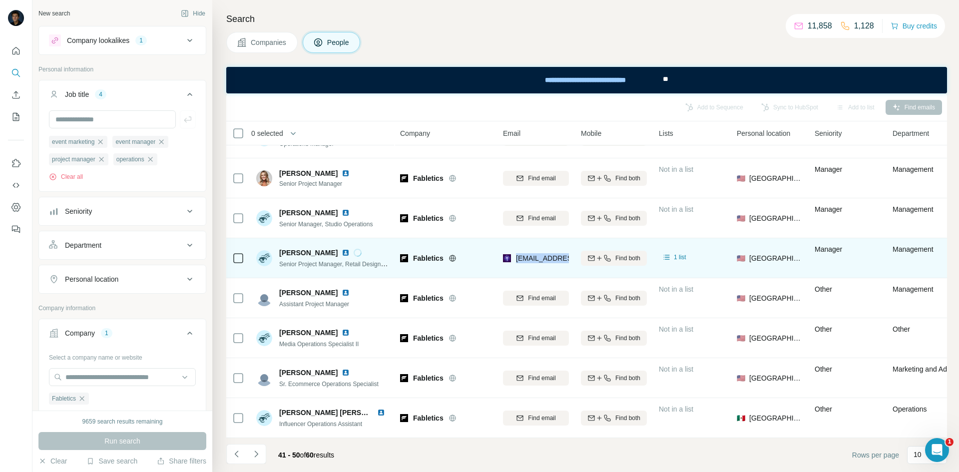
click at [523, 271] on td "ynam@fabletics.com" at bounding box center [536, 258] width 78 height 40
click at [348, 261] on span "Senior Project Manager, Retail Design & Development" at bounding box center [351, 264] width 144 height 8
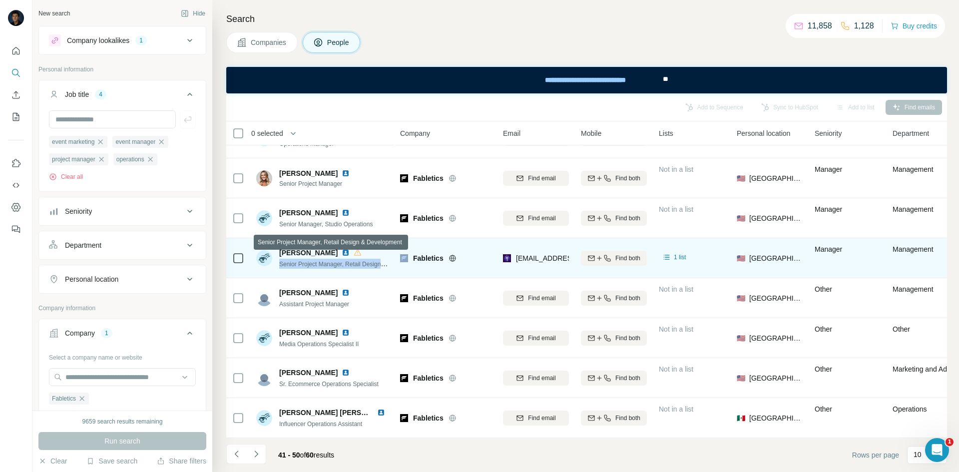
click at [348, 261] on span "Senior Project Manager, Retail Design & Development" at bounding box center [351, 264] width 144 height 8
copy span "Senior Project Manager, Retail Design & Development"
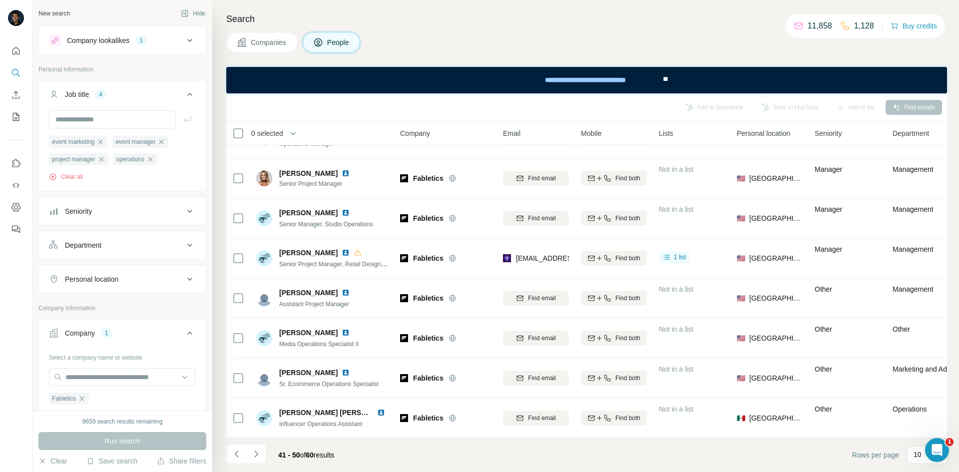
click at [394, 101] on div "Add to Sequence Sync to HubSpot Add to list Find emails" at bounding box center [586, 106] width 711 height 17
click at [253, 456] on icon "Navigate to next page" at bounding box center [256, 454] width 10 height 10
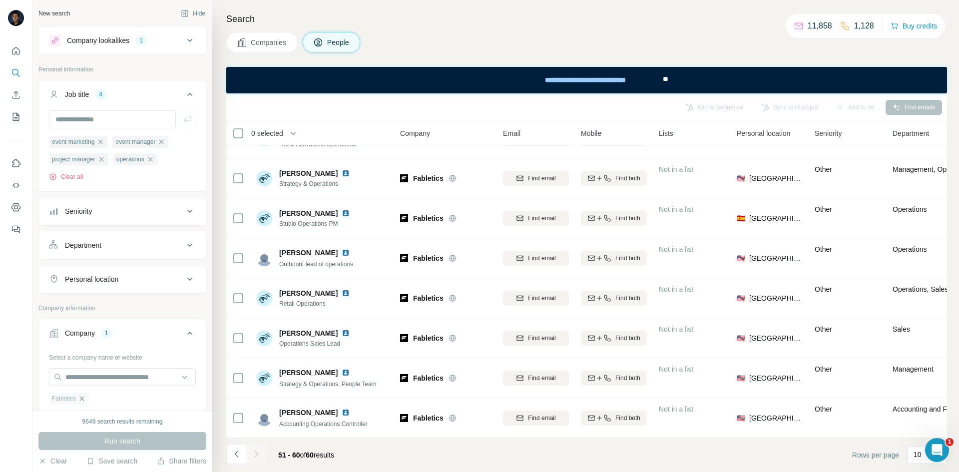
click at [84, 403] on icon "button" at bounding box center [82, 399] width 8 height 8
click at [137, 441] on span "Run search" at bounding box center [122, 441] width 36 height 10
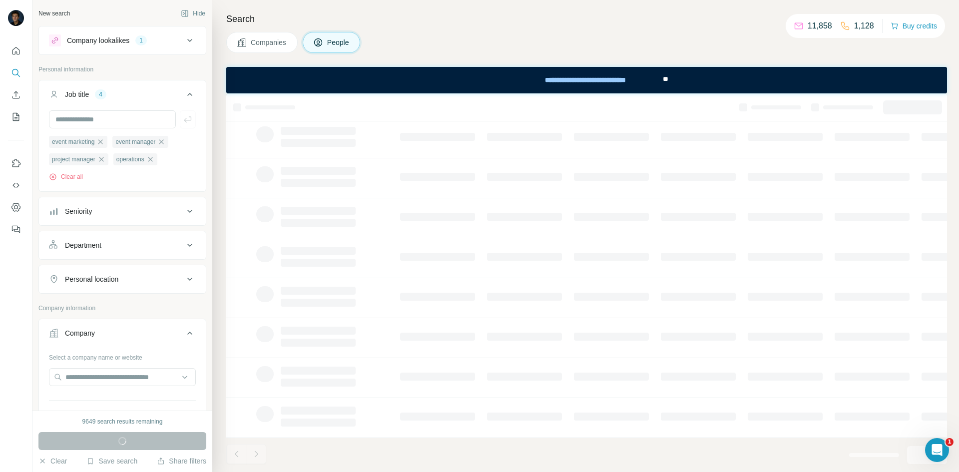
click at [266, 40] on span "Companies" at bounding box center [269, 42] width 36 height 10
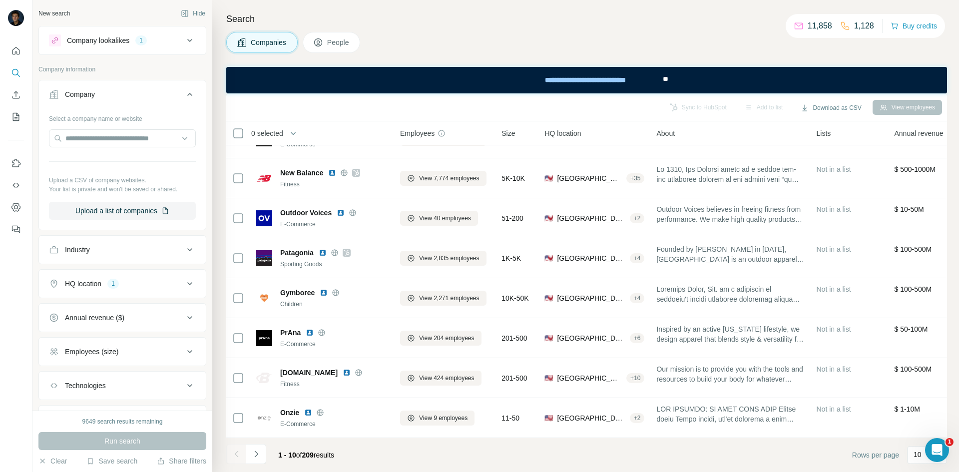
click at [341, 48] on button "People" at bounding box center [332, 42] width 58 height 21
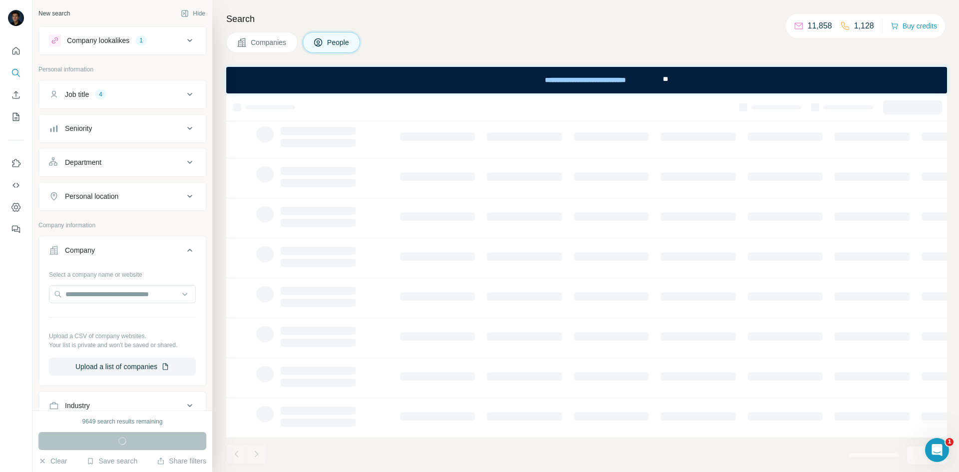
click at [283, 39] on span "Companies" at bounding box center [269, 42] width 36 height 10
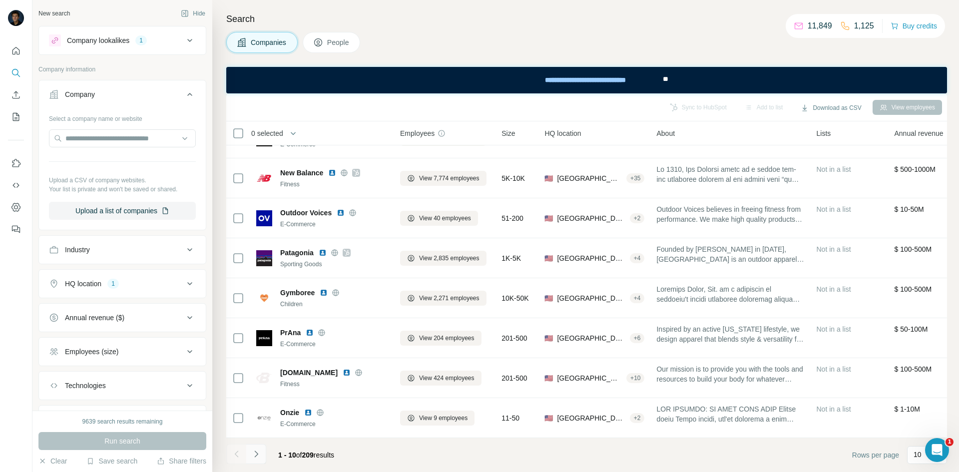
click at [260, 455] on icon "Navigate to next page" at bounding box center [256, 454] width 10 height 10
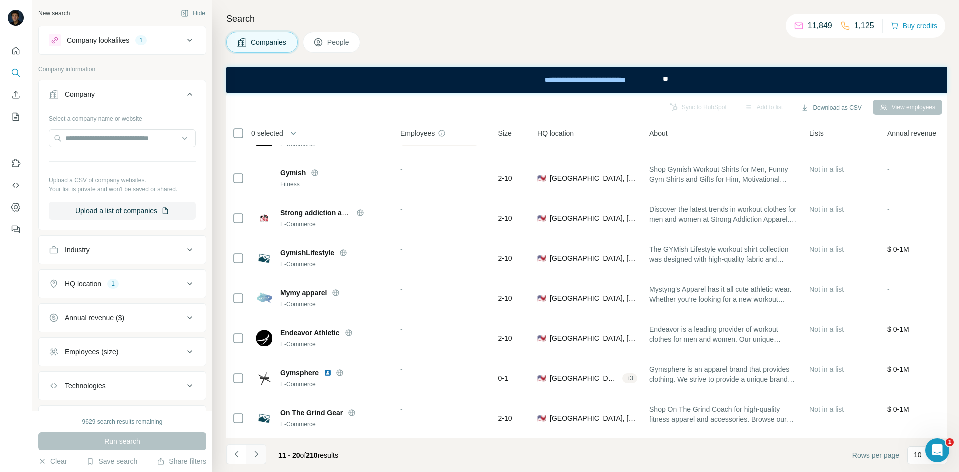
click at [264, 448] on button "Navigate to next page" at bounding box center [256, 454] width 20 height 20
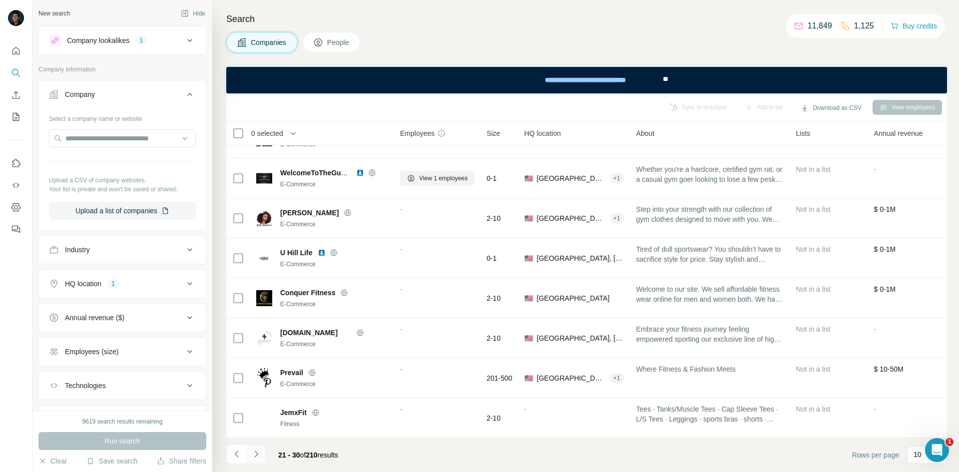
click at [262, 450] on button "Navigate to next page" at bounding box center [256, 454] width 20 height 20
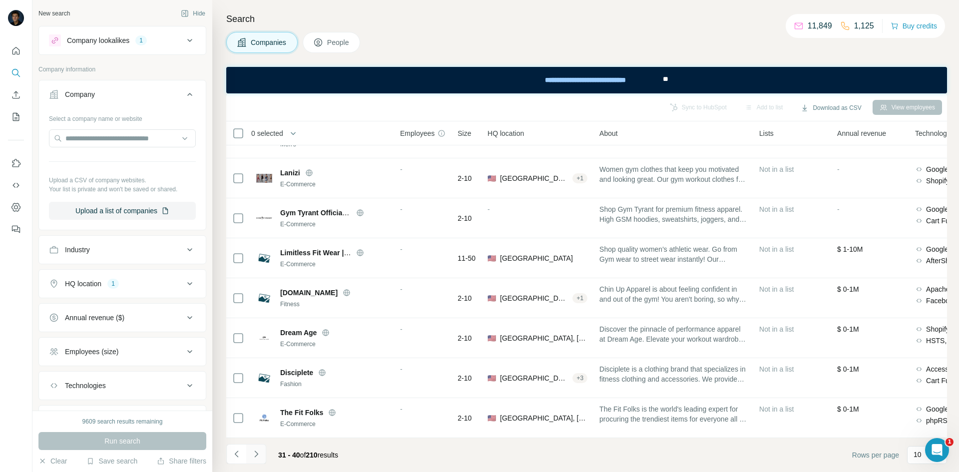
click at [257, 452] on icon "Navigate to next page" at bounding box center [256, 454] width 10 height 10
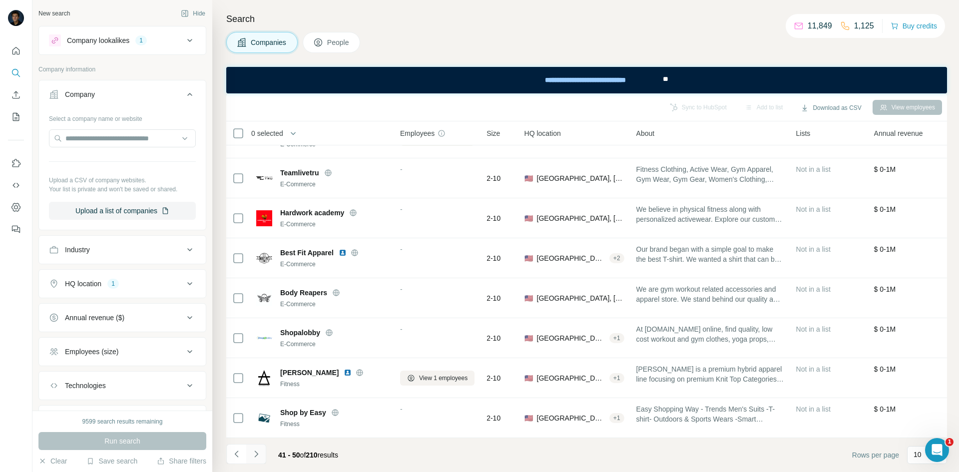
click at [260, 453] on icon "Navigate to next page" at bounding box center [256, 454] width 10 height 10
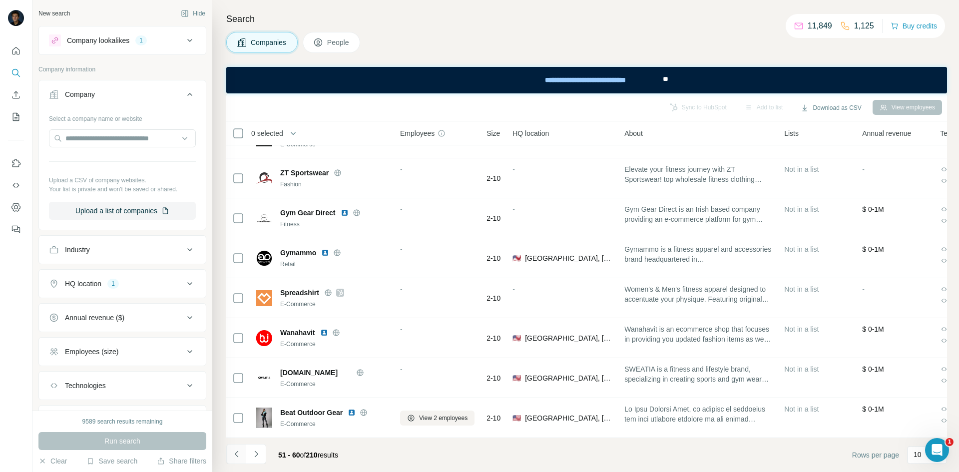
click at [240, 456] on icon "Navigate to previous page" at bounding box center [237, 454] width 10 height 10
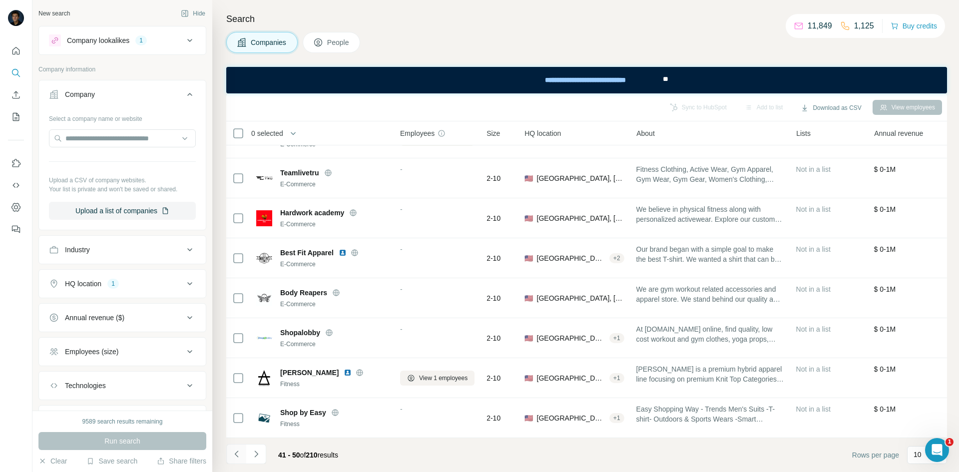
click at [240, 456] on icon "Navigate to previous page" at bounding box center [237, 454] width 10 height 10
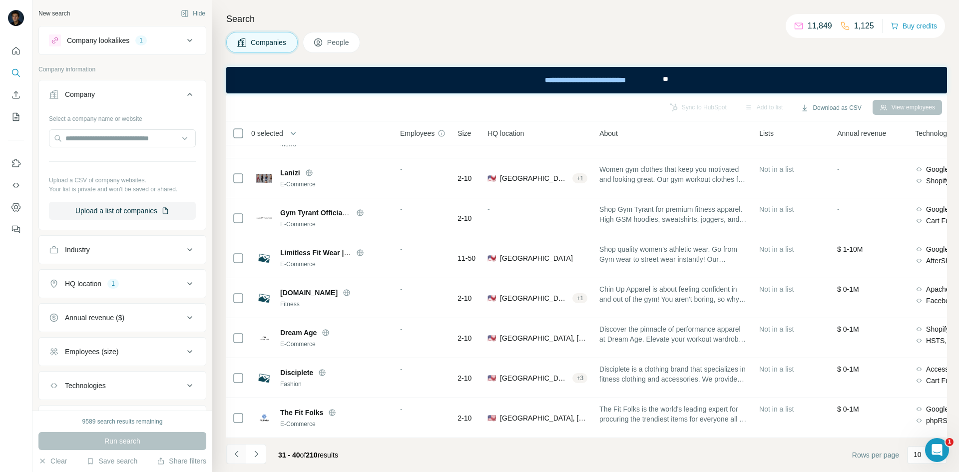
click at [240, 456] on icon "Navigate to previous page" at bounding box center [237, 454] width 10 height 10
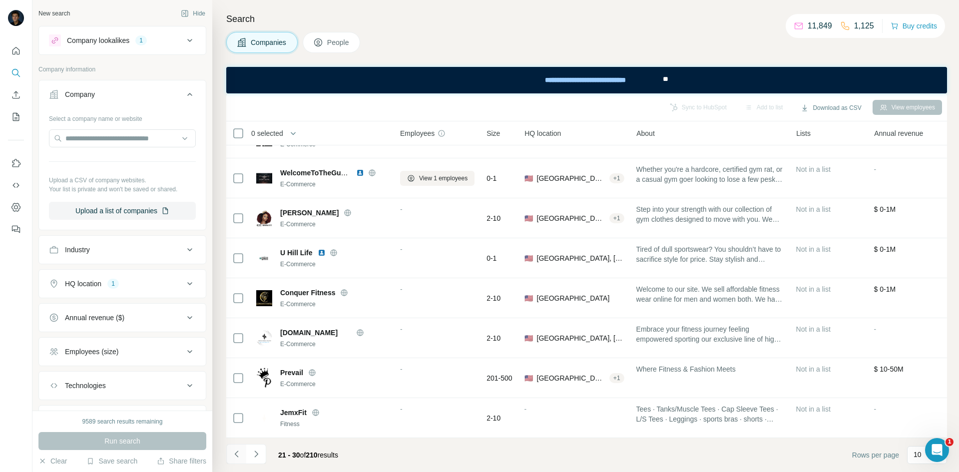
click at [240, 456] on icon "Navigate to previous page" at bounding box center [237, 454] width 10 height 10
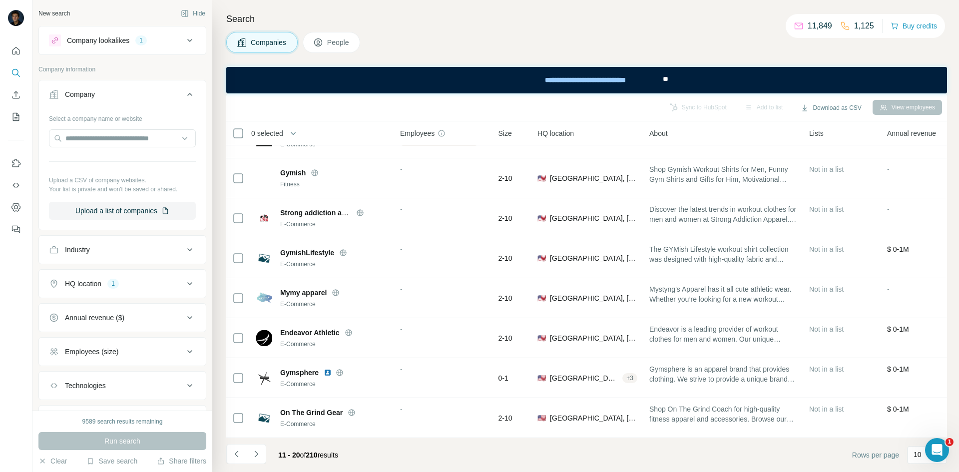
click at [238, 452] on icon "Navigate to previous page" at bounding box center [237, 454] width 10 height 10
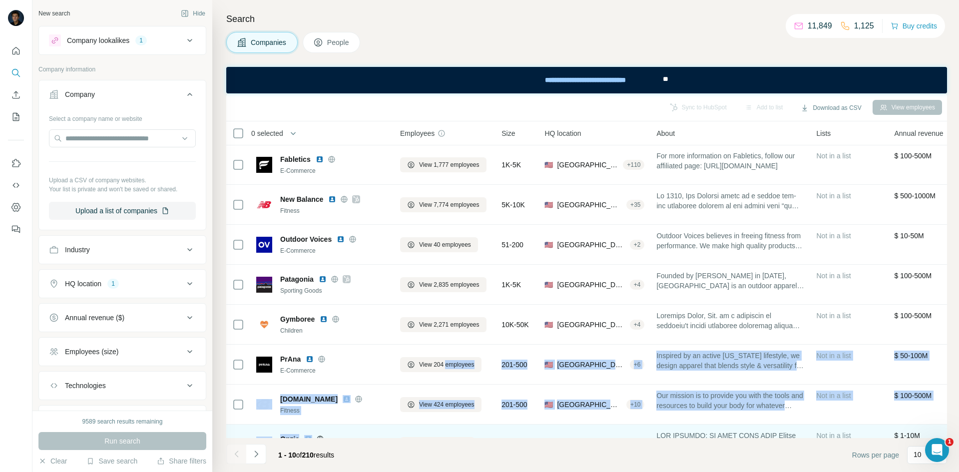
scroll to position [112, 0]
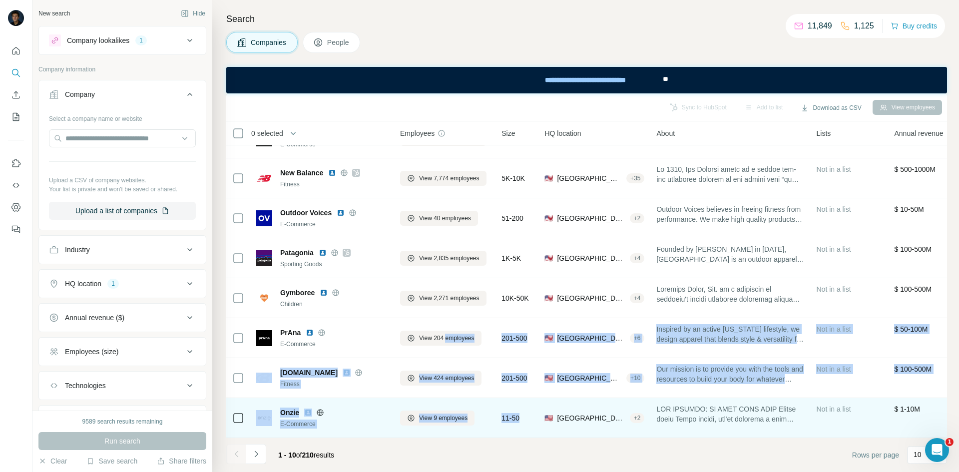
drag, startPoint x: 447, startPoint y: 427, endPoint x: 534, endPoint y: 427, distance: 86.9
click at [0, 0] on tbody "Nike Children View 53,033 employees 50K-100K 🇺🇸 United States, Oregon + 18 NIKE…" at bounding box center [0, 0] width 0 height 0
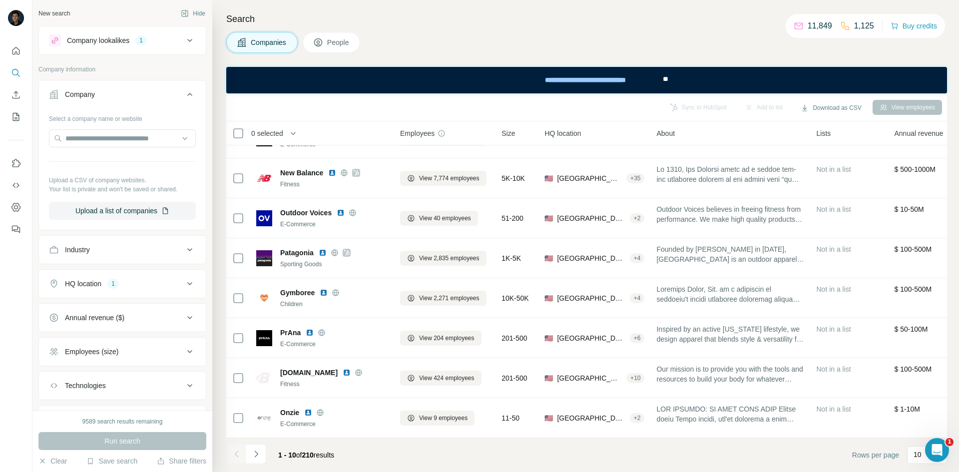
click at [945, 58] on div "Search Companies People Sync to HubSpot Add to list Download as CSV View employ…" at bounding box center [585, 236] width 747 height 472
click at [256, 451] on icon "Navigate to next page" at bounding box center [256, 454] width 10 height 10
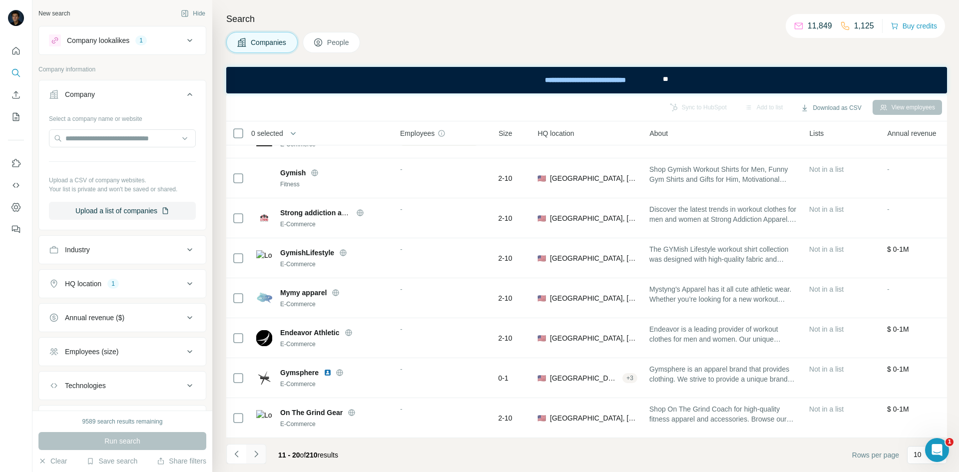
click at [256, 449] on icon "Navigate to next page" at bounding box center [256, 454] width 10 height 10
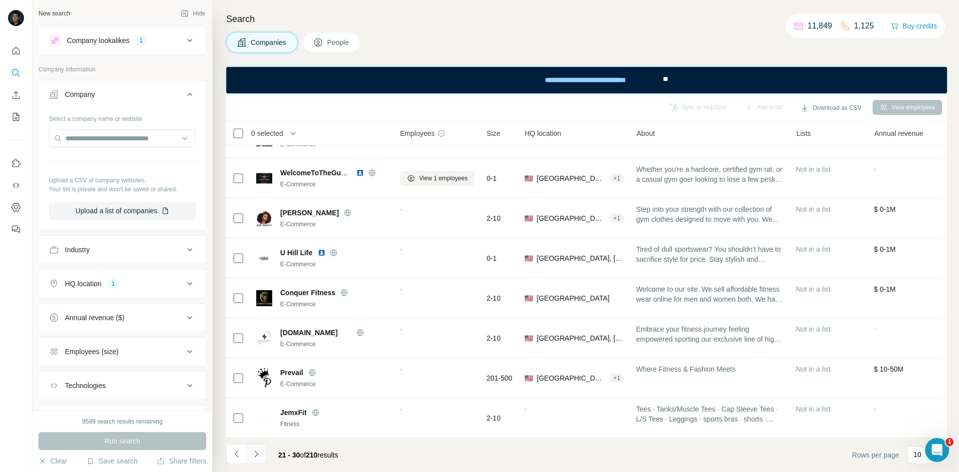
click at [256, 449] on icon "Navigate to next page" at bounding box center [256, 454] width 10 height 10
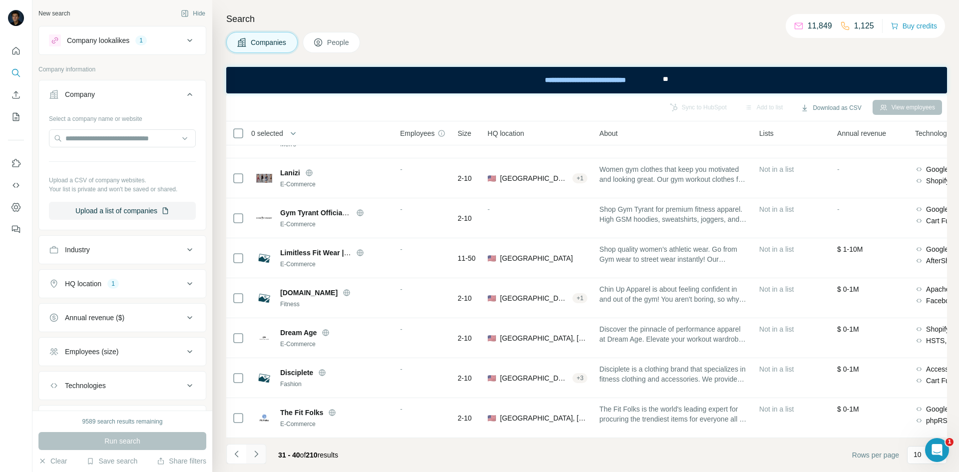
click at [262, 454] on button "Navigate to next page" at bounding box center [256, 454] width 20 height 20
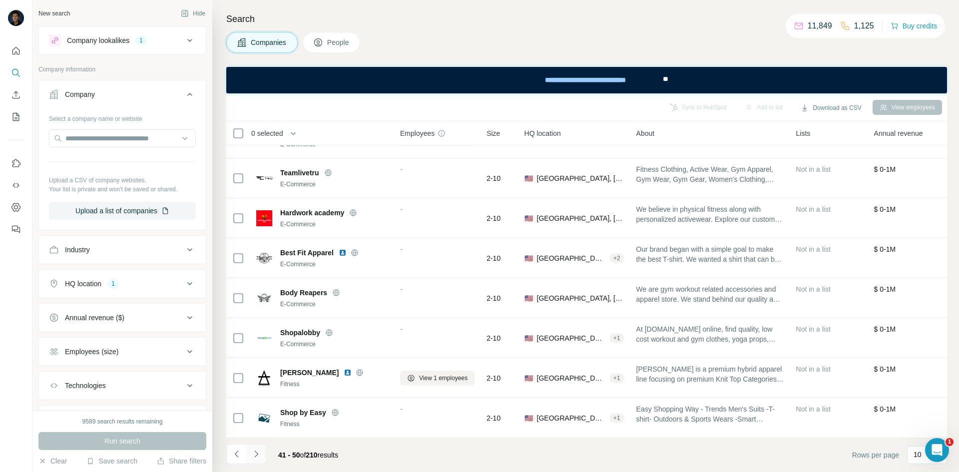
click at [265, 455] on button "Navigate to next page" at bounding box center [256, 454] width 20 height 20
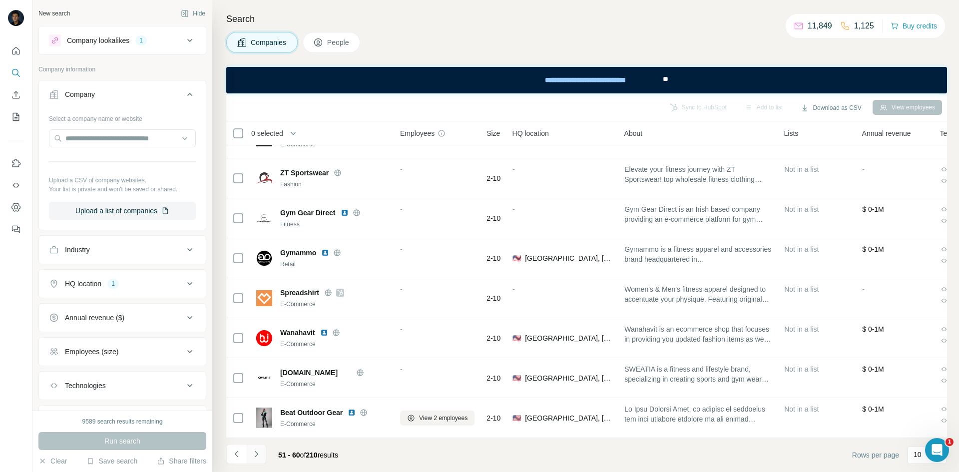
click at [265, 455] on button "Navigate to next page" at bounding box center [256, 454] width 20 height 20
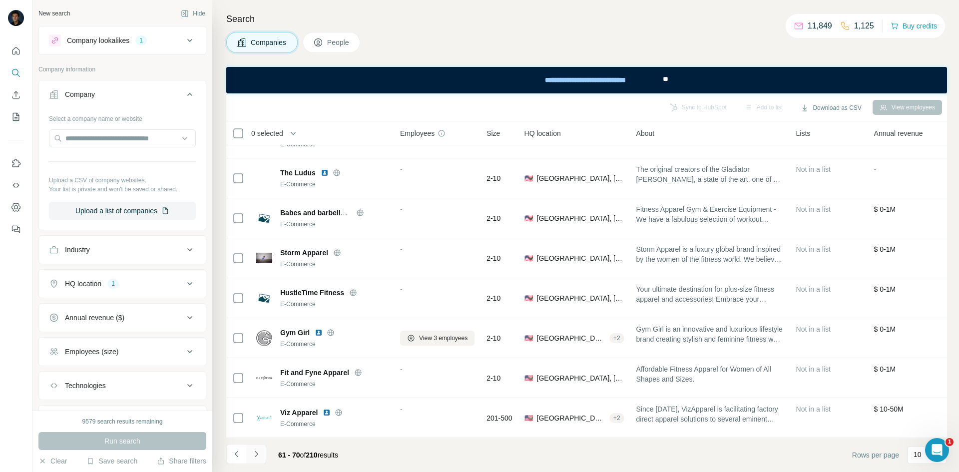
click at [260, 454] on icon "Navigate to next page" at bounding box center [256, 454] width 10 height 10
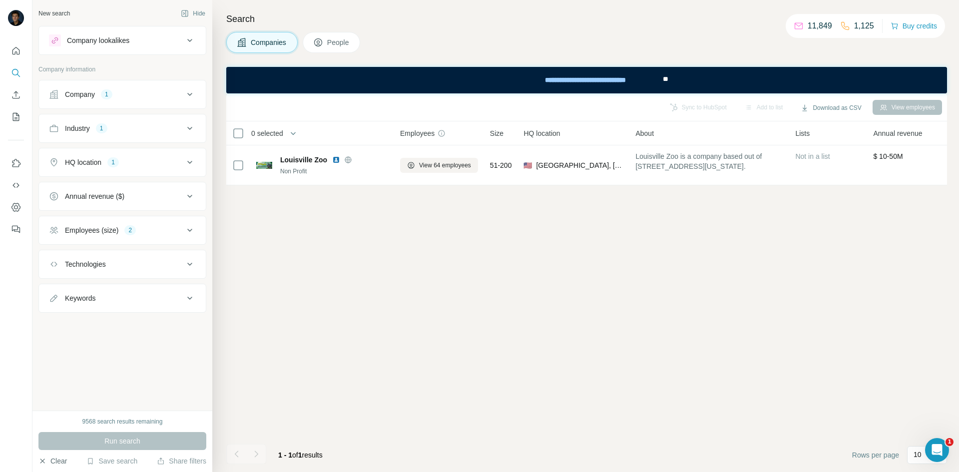
click at [55, 465] on button "Clear" at bounding box center [52, 461] width 28 height 10
click at [56, 463] on button "Clear" at bounding box center [52, 461] width 28 height 10
click at [174, 99] on div "Company" at bounding box center [116, 94] width 135 height 10
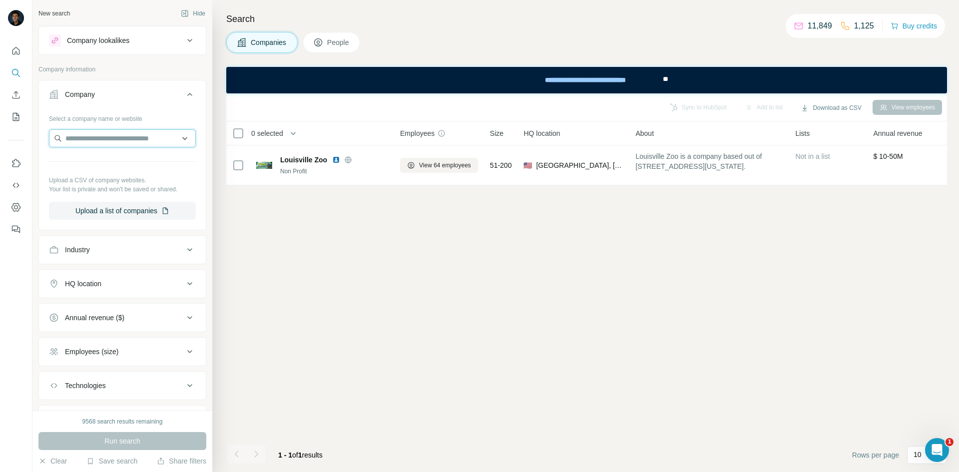
click at [124, 142] on input "text" at bounding box center [122, 138] width 147 height 18
type input "*********"
click at [114, 164] on p "Therabody" at bounding box center [101, 161] width 48 height 10
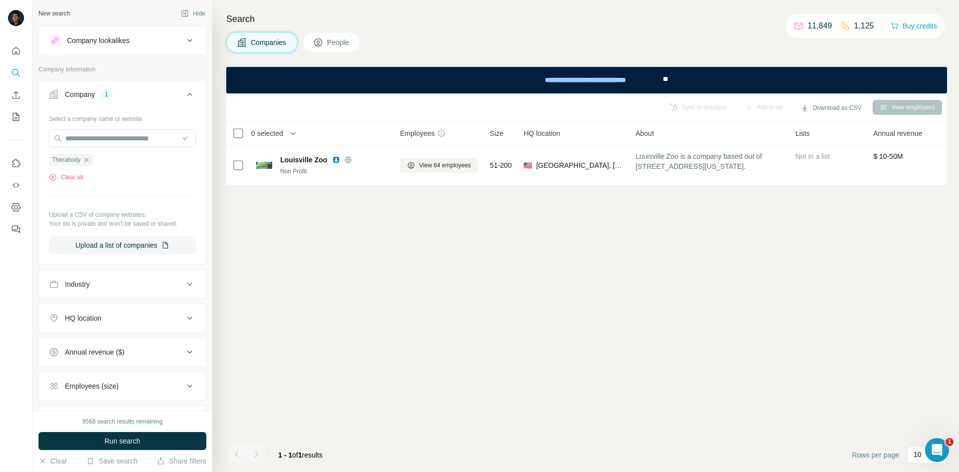
click at [184, 99] on icon at bounding box center [190, 94] width 12 height 12
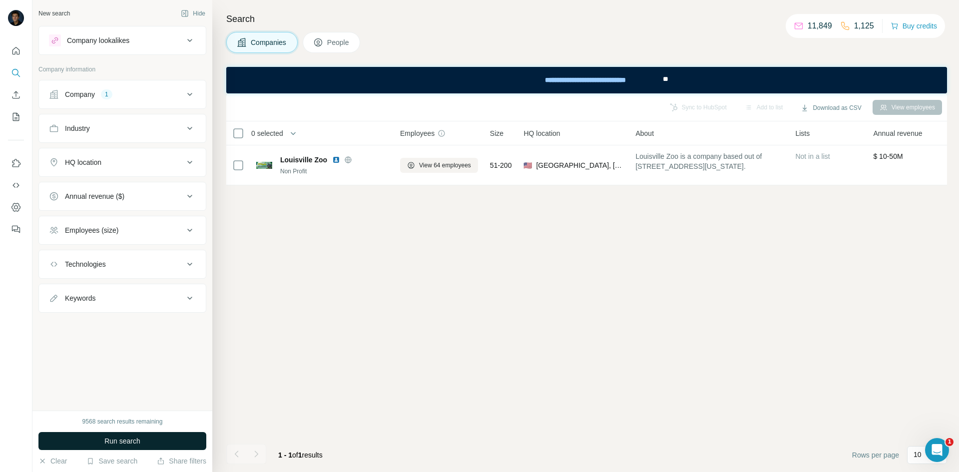
click at [169, 441] on button "Run search" at bounding box center [122, 441] width 168 height 18
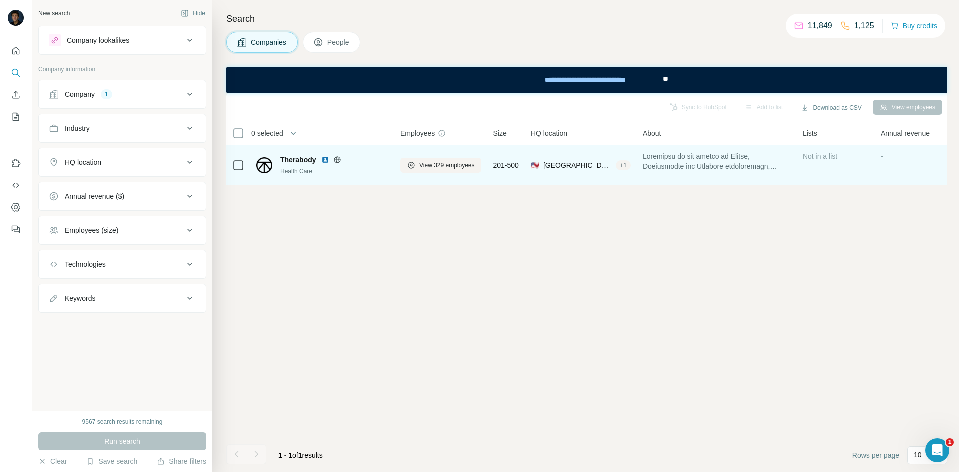
click at [297, 167] on div "Health Care" at bounding box center [334, 171] width 108 height 9
click at [299, 161] on span "Therabody" at bounding box center [298, 160] width 36 height 10
click at [430, 164] on span "View 329 employees" at bounding box center [446, 165] width 55 height 9
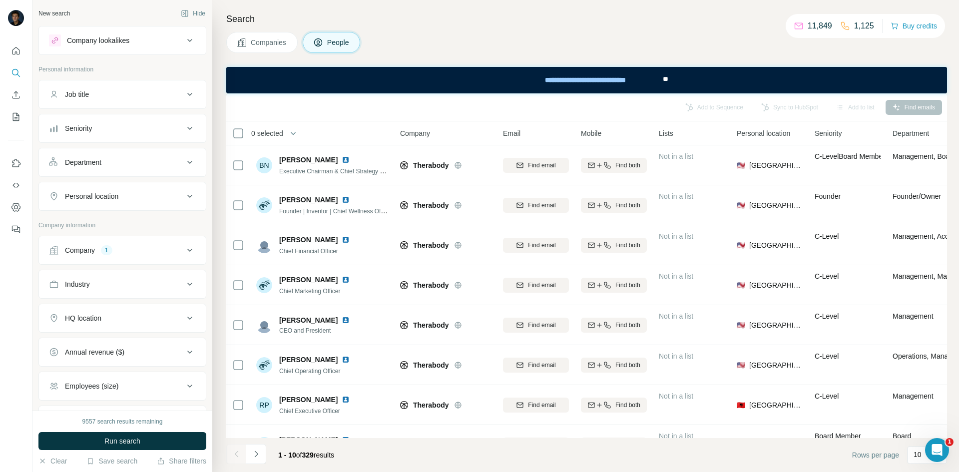
click at [148, 91] on div "Job title" at bounding box center [116, 94] width 135 height 10
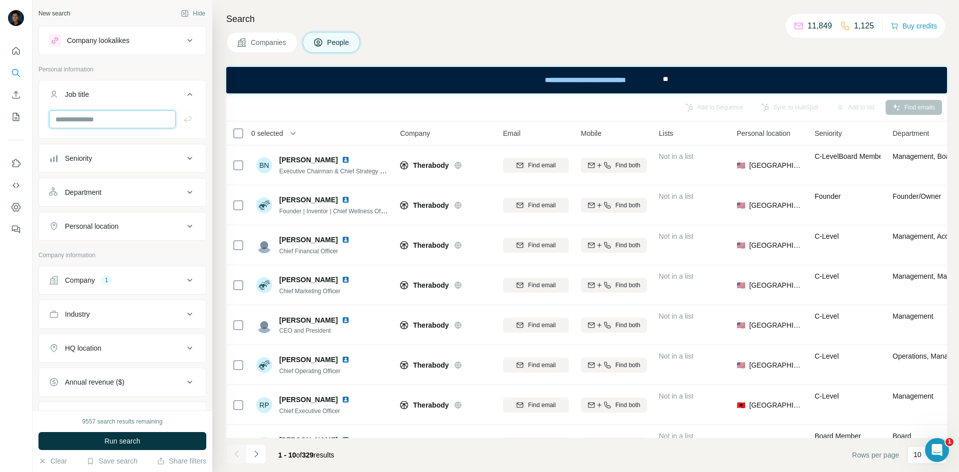
click at [133, 123] on input "text" at bounding box center [112, 119] width 127 height 18
type input "**********"
click at [184, 118] on icon "button" at bounding box center [187, 119] width 7 height 6
click at [133, 118] on input "text" at bounding box center [112, 119] width 127 height 18
type input "**********"
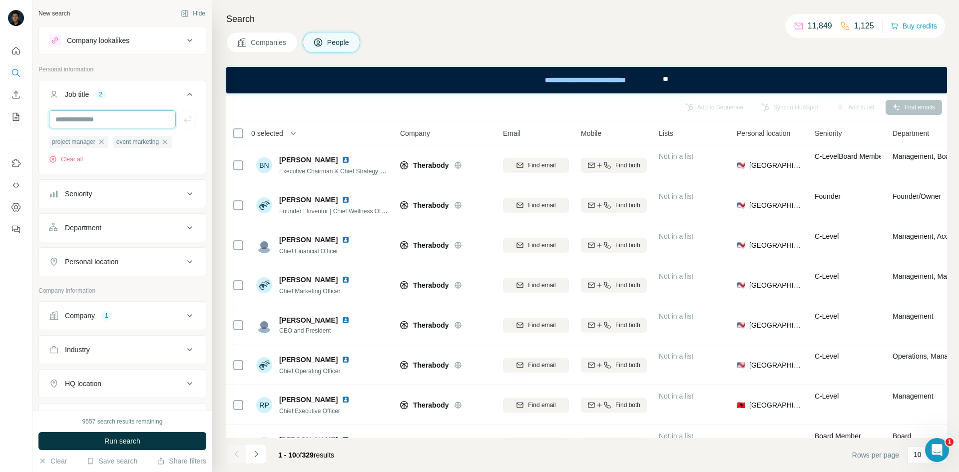
click at [133, 118] on input "text" at bounding box center [112, 119] width 127 height 18
type input "**********"
click at [183, 119] on icon "button" at bounding box center [188, 119] width 10 height 10
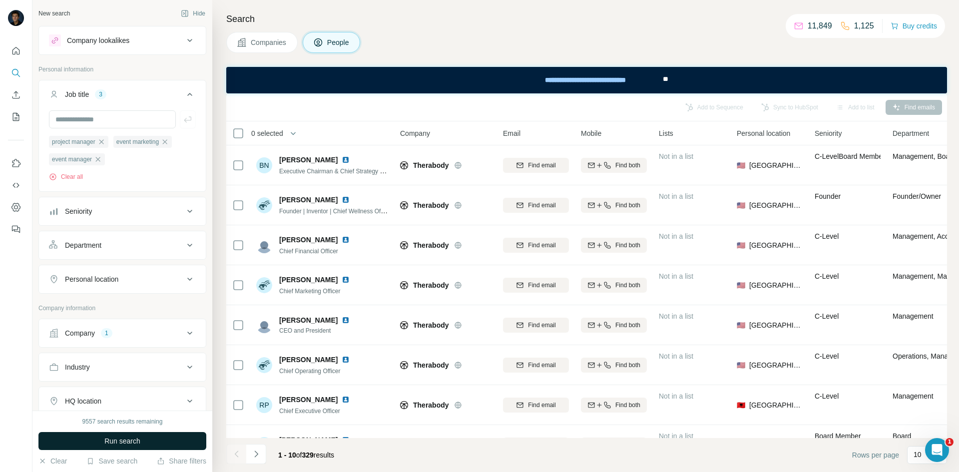
click at [139, 438] on span "Run search" at bounding box center [122, 441] width 36 height 10
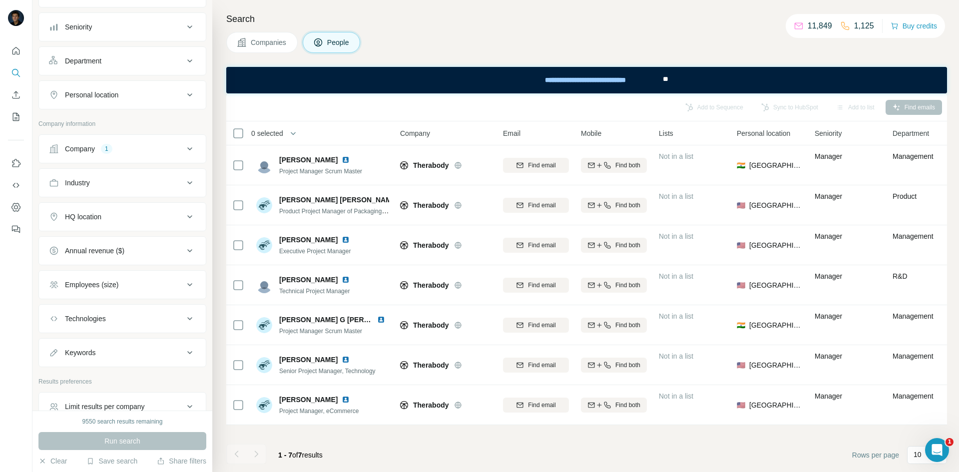
scroll to position [200, 0]
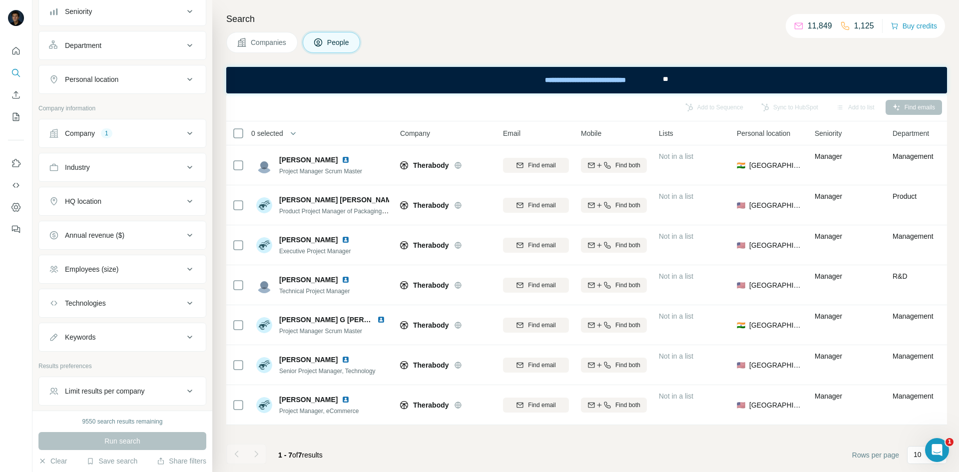
click at [187, 205] on icon at bounding box center [190, 201] width 12 height 12
click at [167, 227] on input "text" at bounding box center [122, 226] width 147 height 18
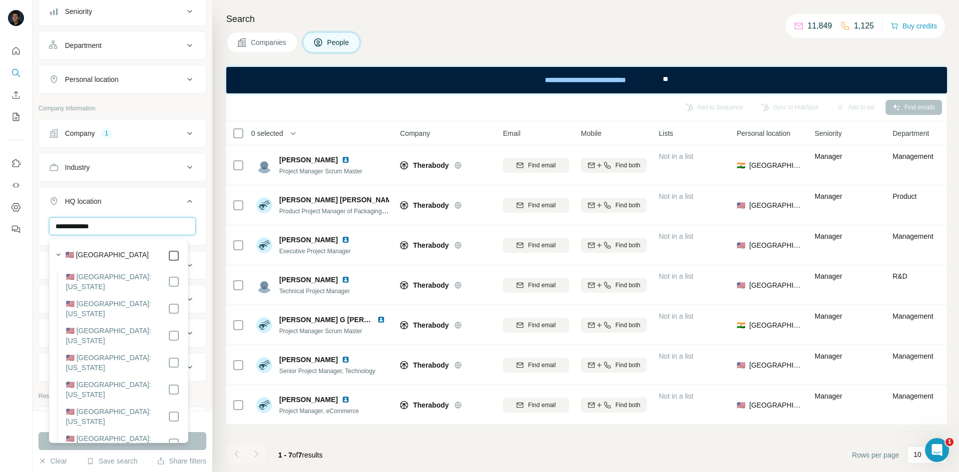
type input "**********"
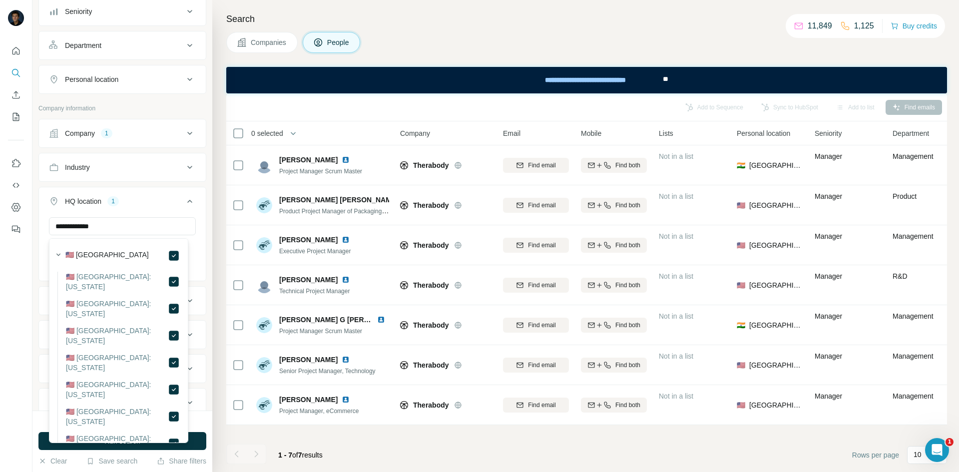
click at [186, 204] on icon at bounding box center [190, 201] width 12 height 12
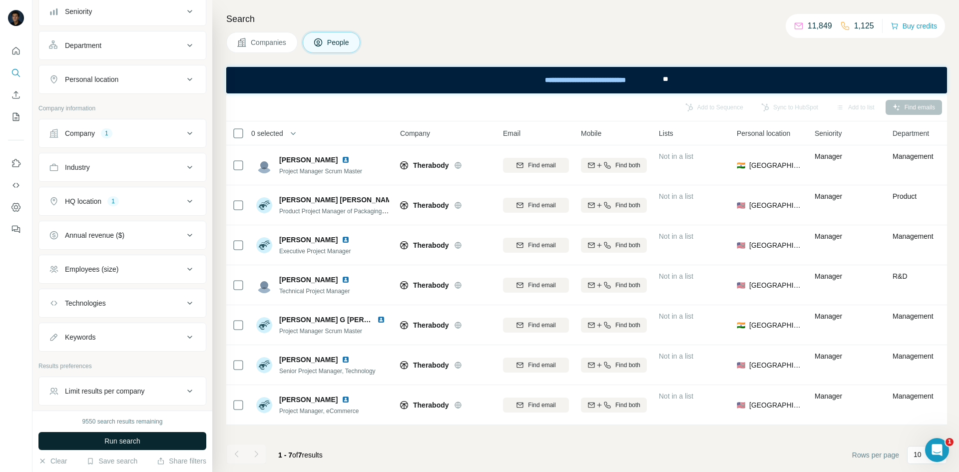
click at [163, 439] on button "Run search" at bounding box center [122, 441] width 168 height 18
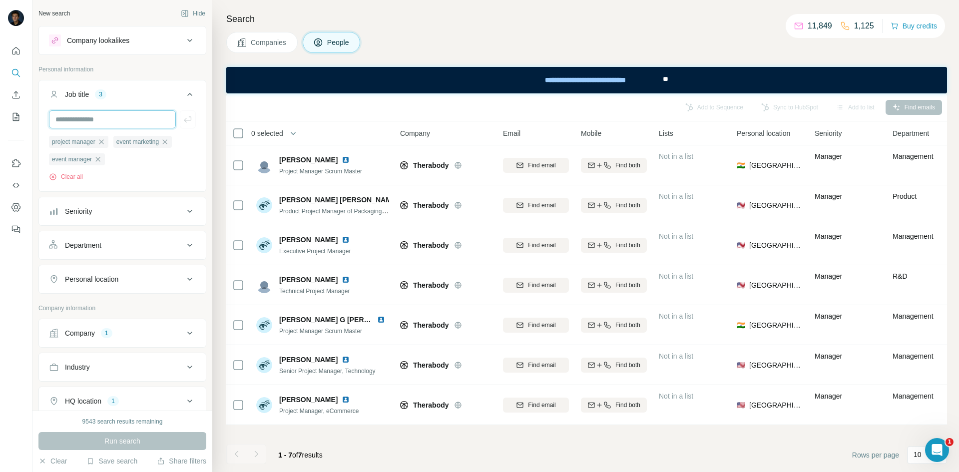
click at [147, 120] on input "text" at bounding box center [112, 119] width 127 height 18
type input "*********"
click at [140, 442] on span "Run search" at bounding box center [122, 441] width 36 height 10
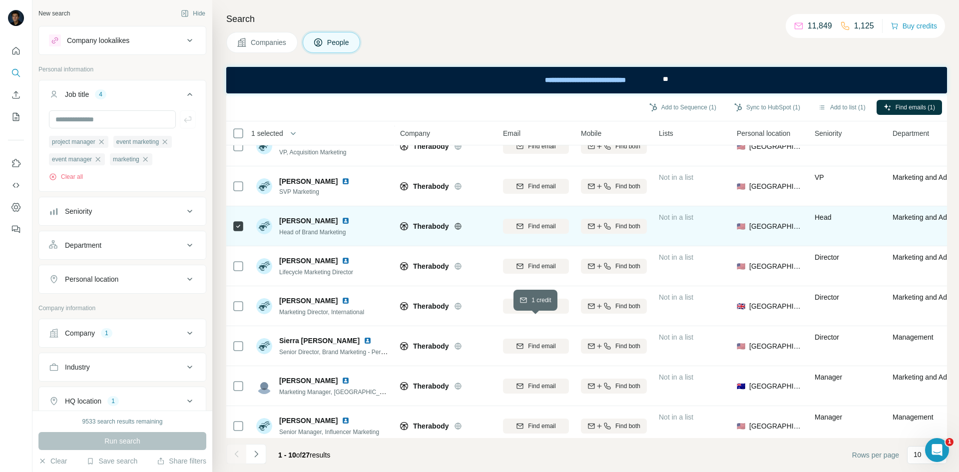
scroll to position [100, 0]
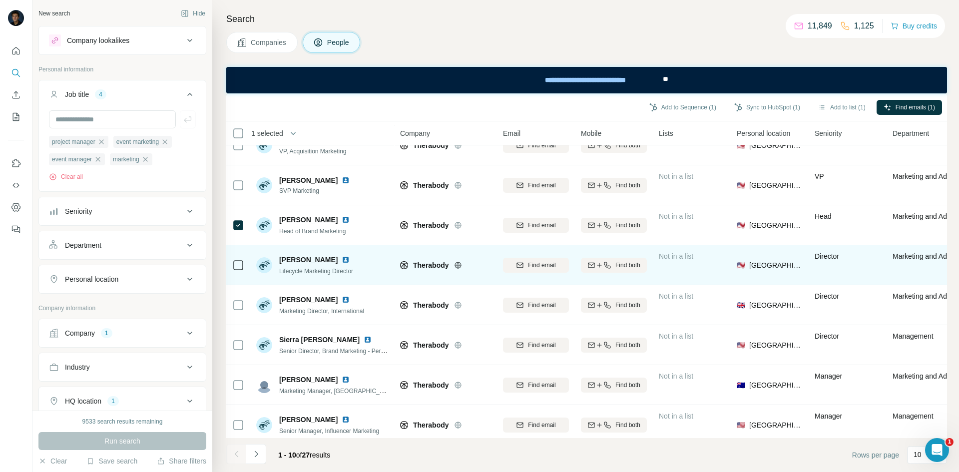
click at [243, 264] on icon at bounding box center [238, 265] width 12 height 12
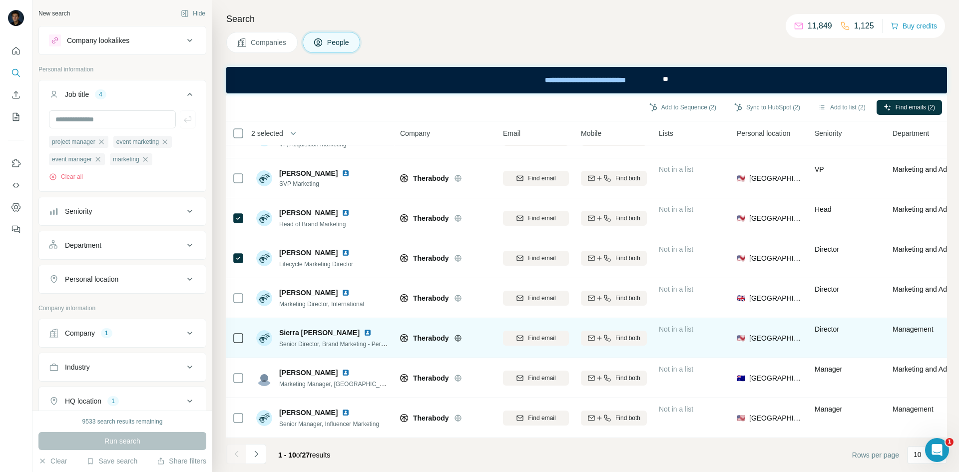
scroll to position [112, 0]
click at [349, 340] on span "Senior Director, Brand Marketing - Performance Category" at bounding box center [355, 344] width 152 height 8
click at [383, 340] on span "Senior Director, Brand Marketing - Performance Category" at bounding box center [355, 344] width 152 height 8
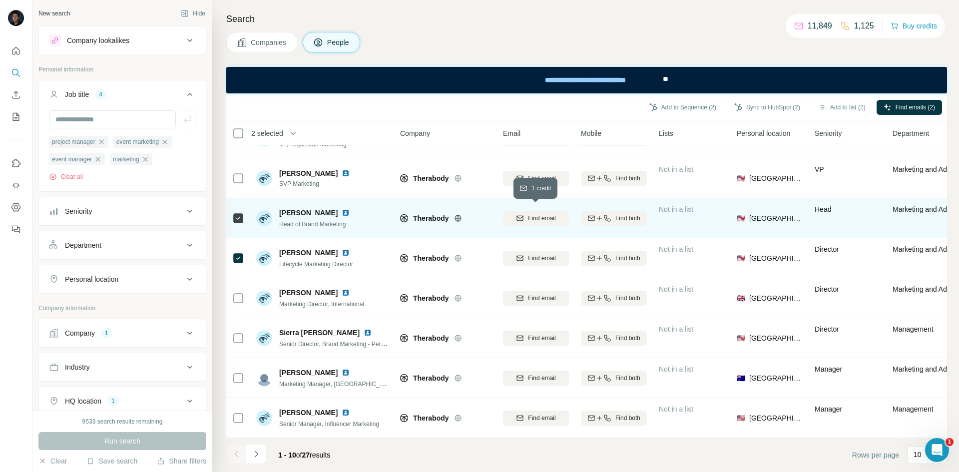
click at [522, 214] on icon "button" at bounding box center [520, 218] width 8 height 8
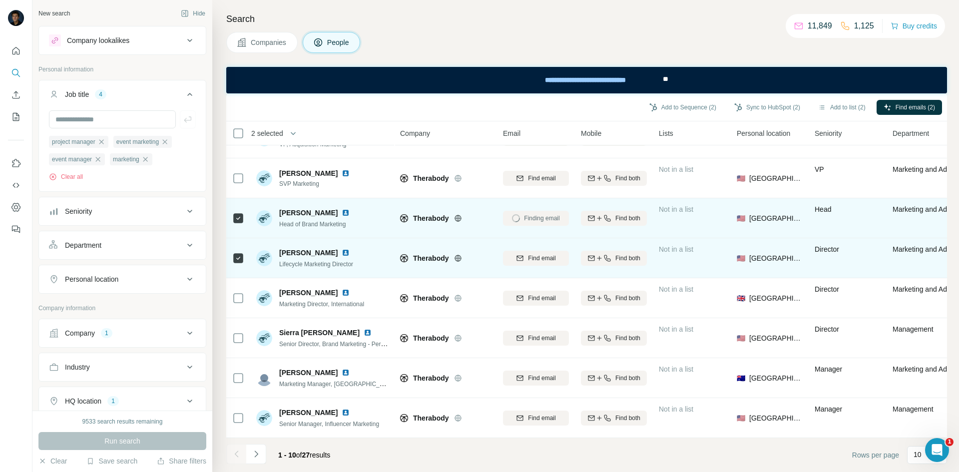
click at [524, 244] on div "Find email" at bounding box center [536, 257] width 66 height 27
click at [525, 254] on div "Find email" at bounding box center [536, 258] width 66 height 9
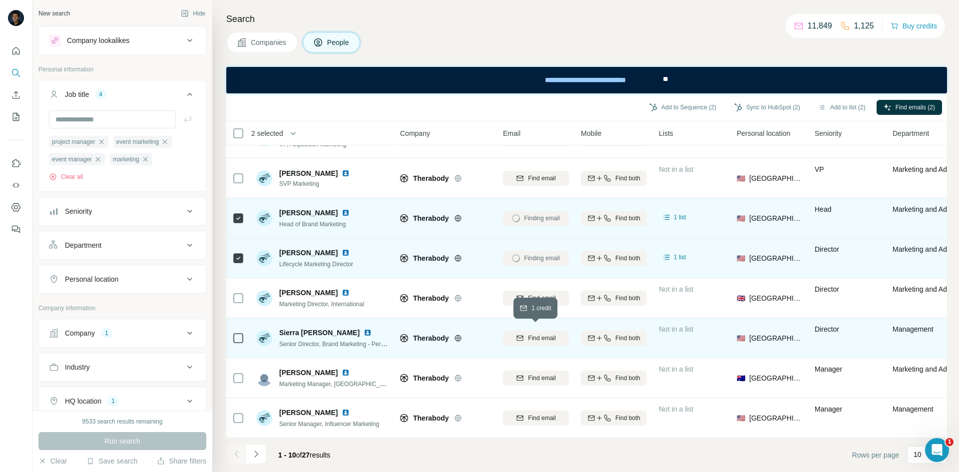
click at [535, 334] on span "Find email" at bounding box center [541, 338] width 27 height 9
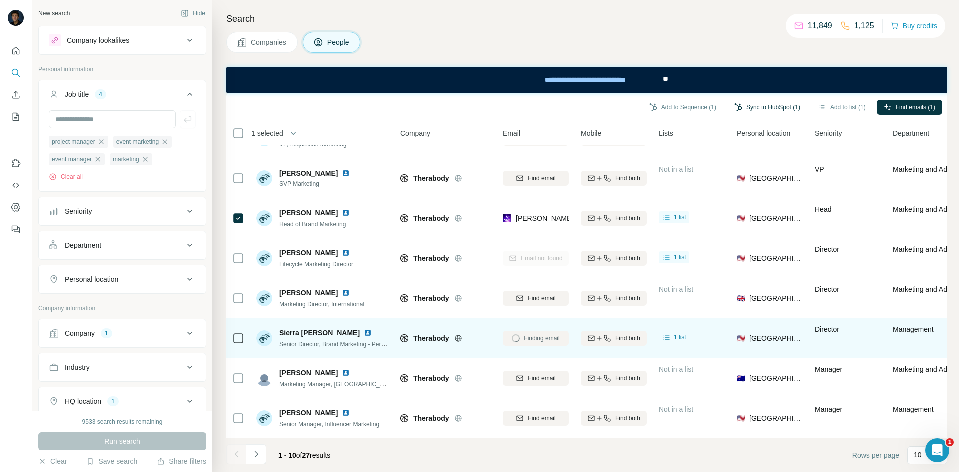
click at [762, 107] on button "Sync to HubSpot (1)" at bounding box center [767, 107] width 80 height 15
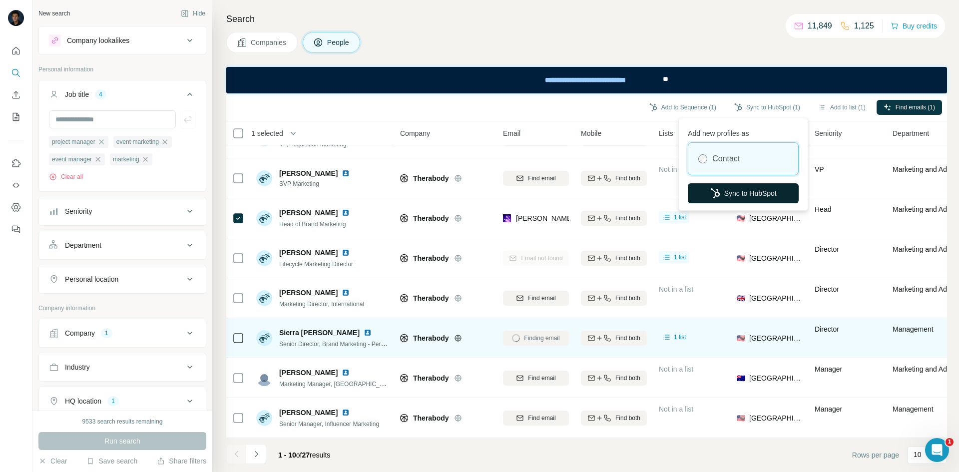
click at [744, 191] on button "Sync to HubSpot" at bounding box center [743, 193] width 111 height 20
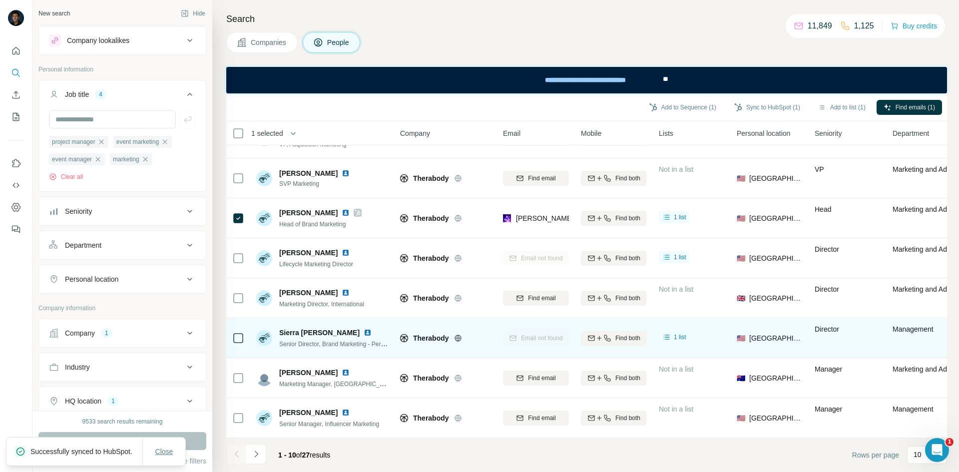
click at [171, 443] on button "Close" at bounding box center [164, 452] width 32 height 18
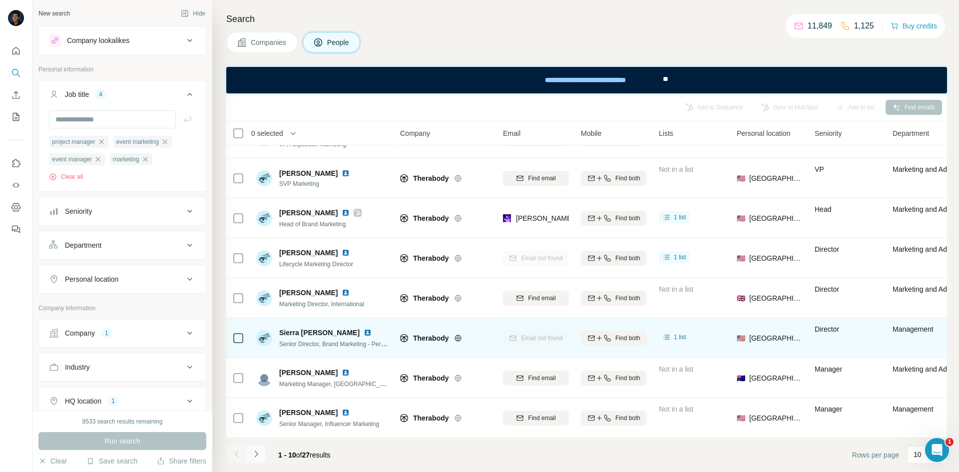
click at [264, 458] on button "Navigate to next page" at bounding box center [256, 454] width 20 height 20
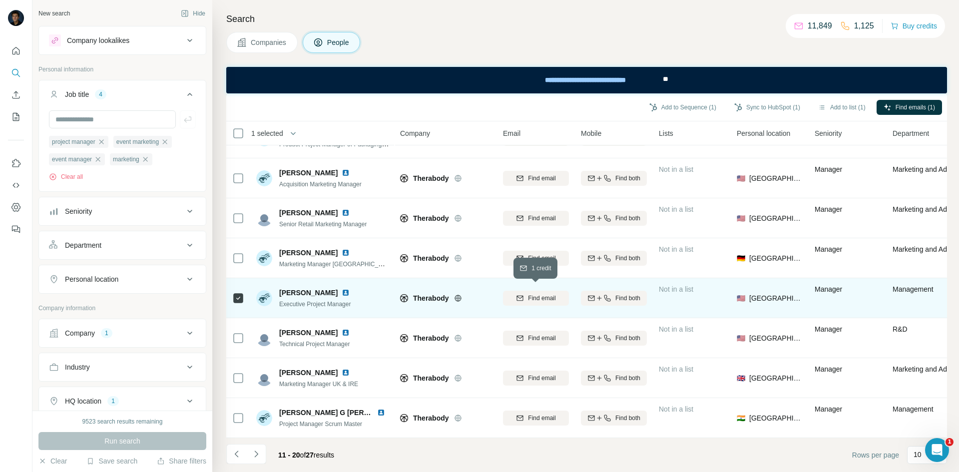
click at [520, 299] on button "Find email" at bounding box center [536, 298] width 66 height 15
click at [750, 117] on div "Add to Sequence (1) Sync to HubSpot (1) Add to list (1) Find emails (1)" at bounding box center [586, 107] width 721 height 28
click at [749, 107] on button "Sync to HubSpot (1)" at bounding box center [767, 107] width 80 height 15
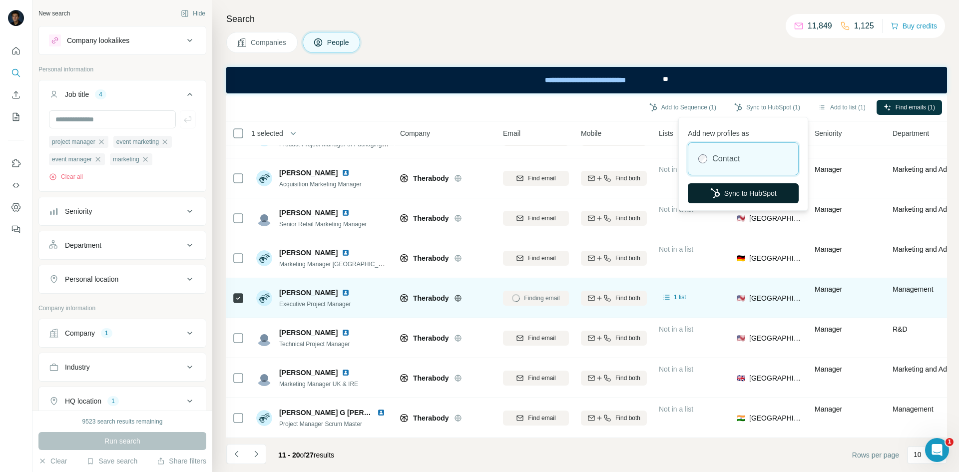
click at [728, 191] on button "Sync to HubSpot" at bounding box center [743, 193] width 111 height 20
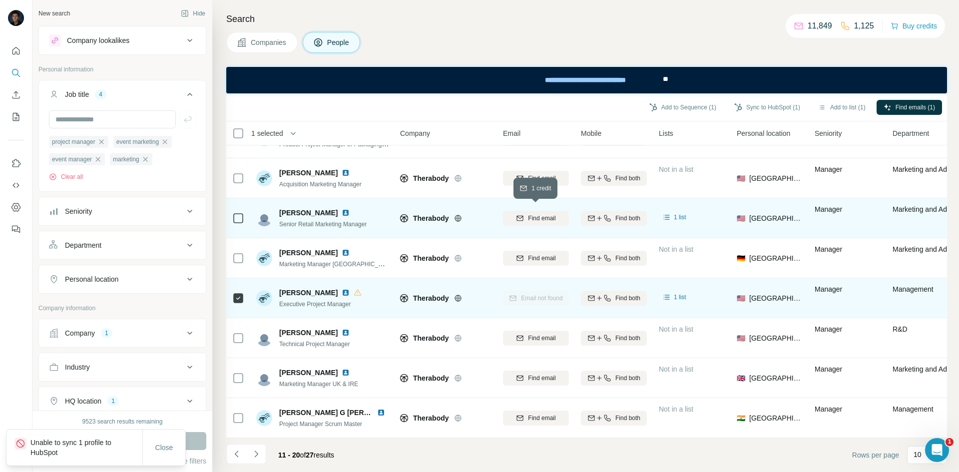
click at [534, 214] on span "Find email" at bounding box center [541, 218] width 27 height 9
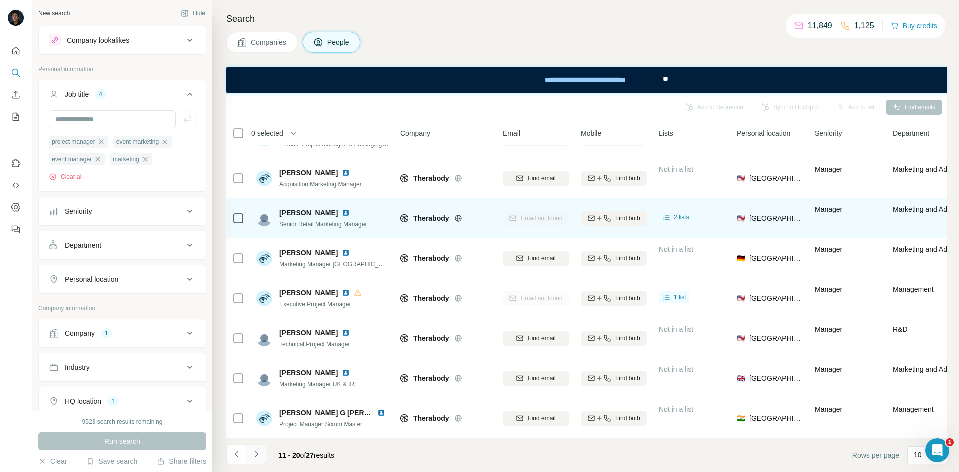
click at [260, 455] on icon "Navigate to next page" at bounding box center [256, 454] width 10 height 10
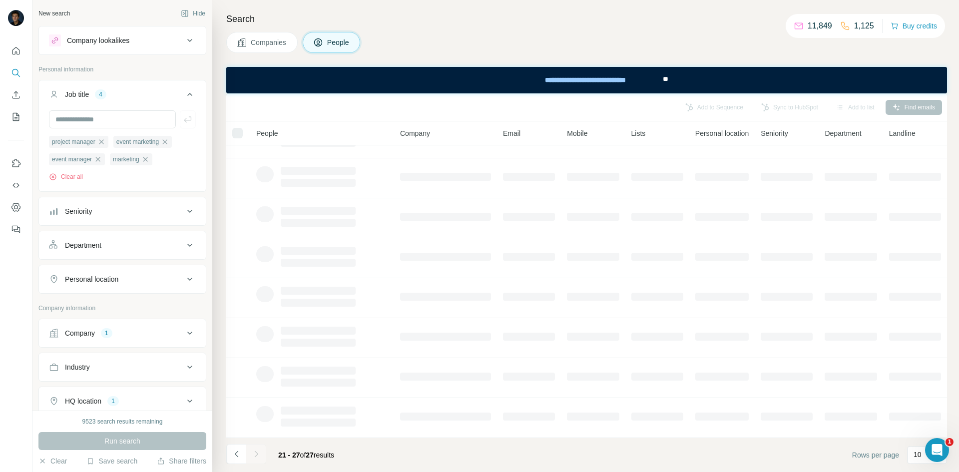
scroll to position [0, 0]
